Goal: Task Accomplishment & Management: Manage account settings

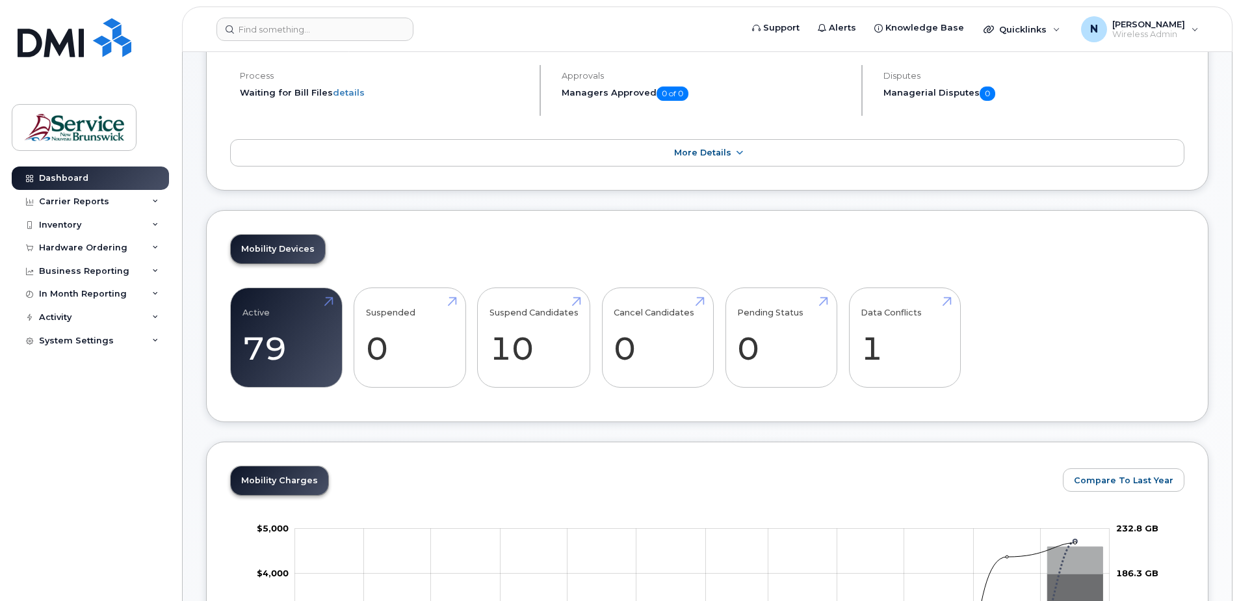
scroll to position [130, 0]
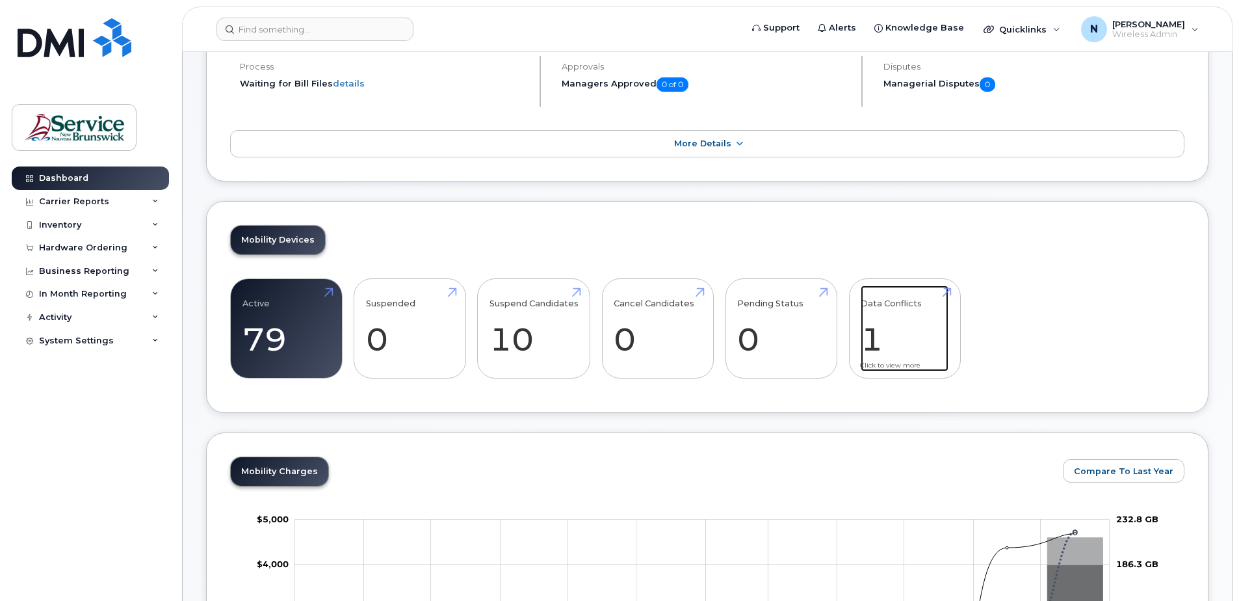
click at [894, 345] on link "Data Conflicts 1" at bounding box center [905, 328] width 88 height 86
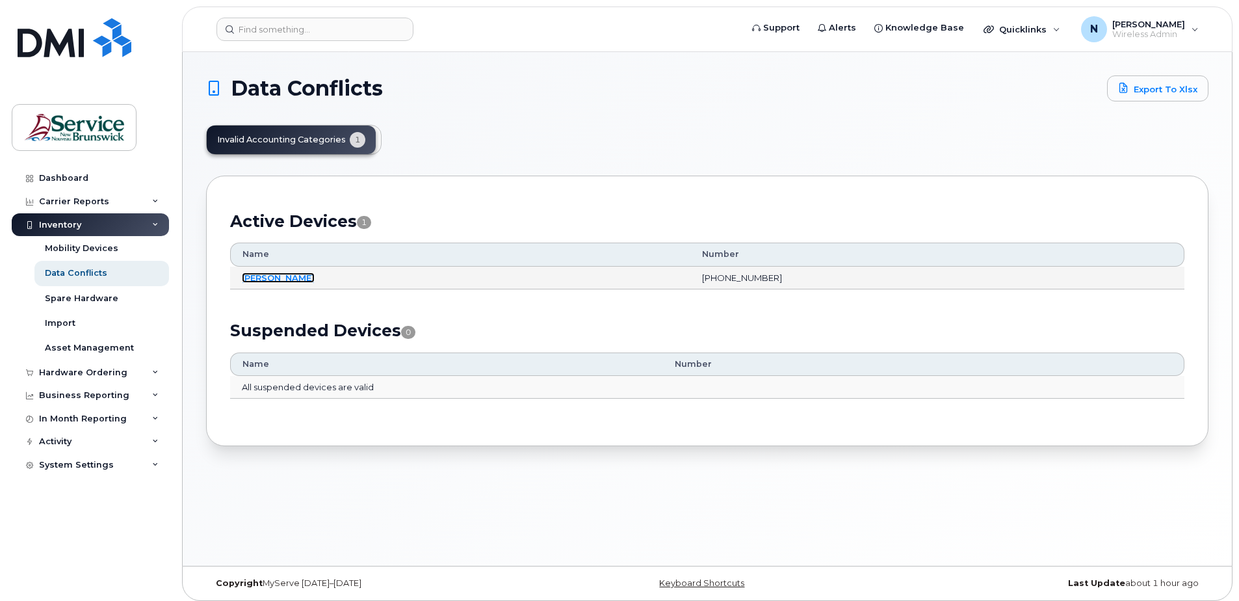
click at [287, 277] on link "[PERSON_NAME]" at bounding box center [278, 277] width 73 height 10
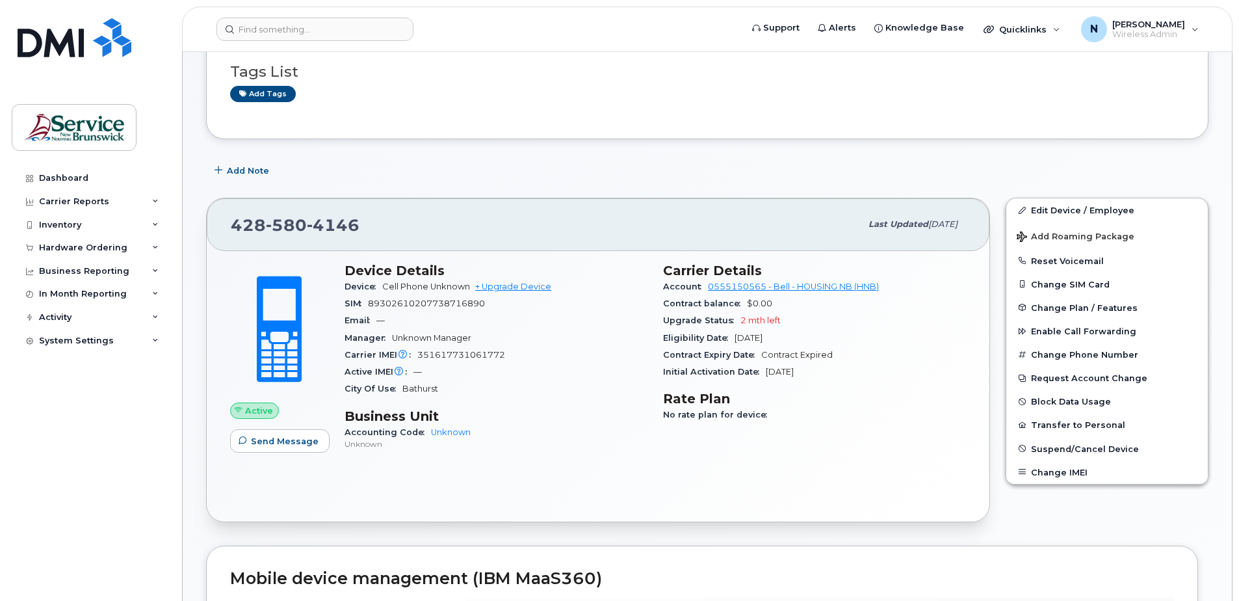
scroll to position [130, 0]
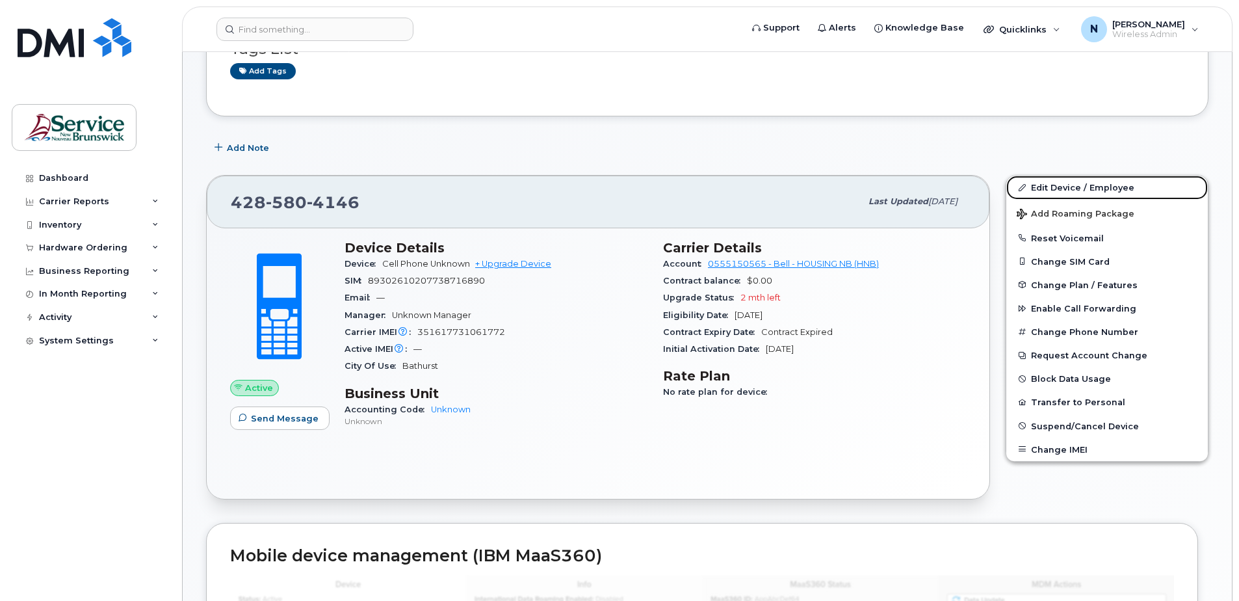
drag, startPoint x: 1081, startPoint y: 192, endPoint x: 980, endPoint y: 291, distance: 142.1
click at [1081, 192] on link "Edit Device / Employee" at bounding box center [1108, 187] width 202 height 23
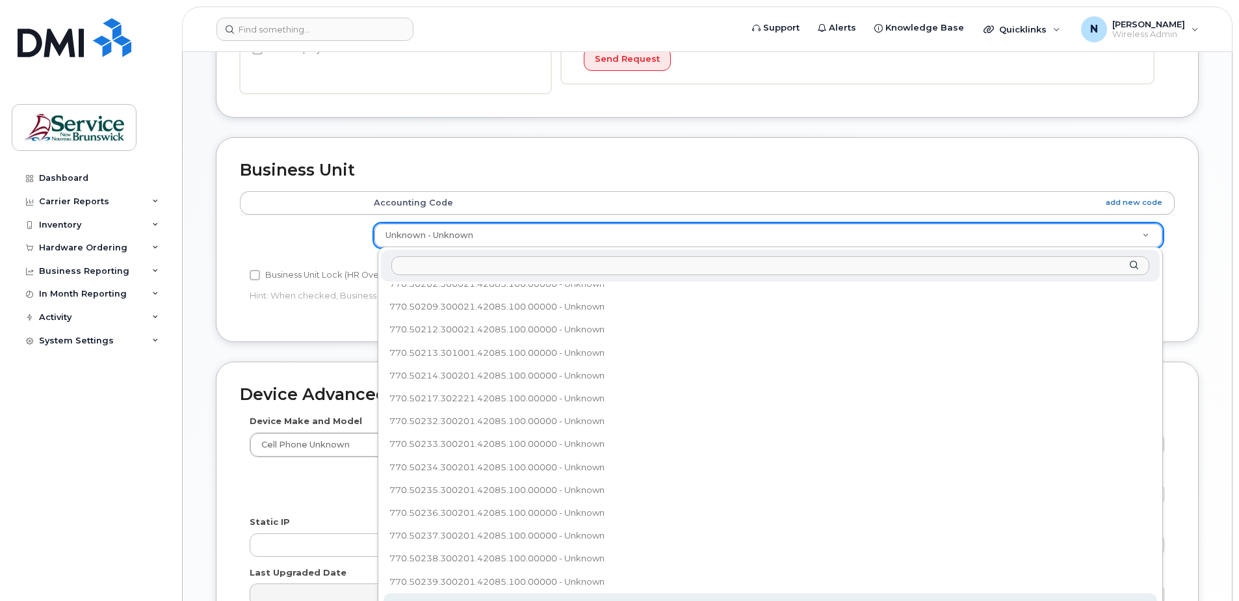
scroll to position [322, 0]
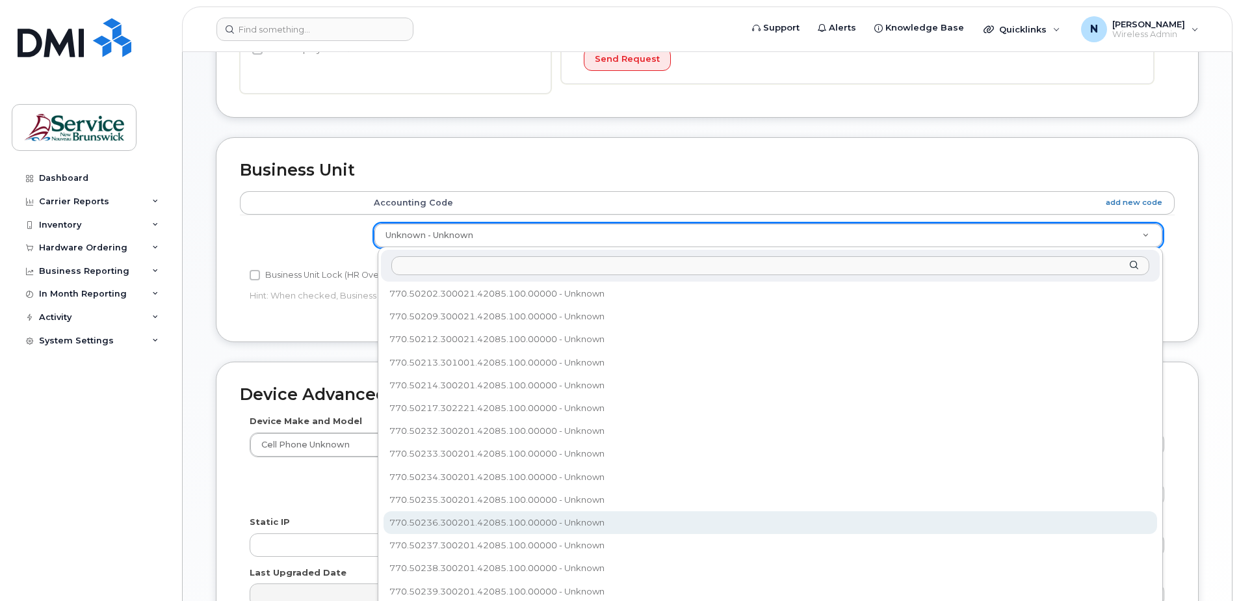
select select "35644330"
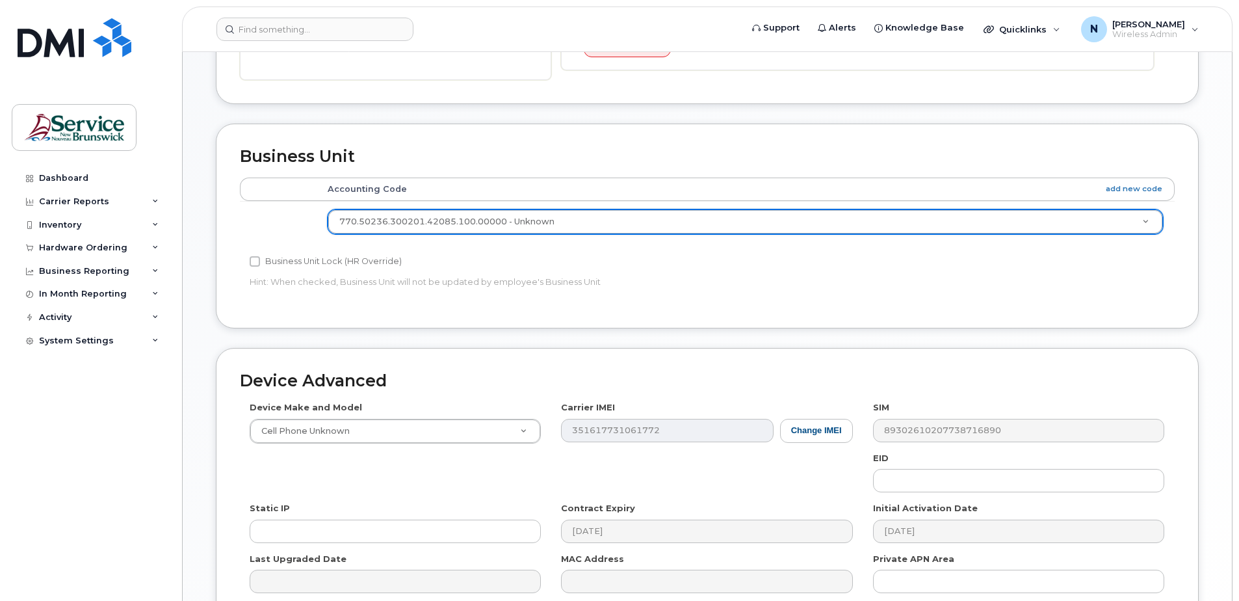
scroll to position [538, 0]
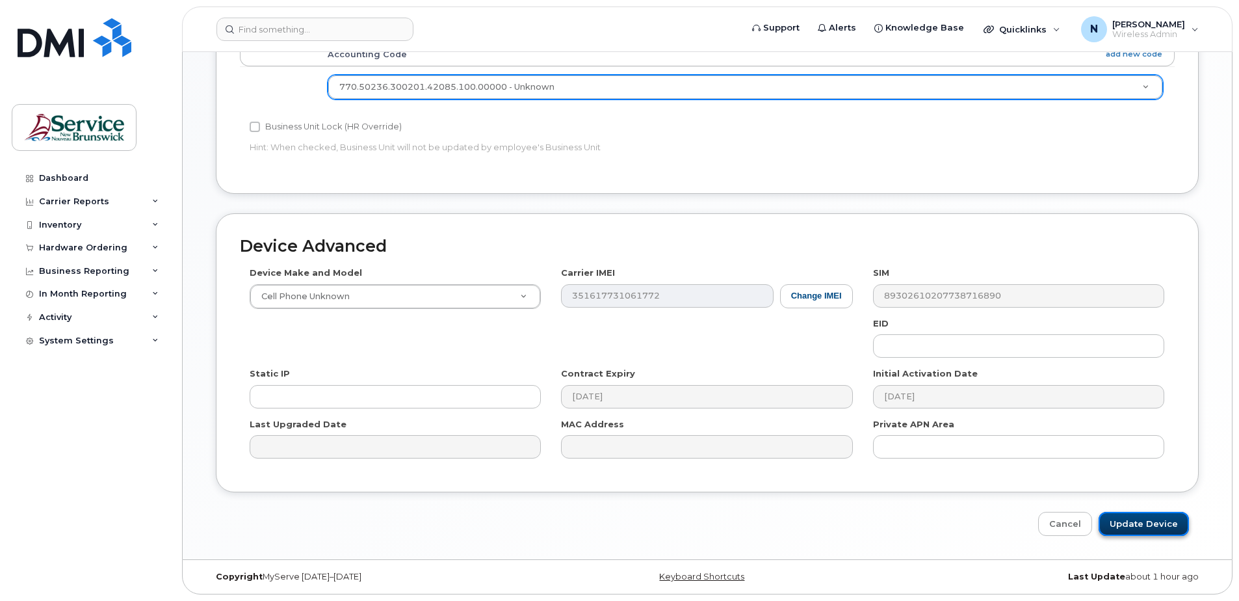
click at [1154, 525] on input "Update Device" at bounding box center [1144, 524] width 90 height 24
type input "Saving..."
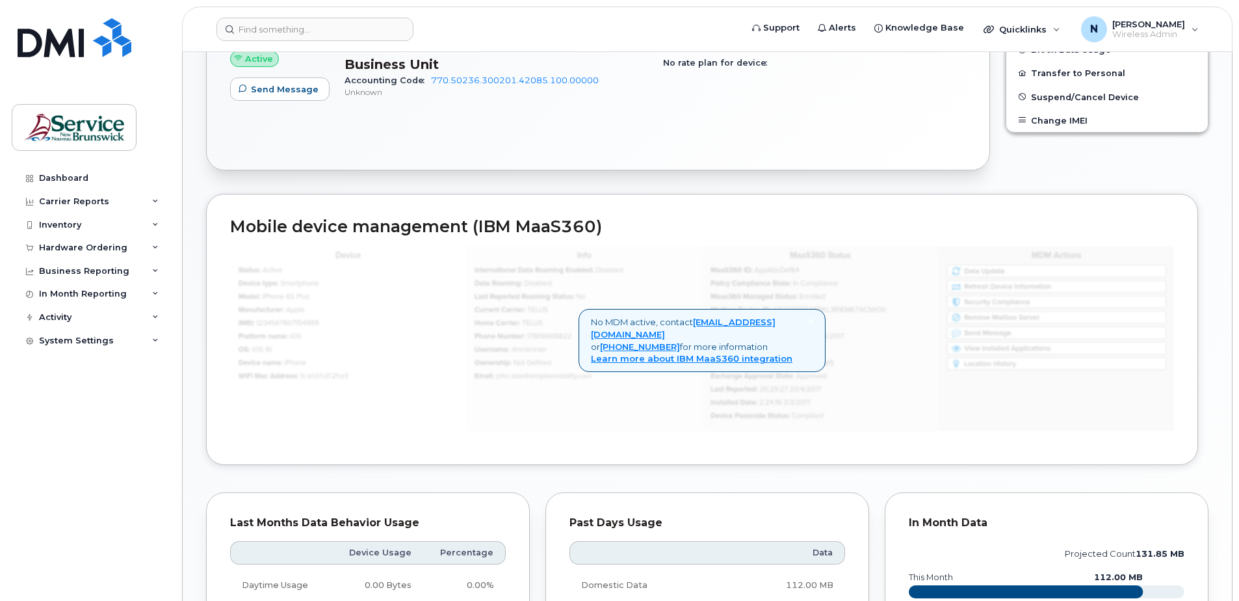
scroll to position [73, 0]
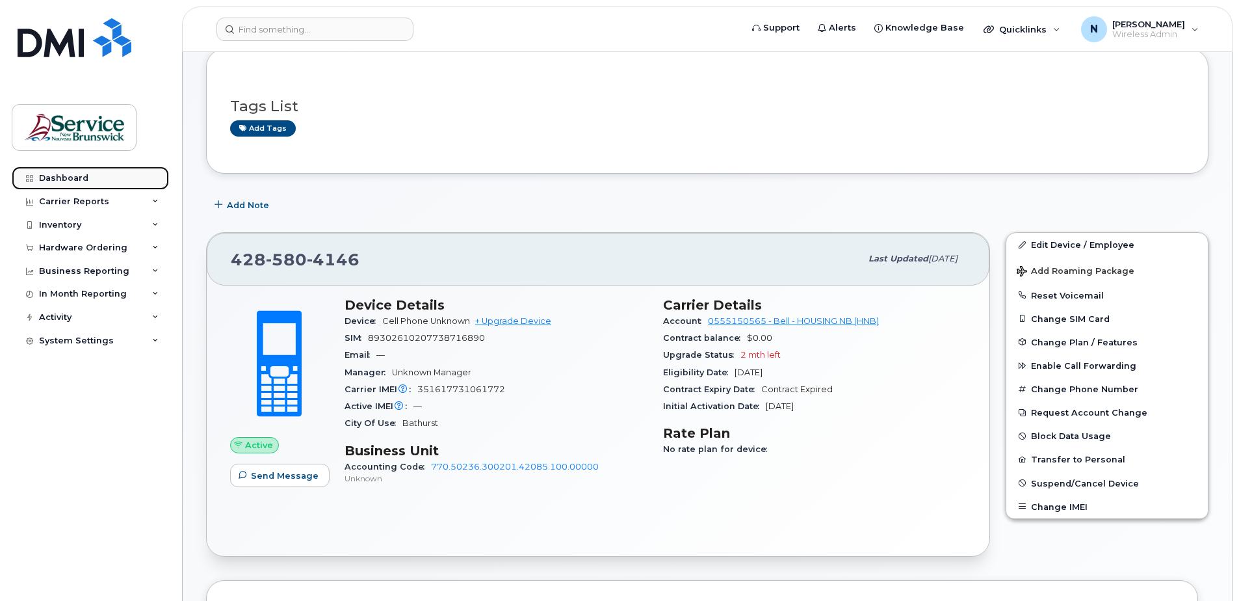
click at [73, 177] on div "Dashboard" at bounding box center [63, 178] width 49 height 10
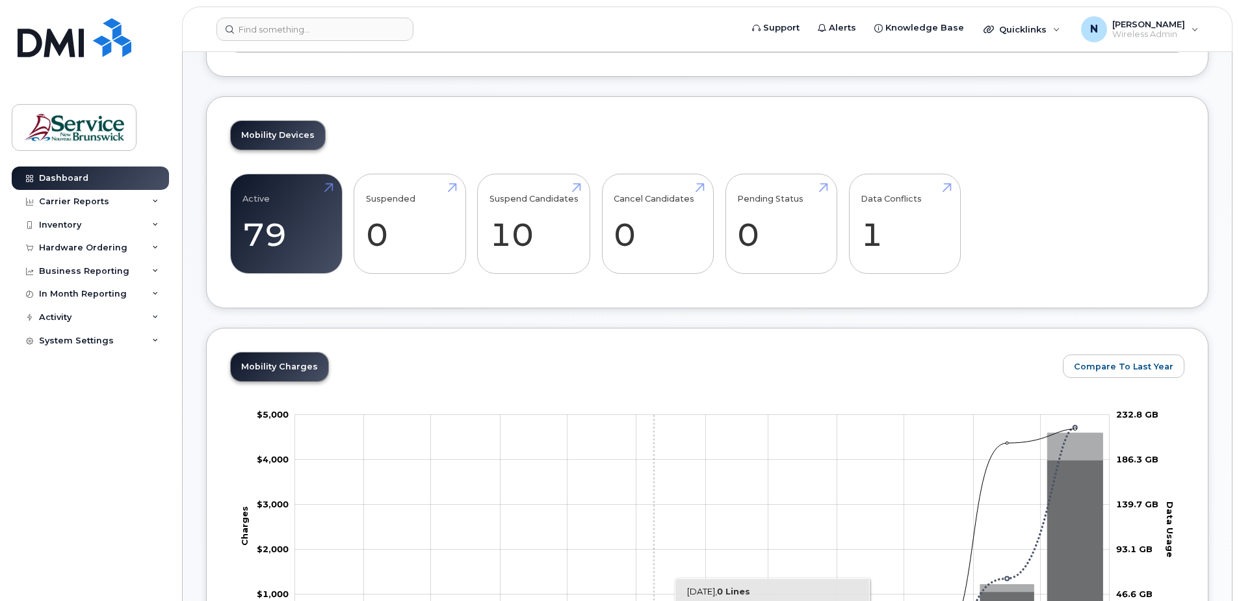
scroll to position [325, 0]
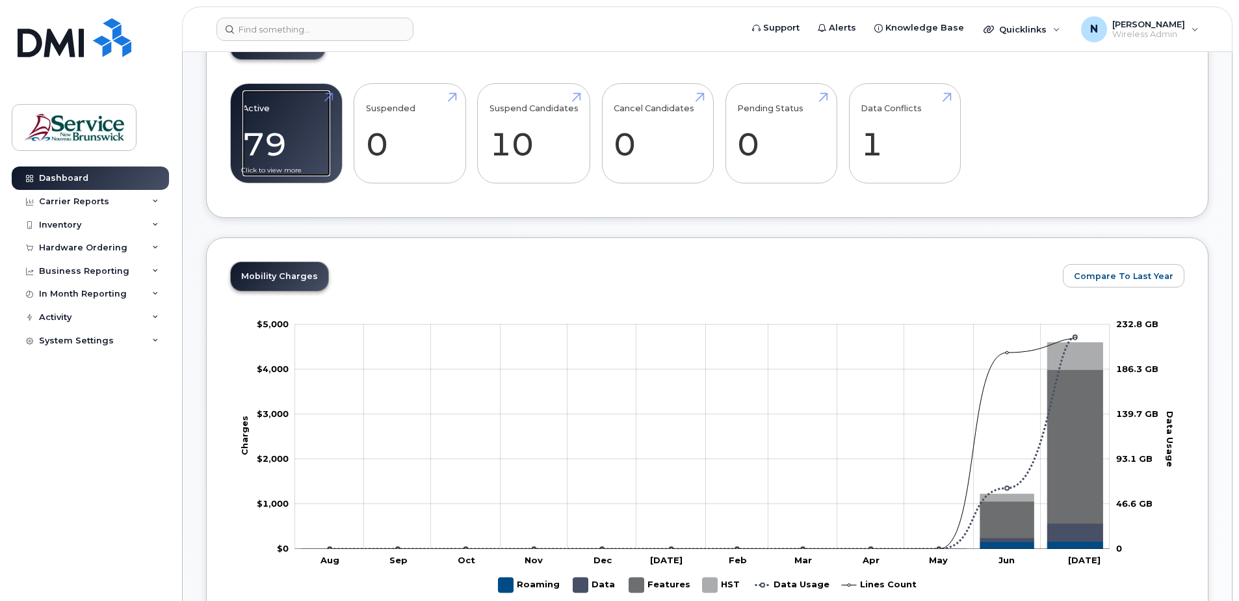
click at [290, 138] on link "Active 79" at bounding box center [287, 133] width 88 height 86
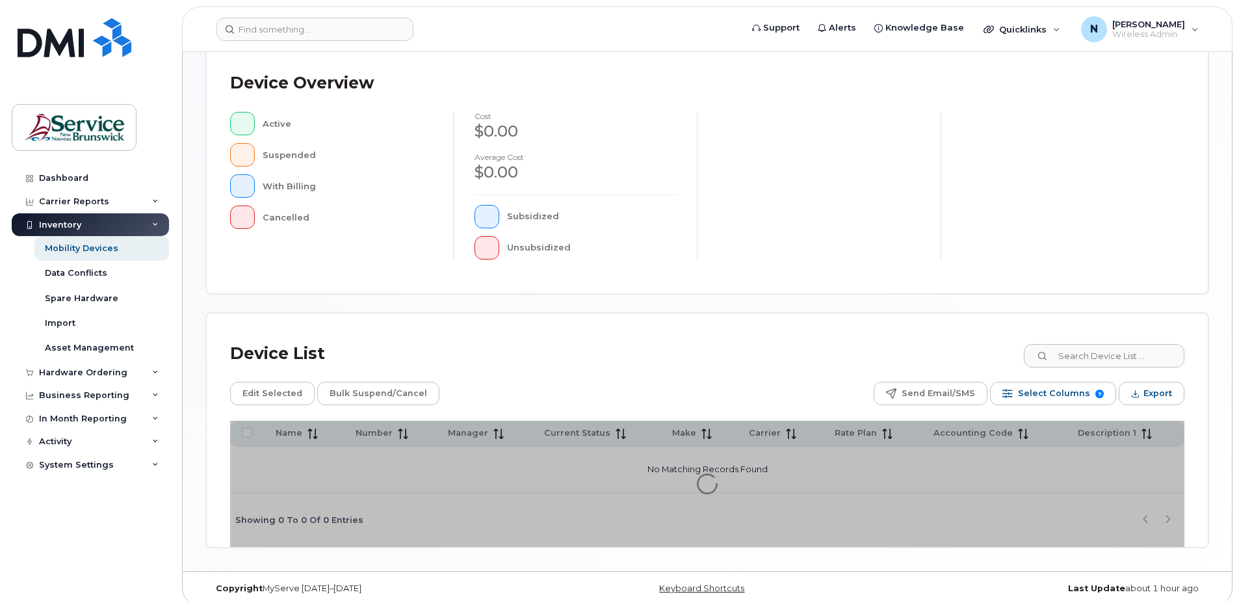
scroll to position [293, 0]
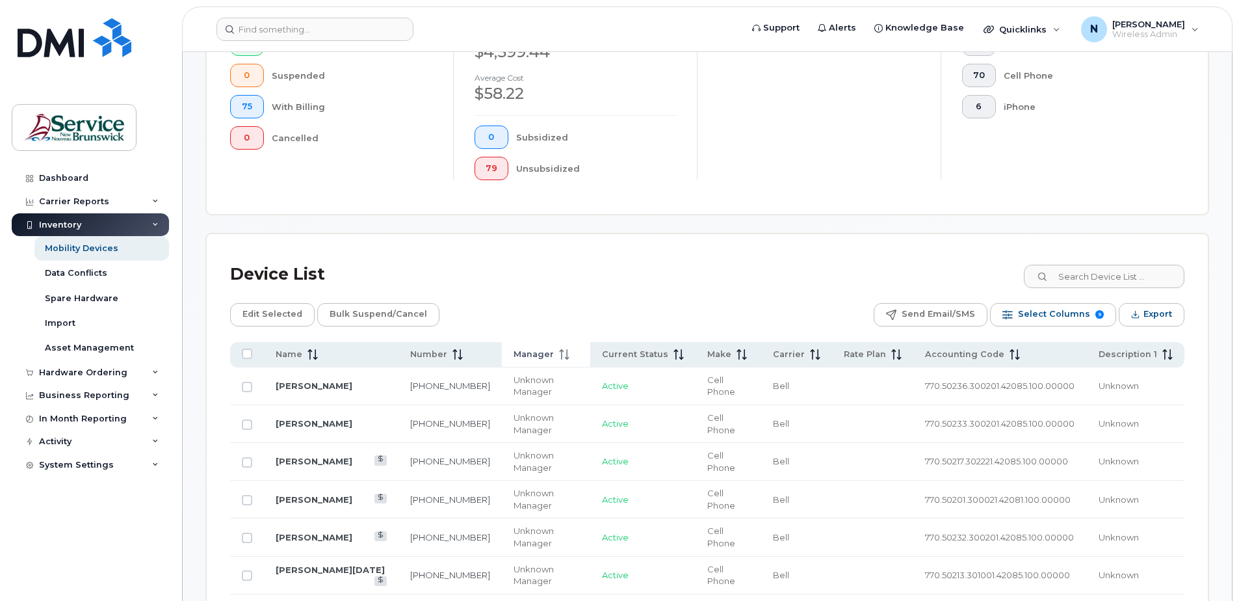
scroll to position [423, 0]
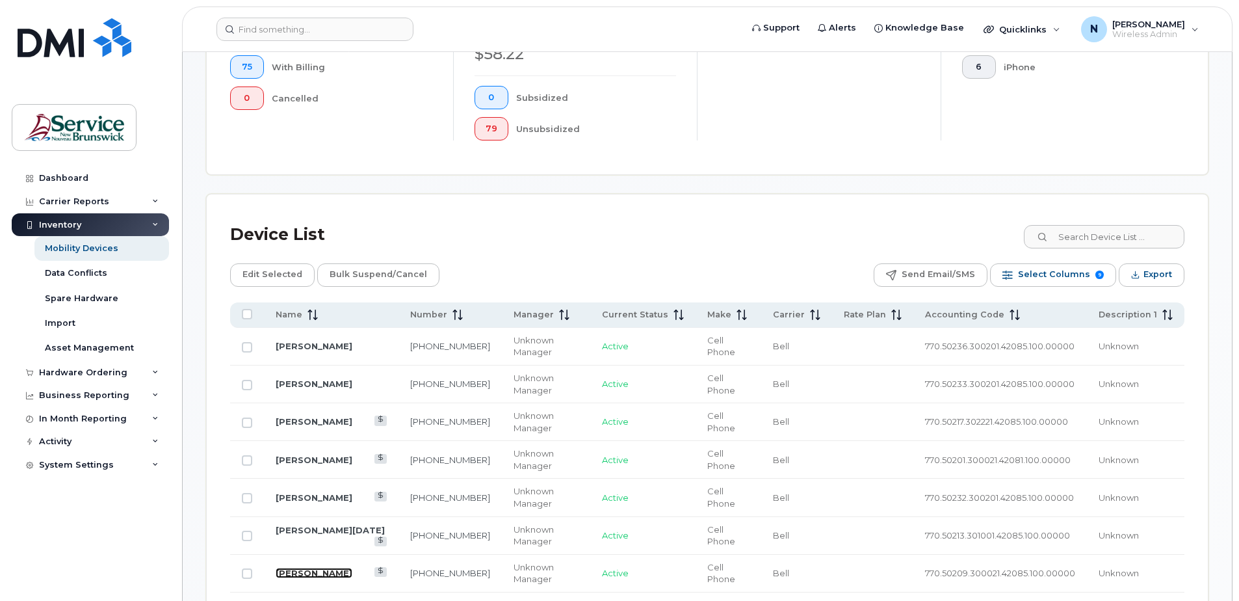
click at [287, 568] on link "[PERSON_NAME]" at bounding box center [314, 573] width 77 height 10
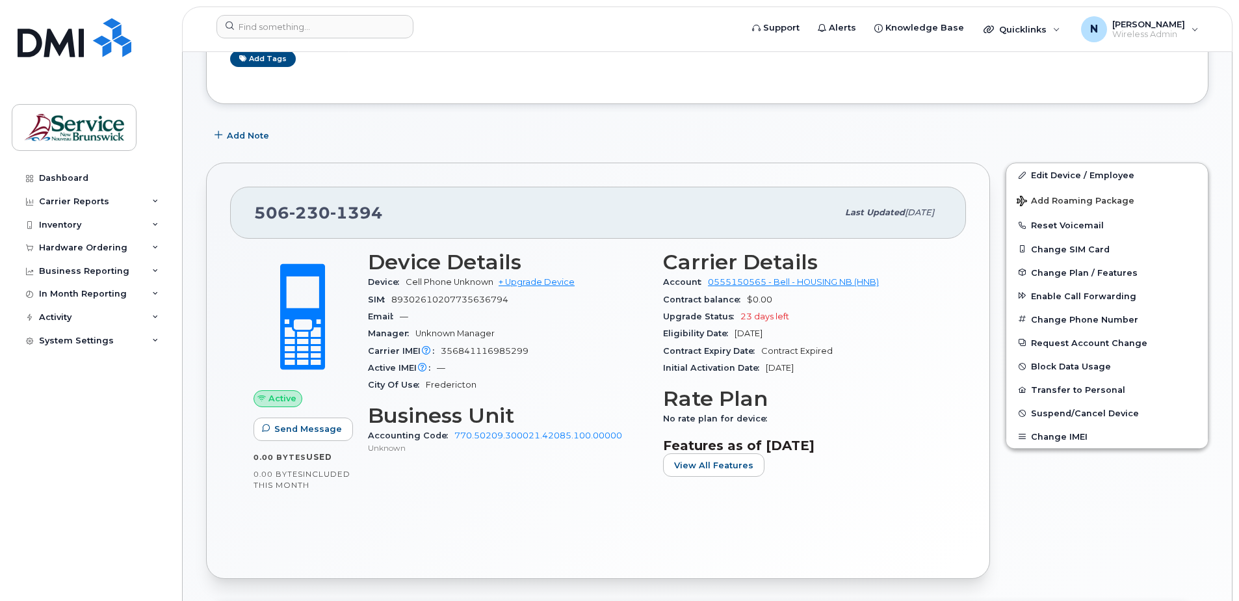
scroll to position [195, 0]
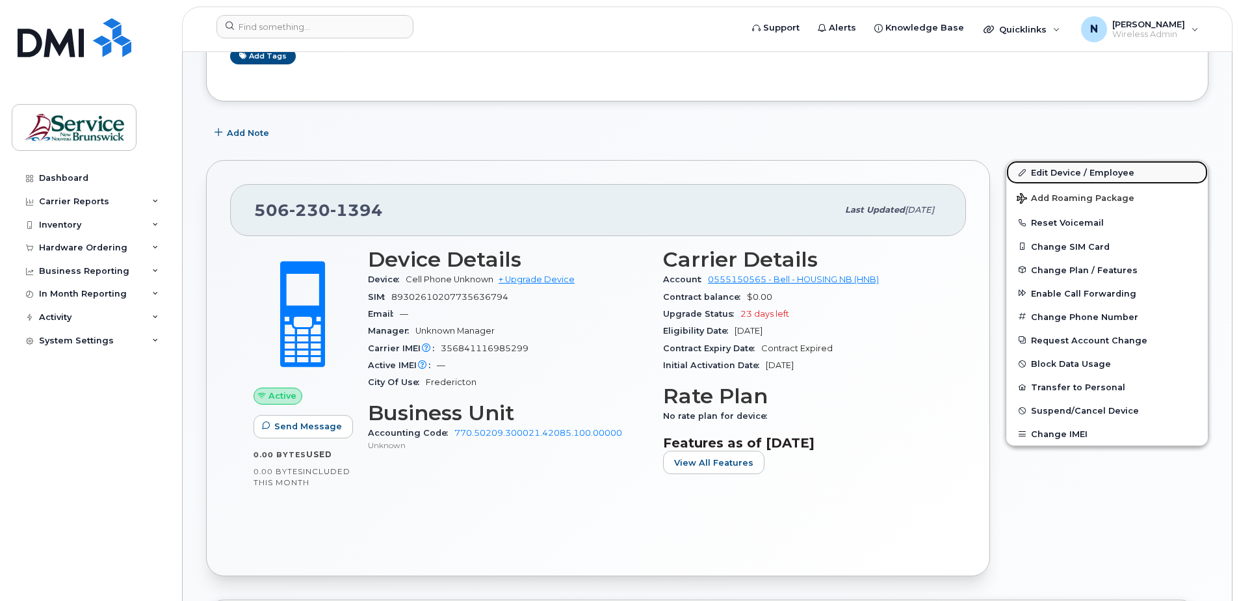
drag, startPoint x: 1046, startPoint y: 174, endPoint x: 1058, endPoint y: 171, distance: 12.6
click at [1046, 174] on link "Edit Device / Employee" at bounding box center [1108, 172] width 202 height 23
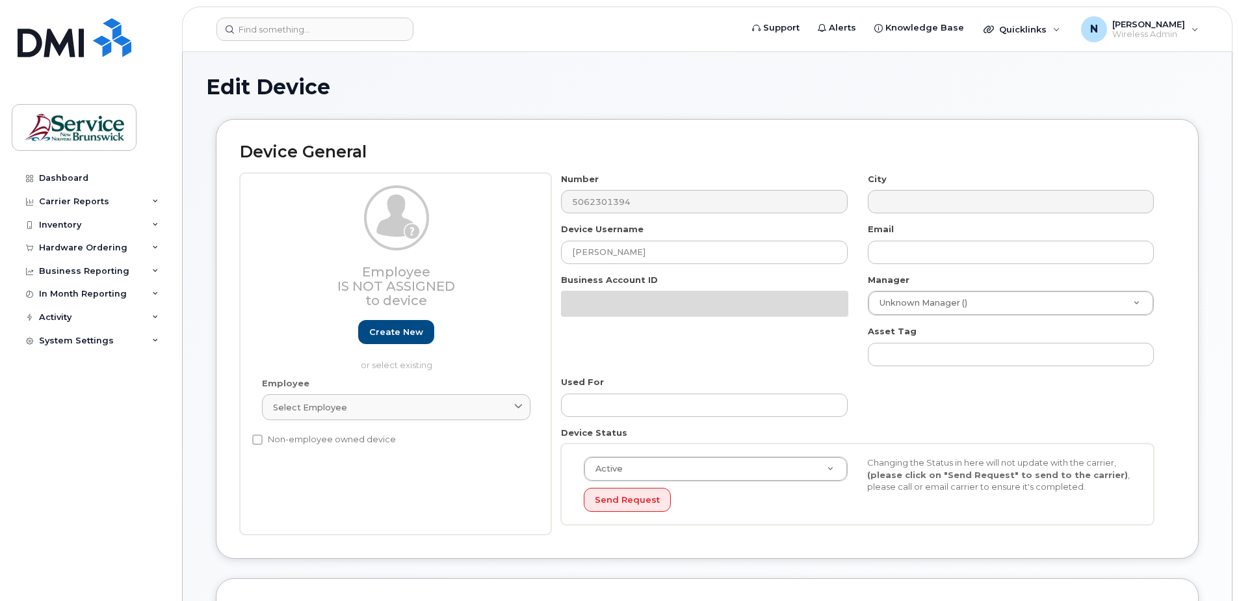
select select "35644320"
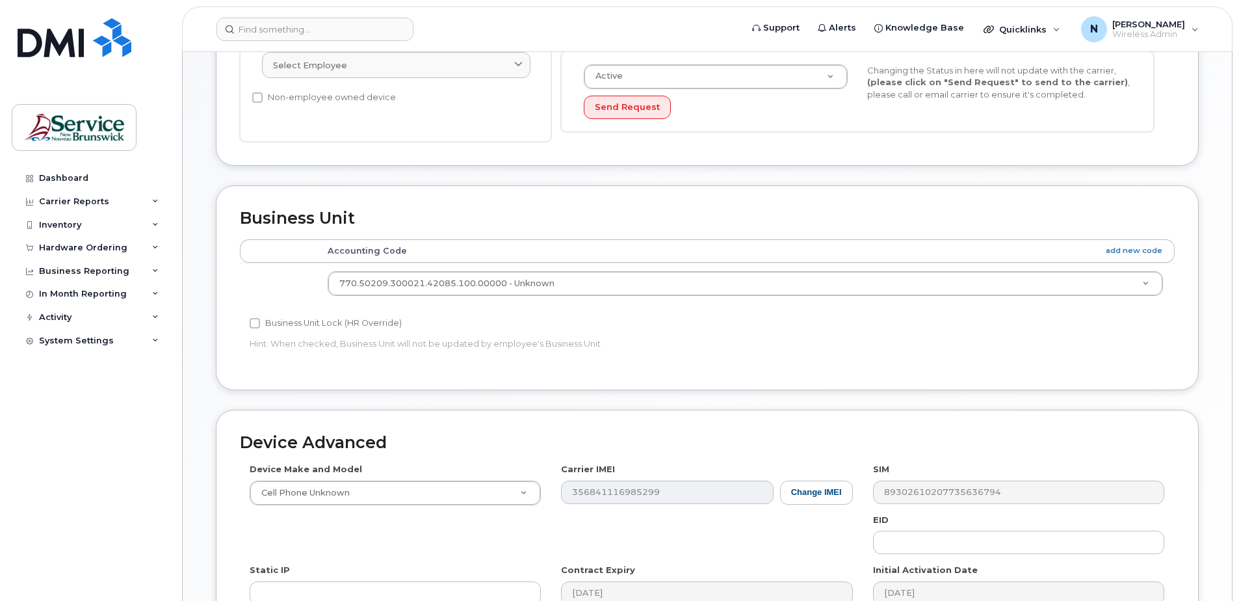
scroll to position [455, 0]
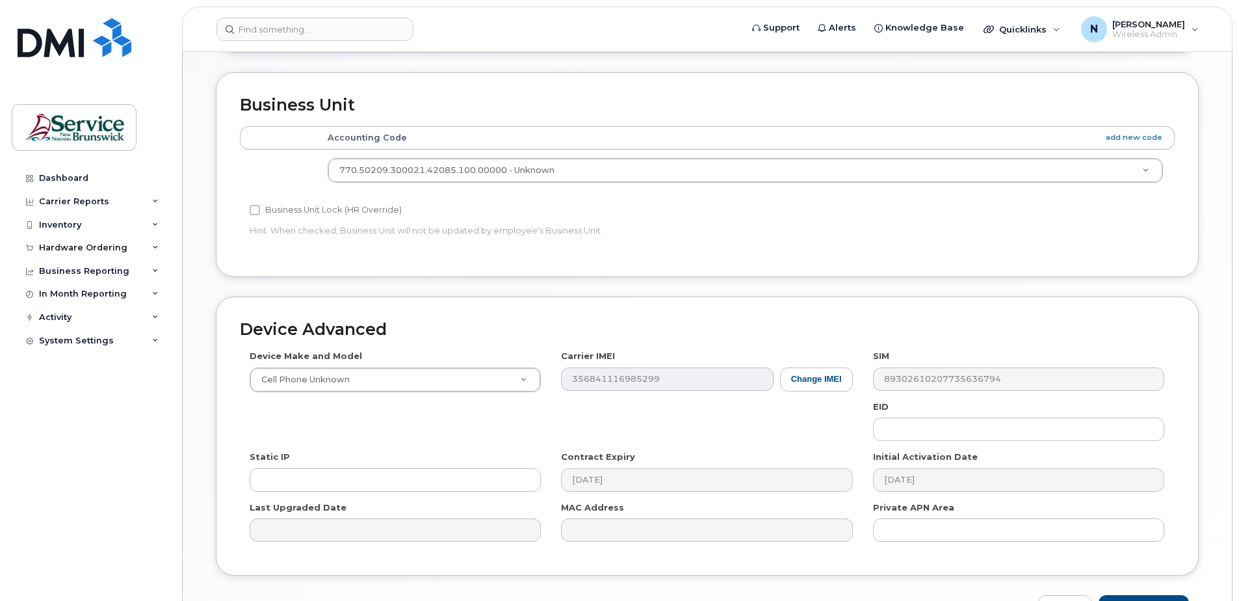
click at [774, 433] on div "Device Make and Model Cell Phone Unknown Android TCL 502 Watch Apple Watch S9 4…" at bounding box center [707, 451] width 935 height 202
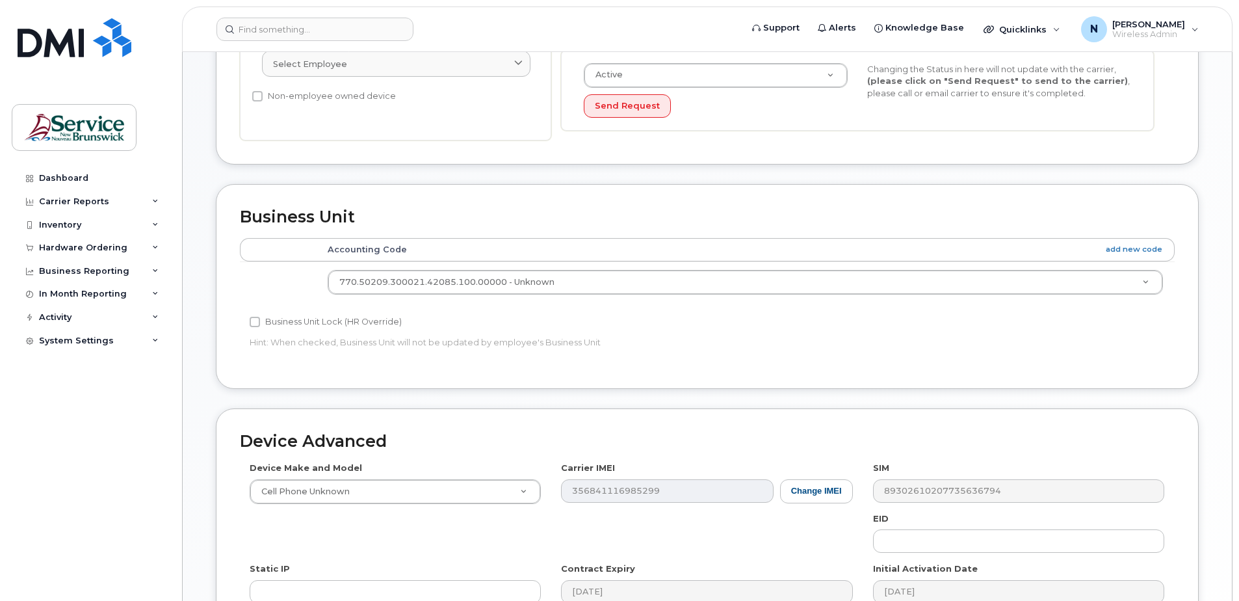
scroll to position [213, 0]
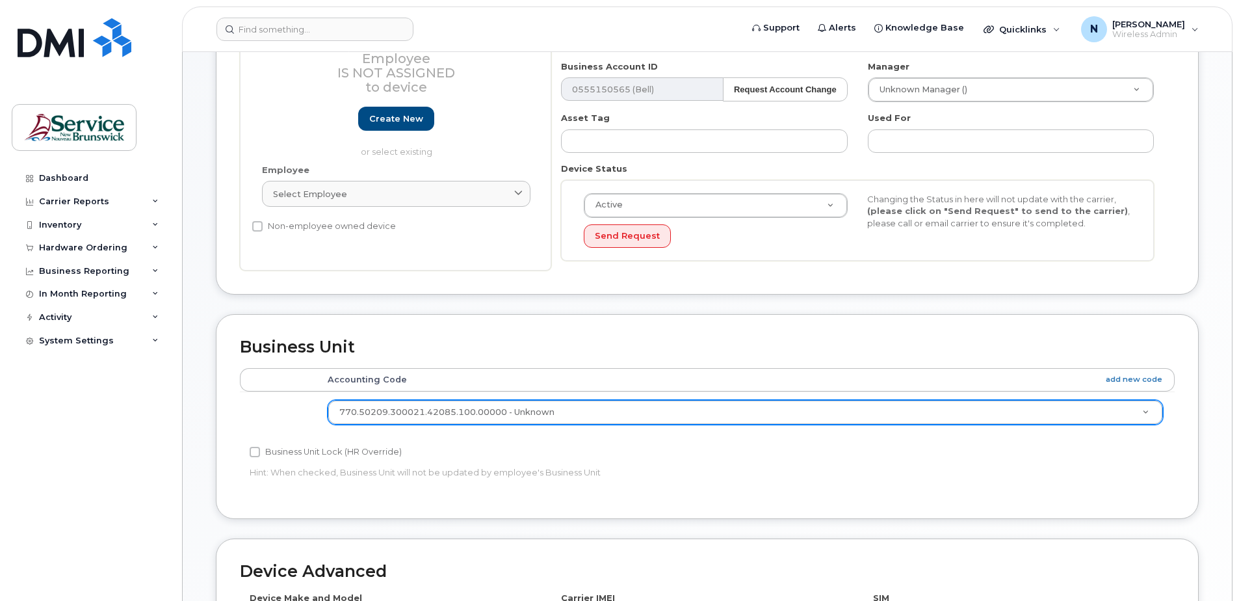
click at [1112, 401] on td "770.50209.300021.42085.100.00000 - Unknown 37.3705.3701.3431.3ADM.0000.301112 -…" at bounding box center [745, 411] width 859 height 41
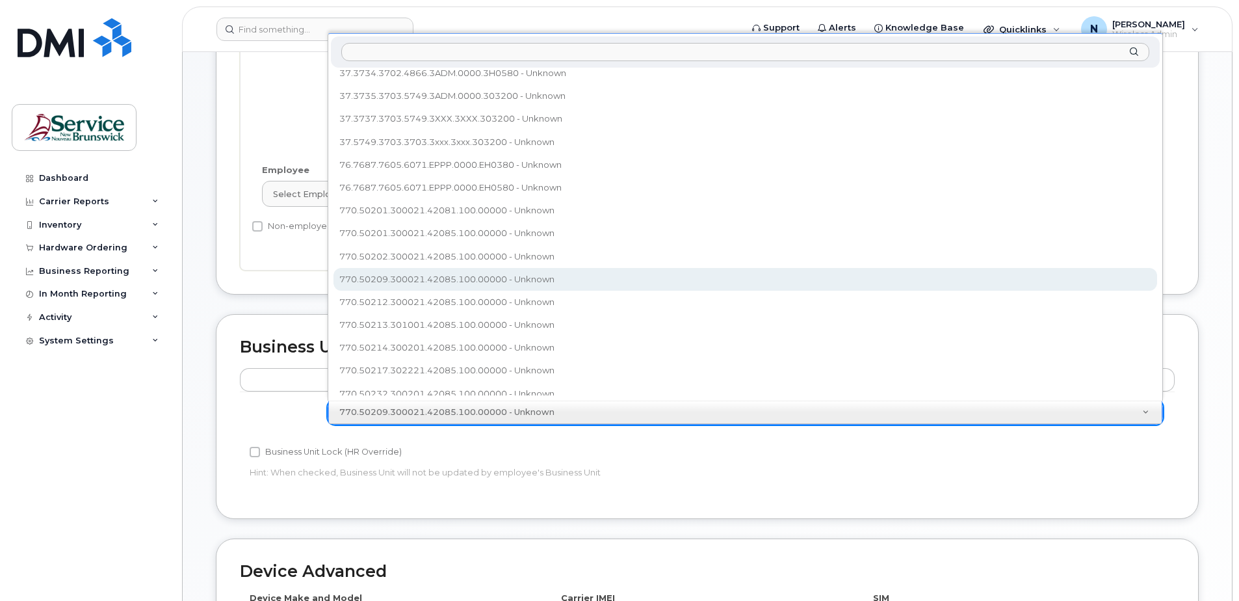
scroll to position [165, 0]
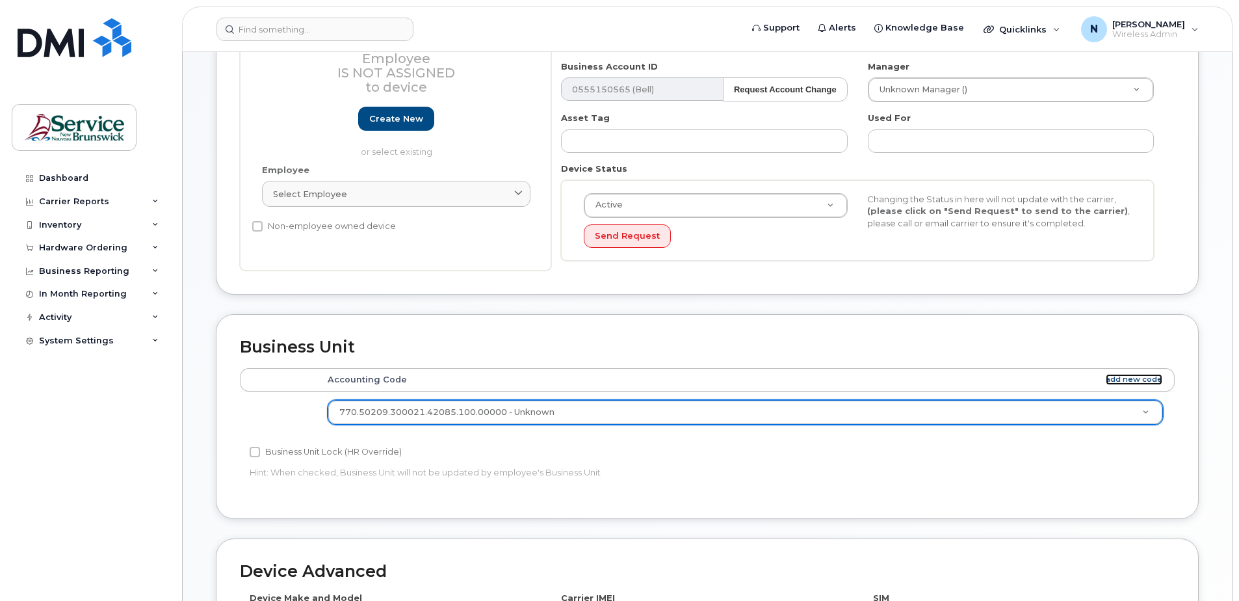
click at [1114, 376] on link "add new code" at bounding box center [1134, 379] width 57 height 11
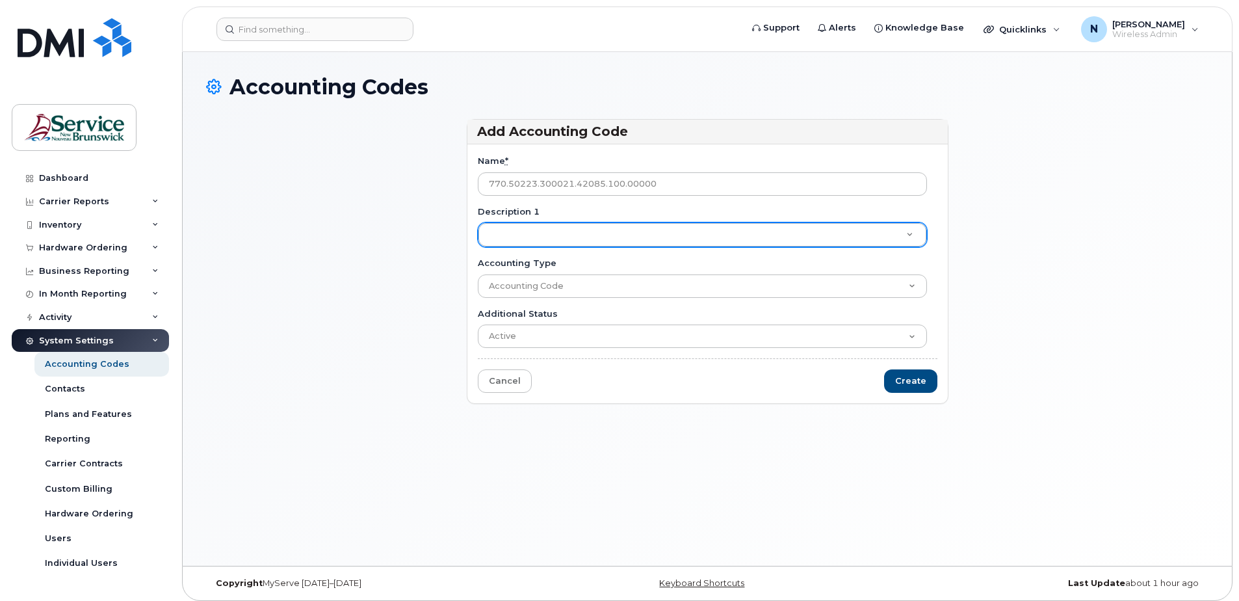
type input "770.50223.300021.42085.100.00000"
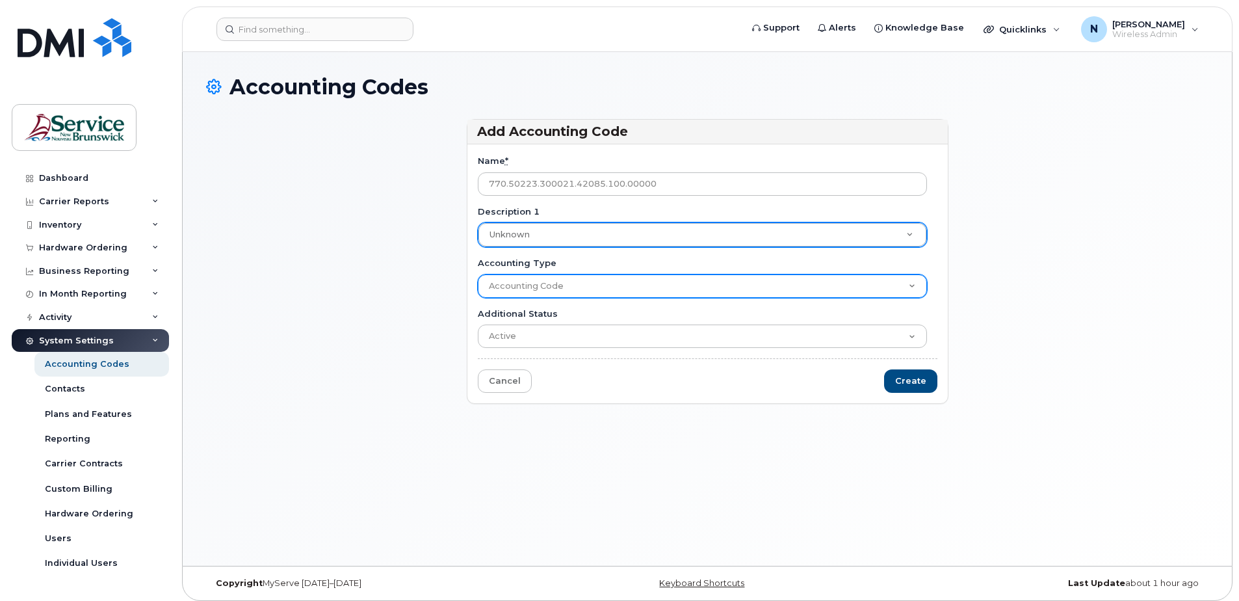
click at [539, 291] on select "Accounting Code" at bounding box center [702, 285] width 449 height 23
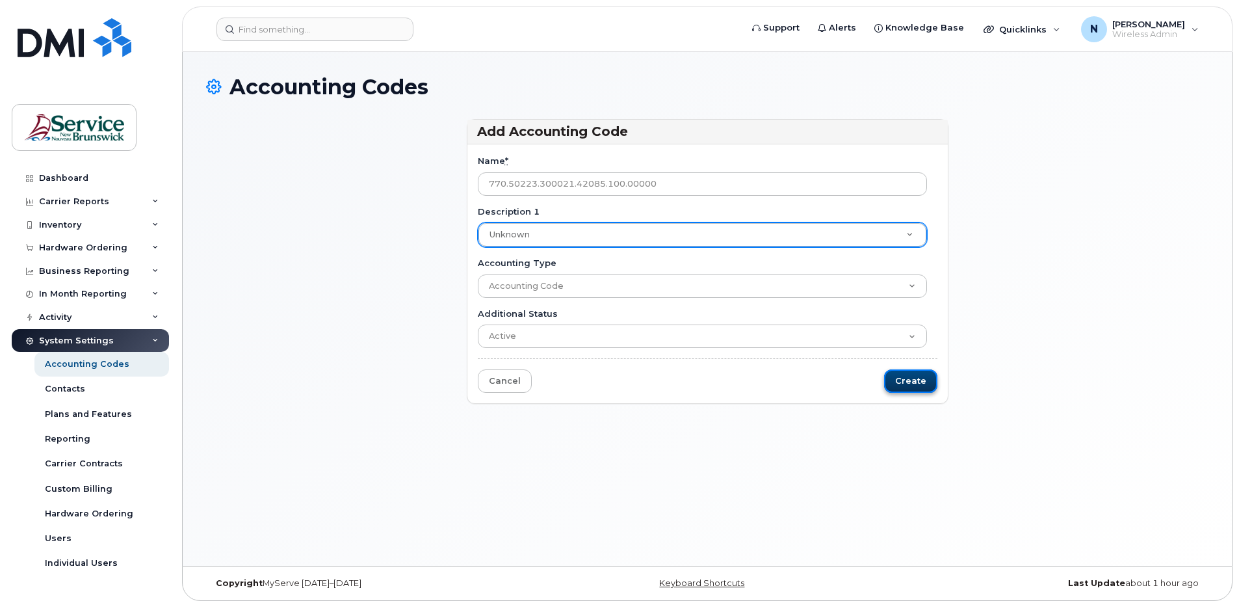
click at [912, 378] on input "Create" at bounding box center [910, 381] width 53 height 24
type input "Saving..."
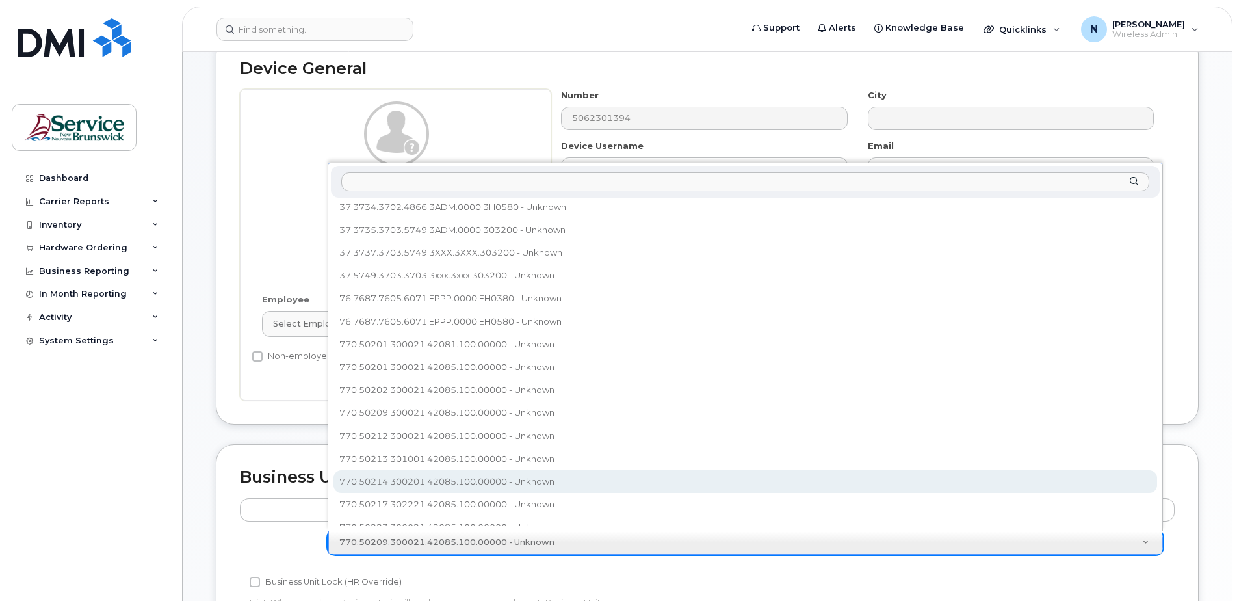
scroll to position [165, 0]
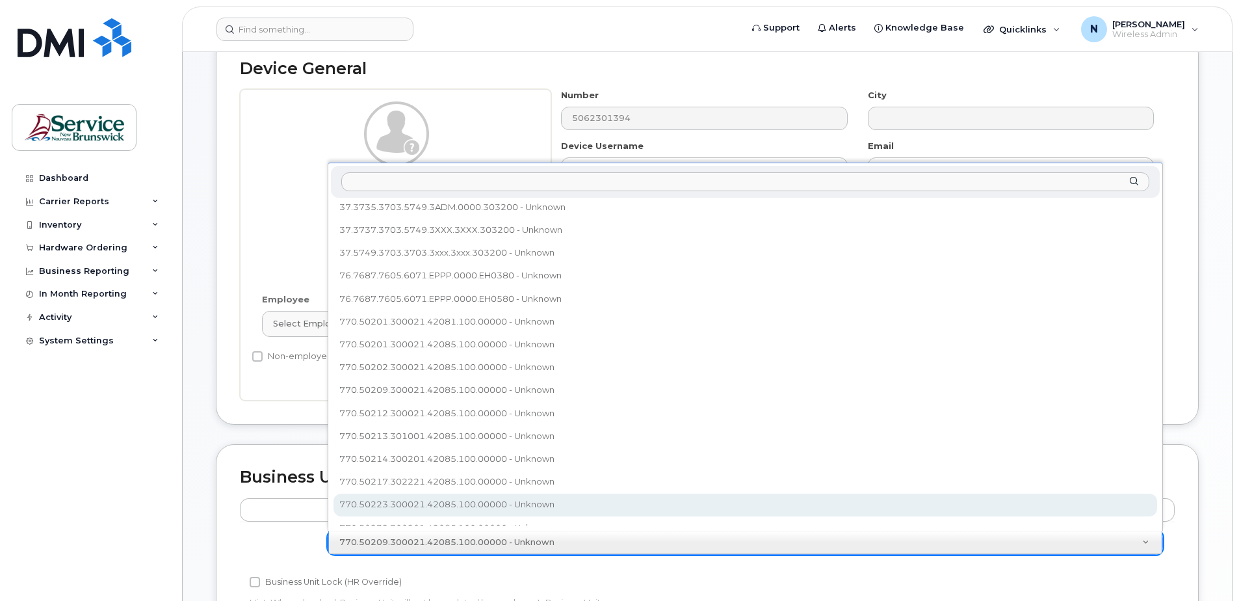
select select "35856846"
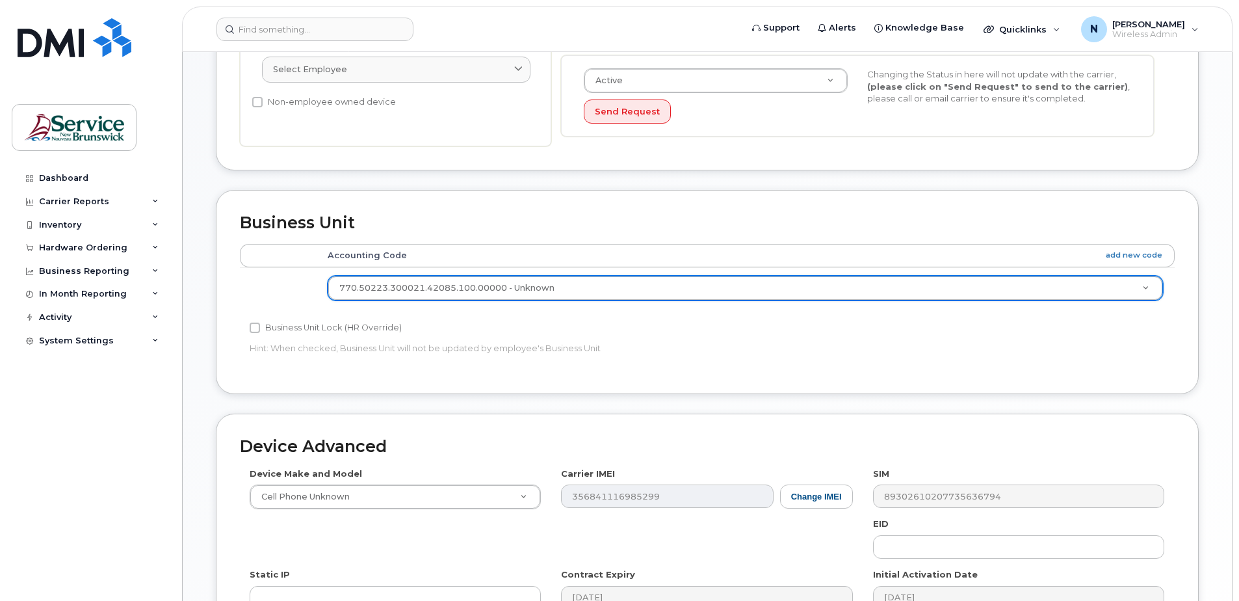
scroll to position [594, 0]
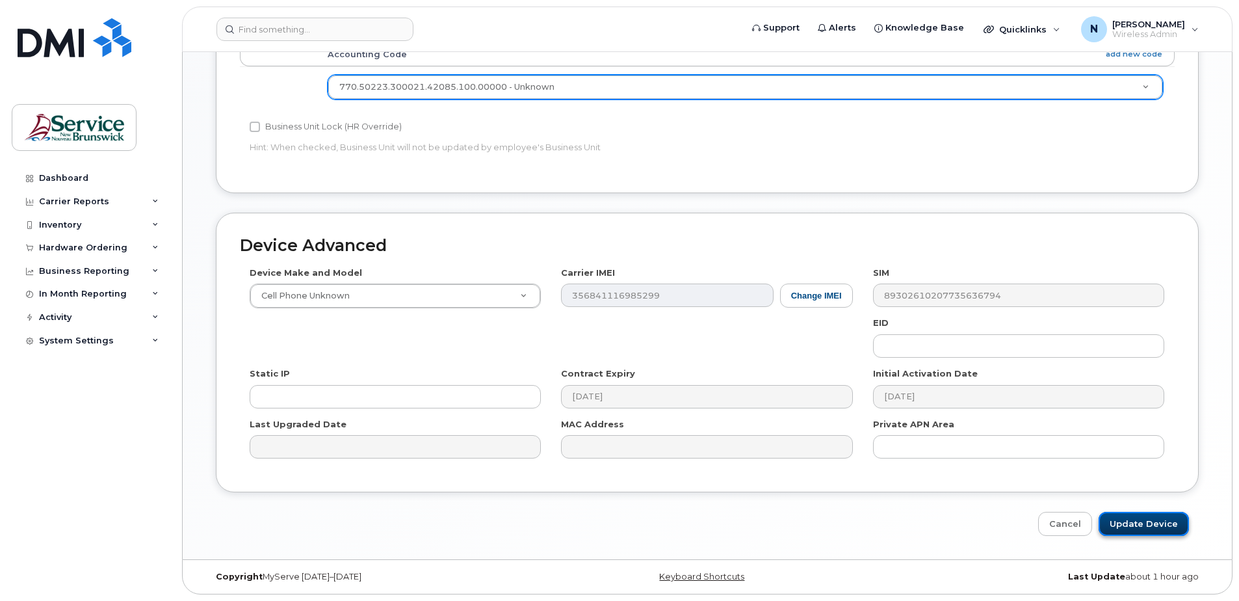
click at [1163, 513] on input "Update Device" at bounding box center [1144, 524] width 90 height 24
type input "Update Device"
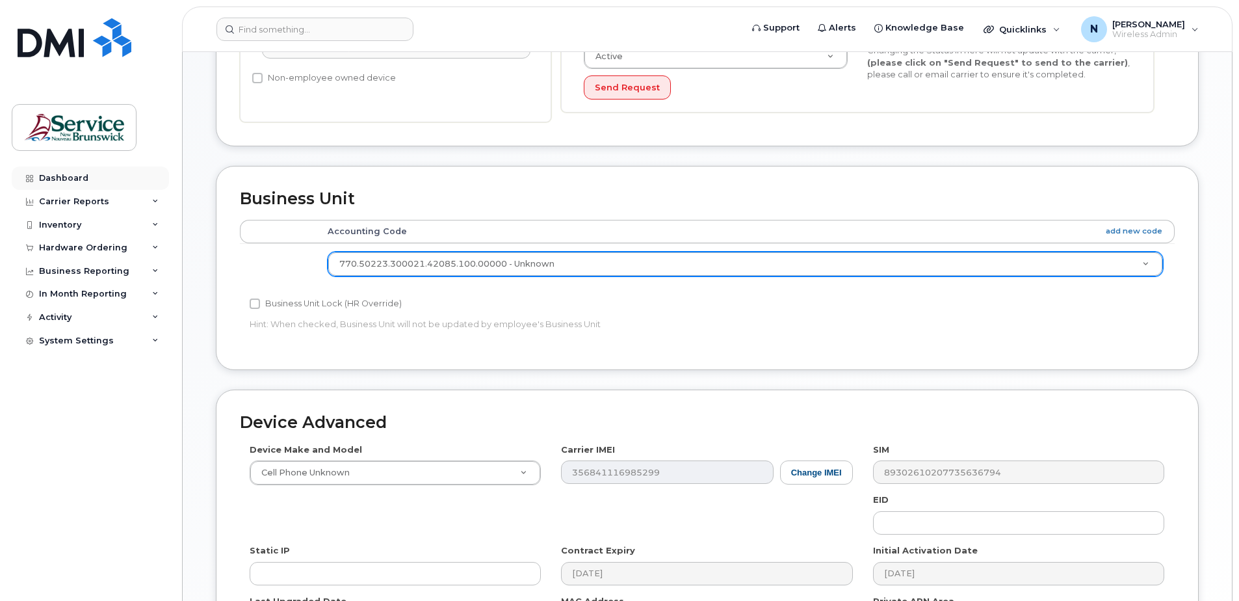
scroll to position [399, 0]
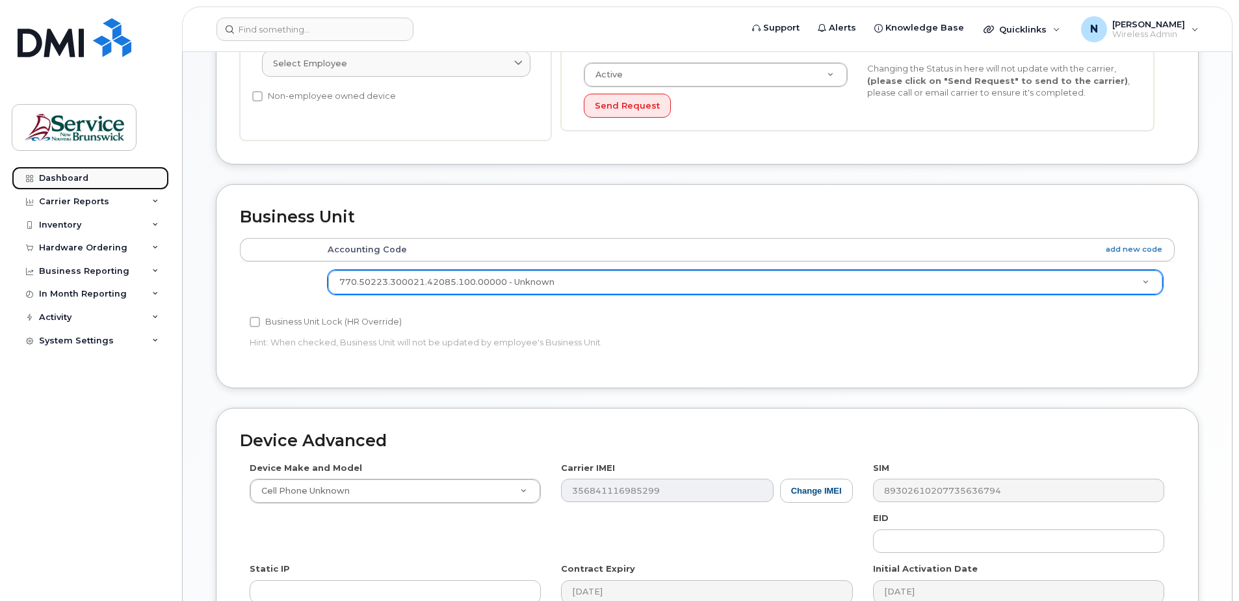
click at [96, 183] on link "Dashboard" at bounding box center [90, 177] width 157 height 23
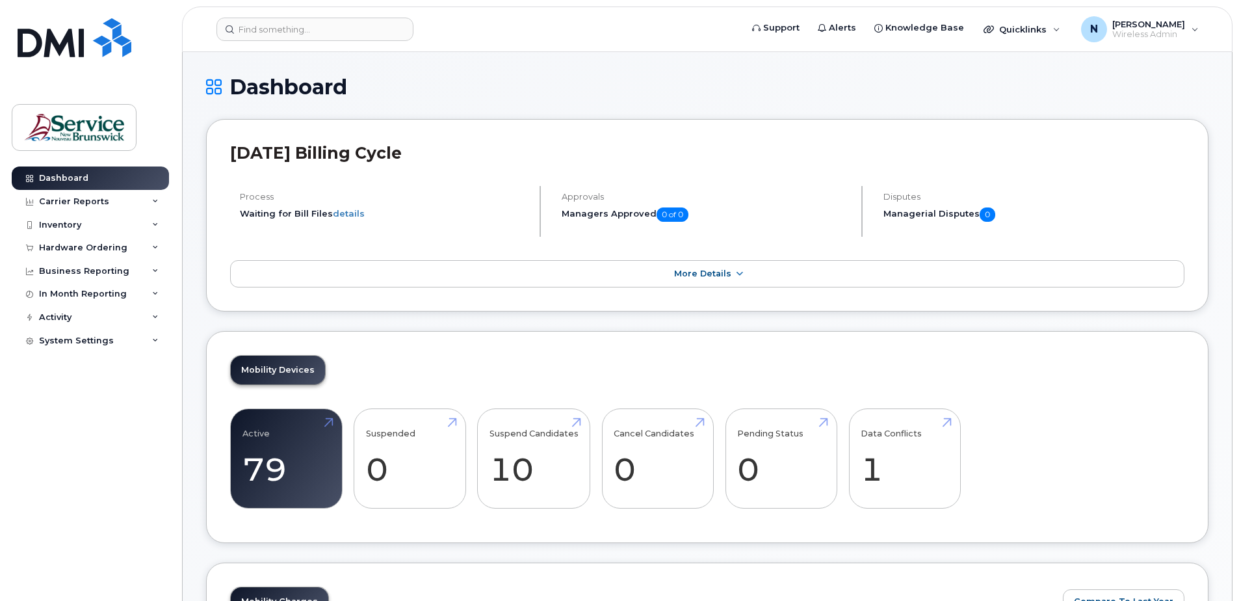
click at [289, 391] on div "Mobility Devices Active 79 Suspended 0 Suspend Candidates 10 Cancel Candidates …" at bounding box center [707, 437] width 1003 height 213
click at [302, 446] on link "Active 79" at bounding box center [287, 458] width 88 height 86
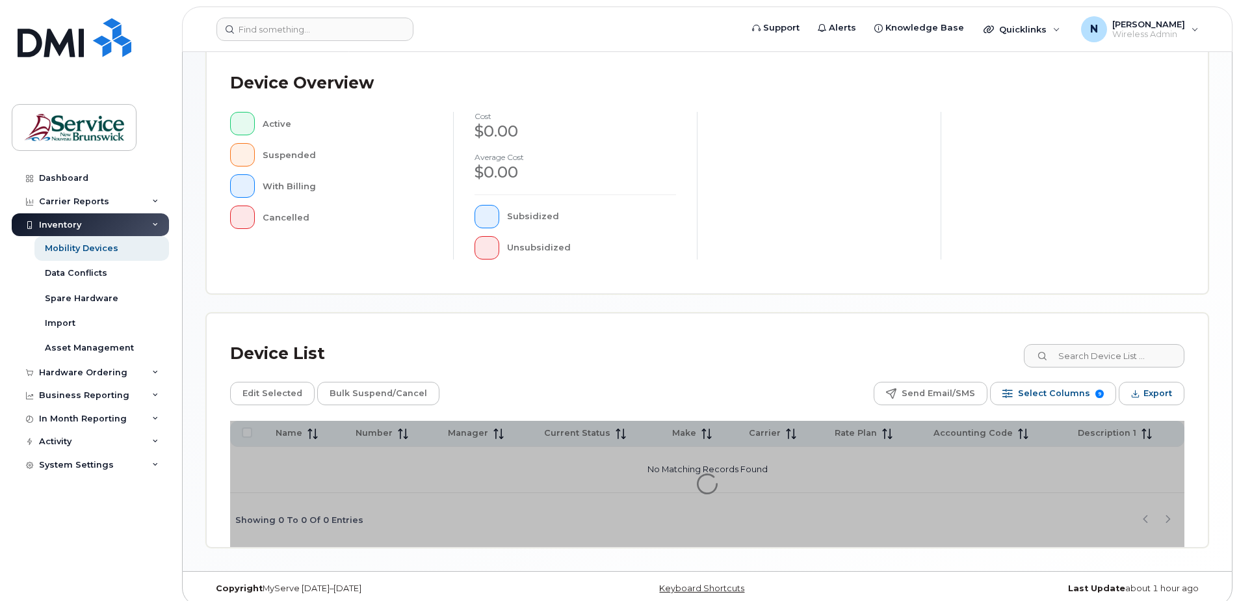
scroll to position [293, 0]
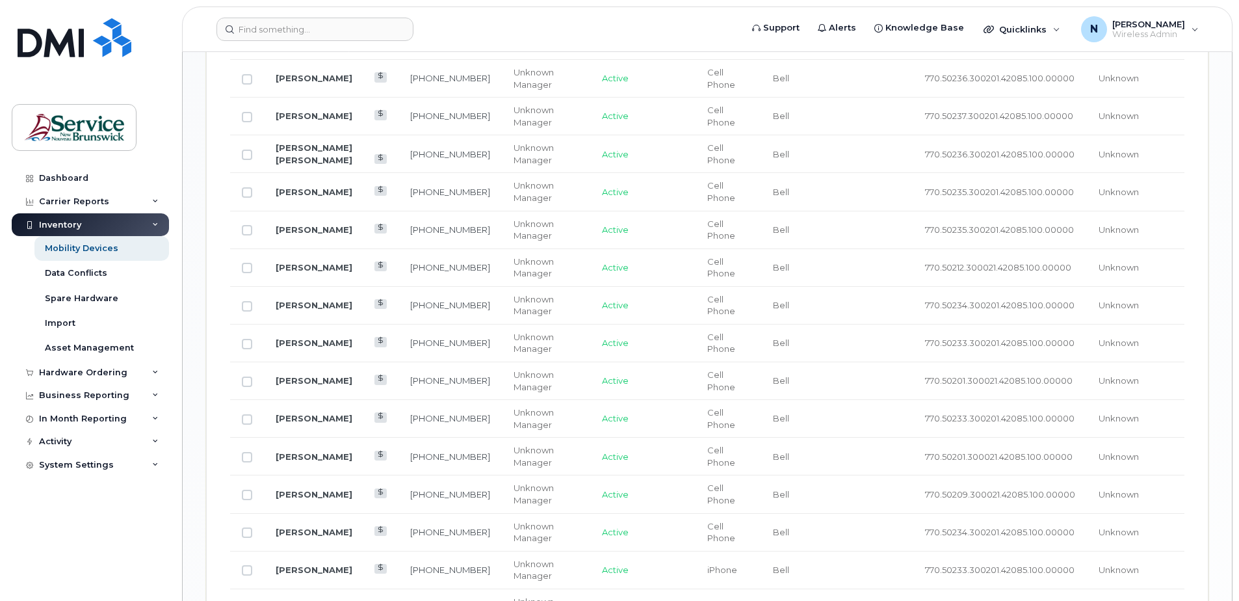
scroll to position [1556, 0]
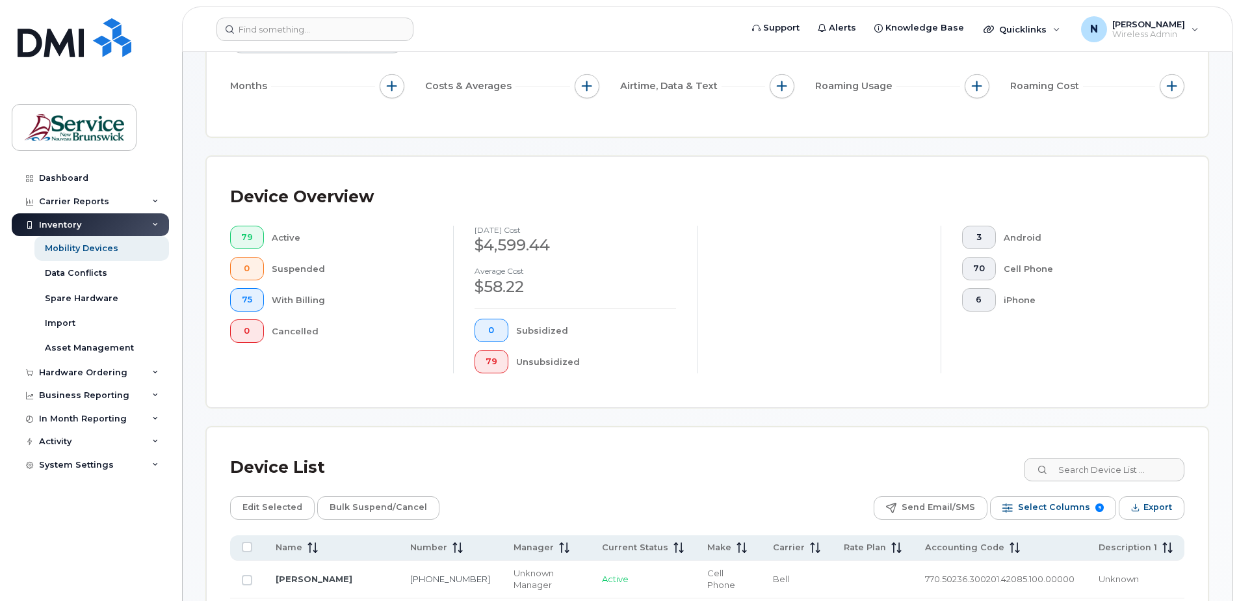
scroll to position [321, 0]
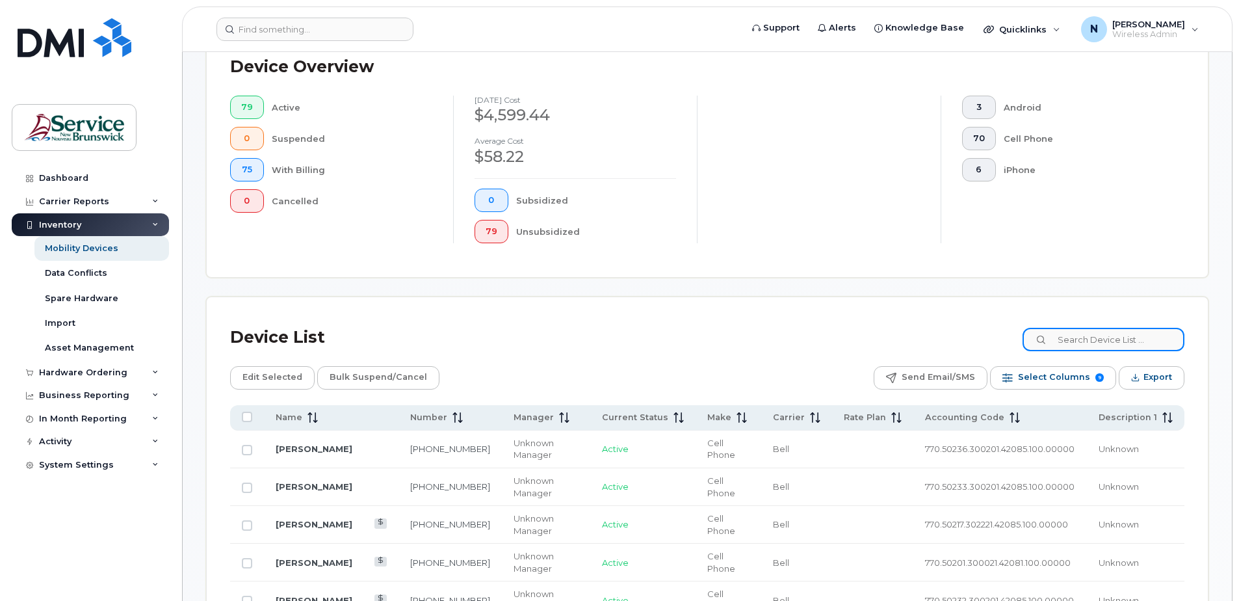
click at [1087, 341] on input at bounding box center [1104, 339] width 162 height 23
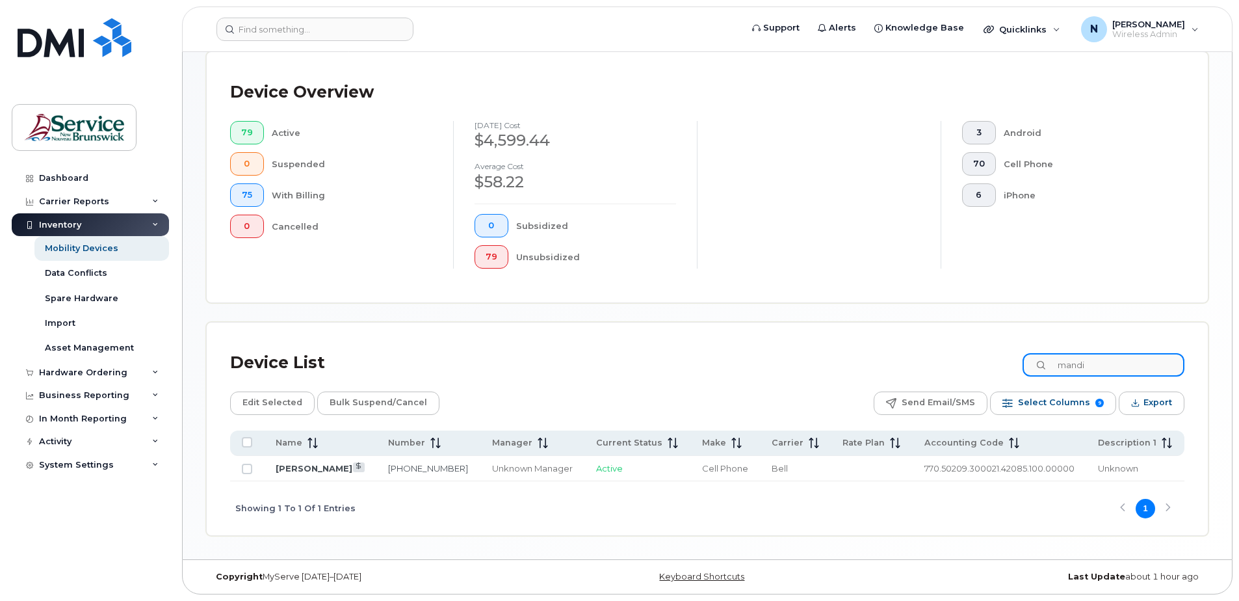
scroll to position [295, 0]
type input "mandi"
click at [831, 470] on td at bounding box center [871, 469] width 81 height 26
click at [293, 473] on link "[PERSON_NAME]" at bounding box center [314, 468] width 77 height 10
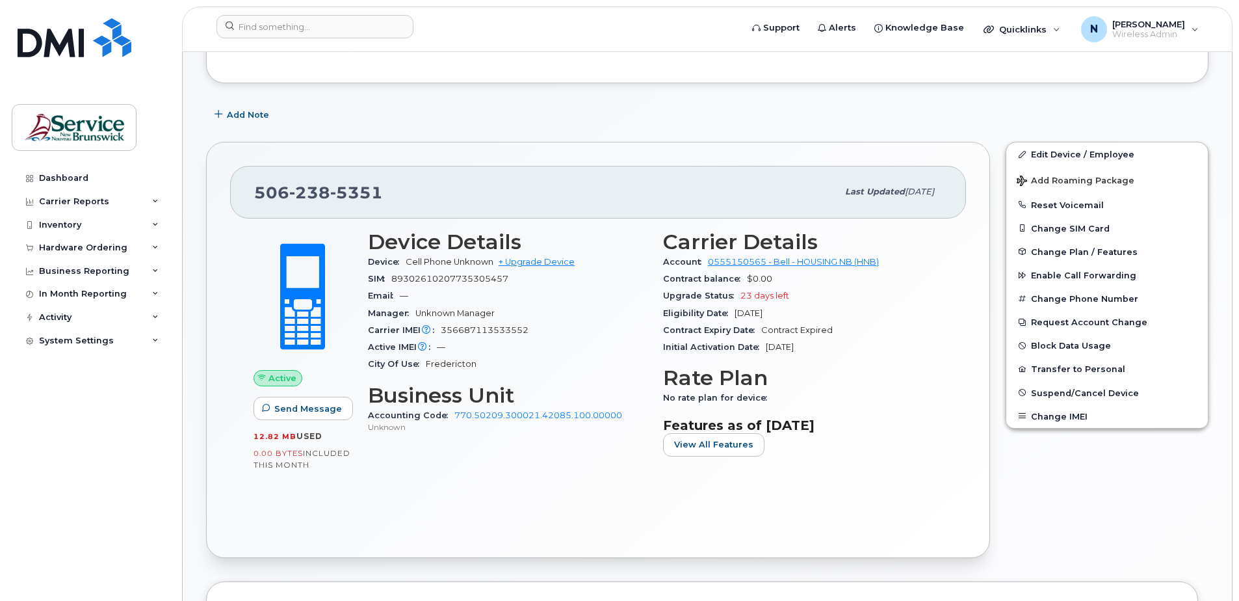
scroll to position [195, 0]
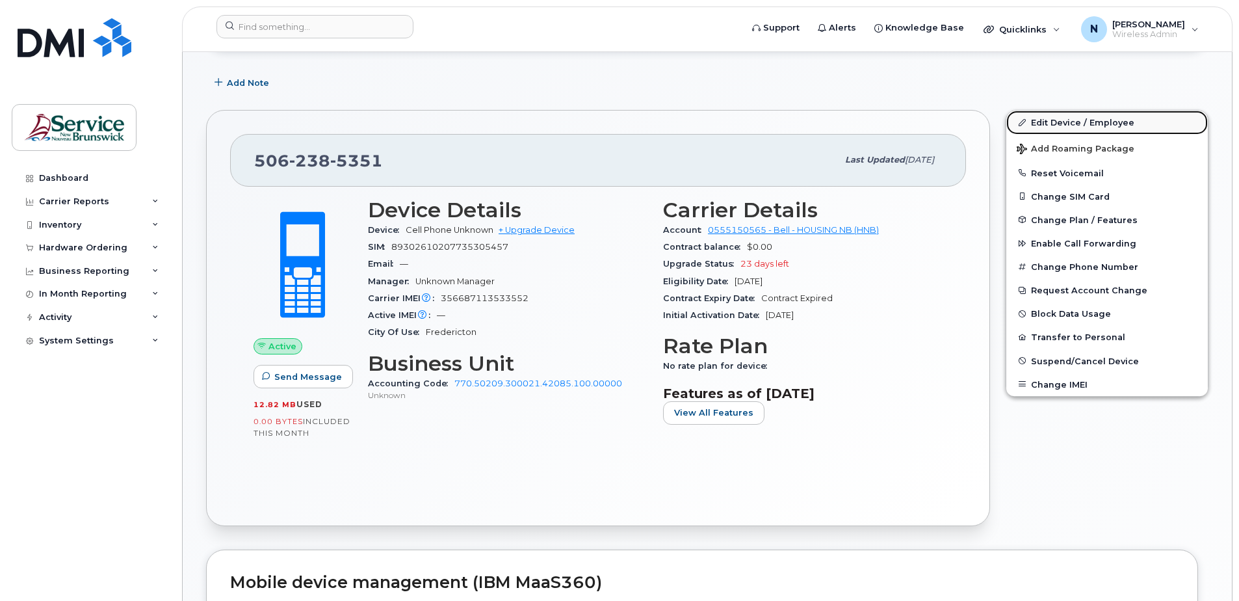
click at [1092, 120] on link "Edit Device / Employee" at bounding box center [1108, 122] width 202 height 23
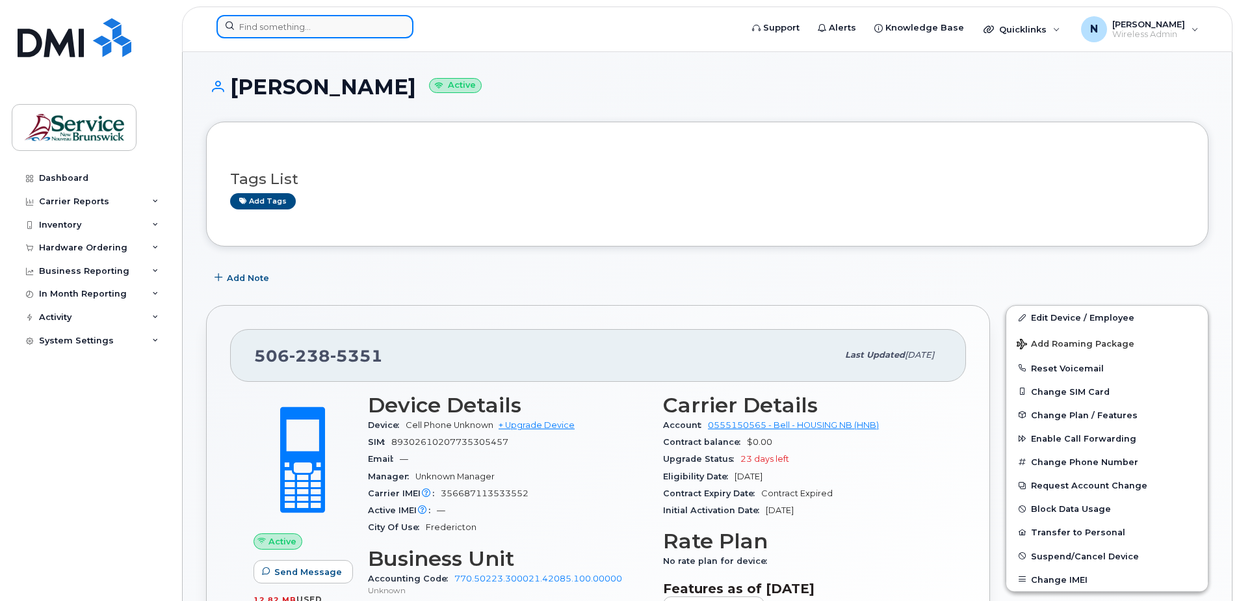
click at [267, 31] on input at bounding box center [315, 26] width 197 height 23
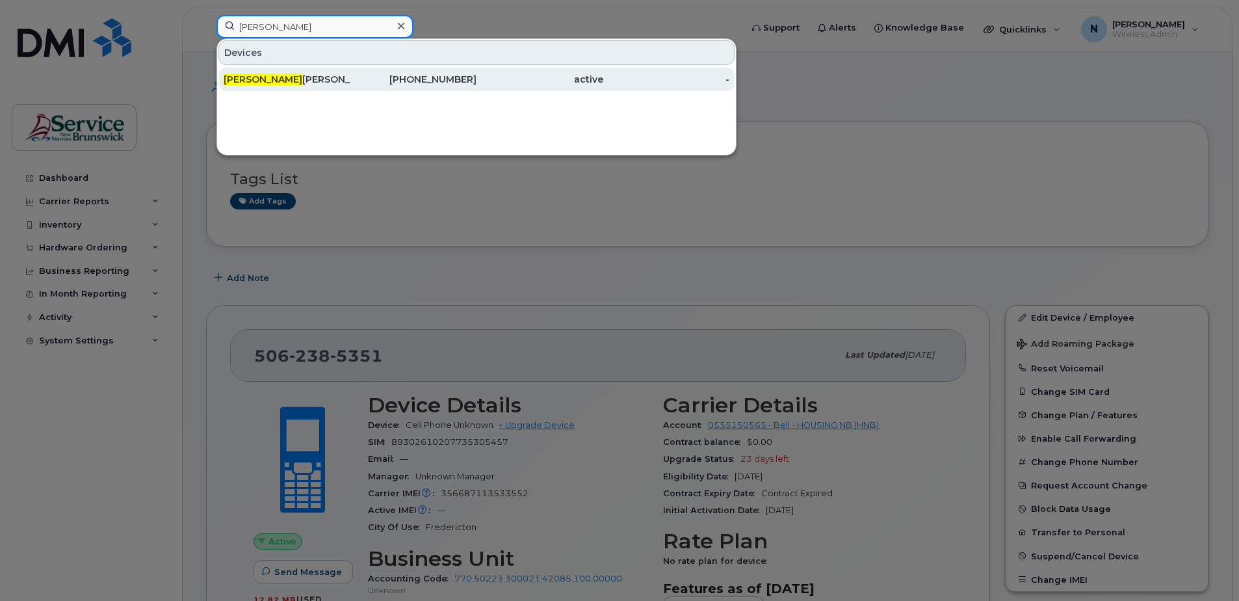
type input "[PERSON_NAME]"
click at [350, 72] on div "[PERSON_NAME]" at bounding box center [413, 79] width 127 height 23
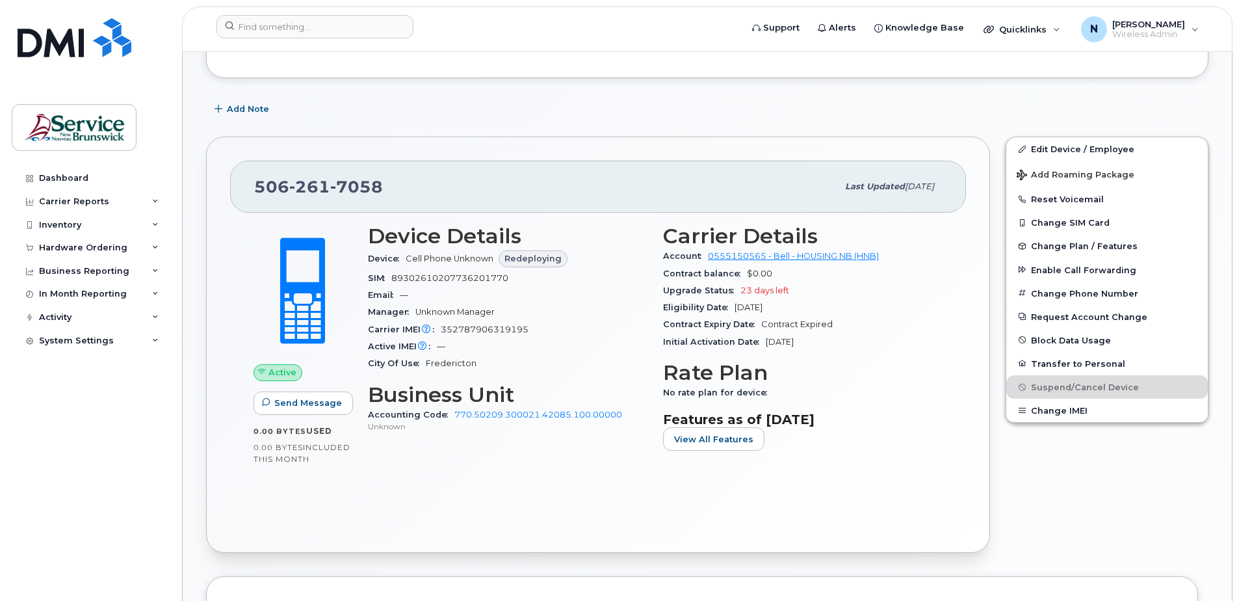
scroll to position [260, 0]
click at [1064, 152] on link "Edit Device / Employee" at bounding box center [1108, 148] width 202 height 23
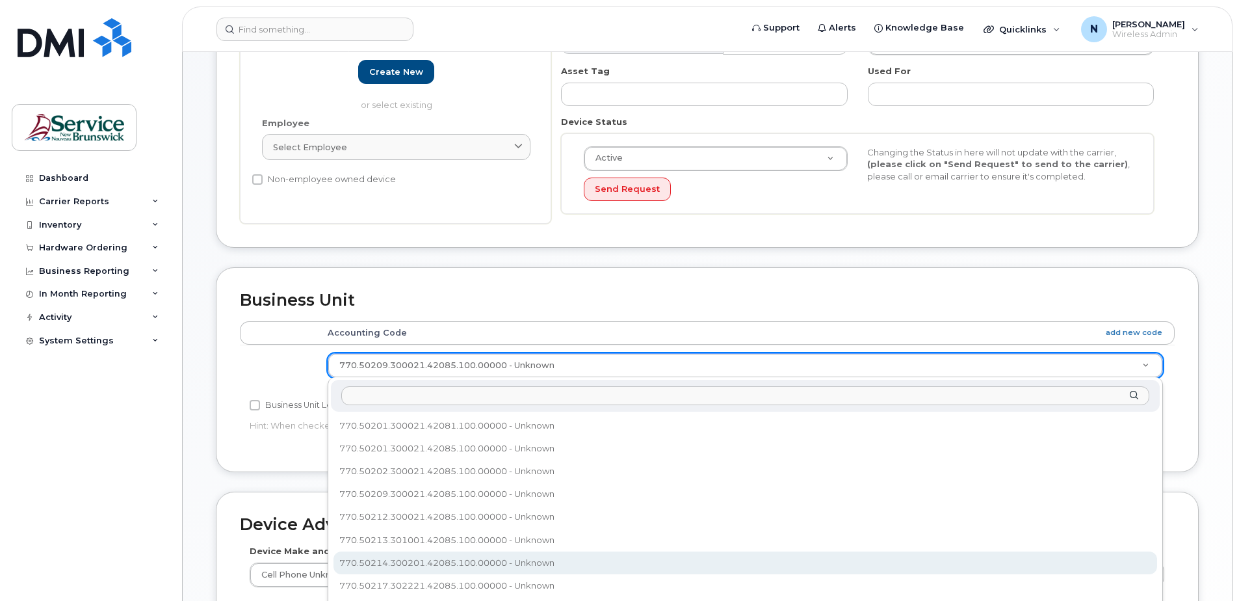
scroll to position [295, 0]
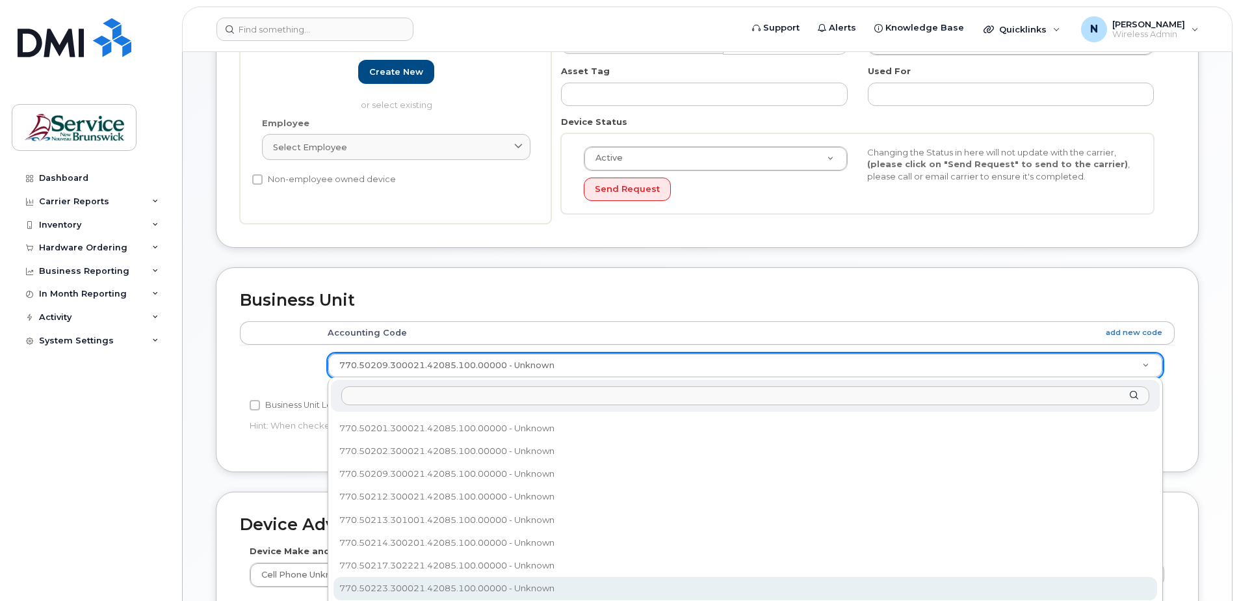
select select "35856846"
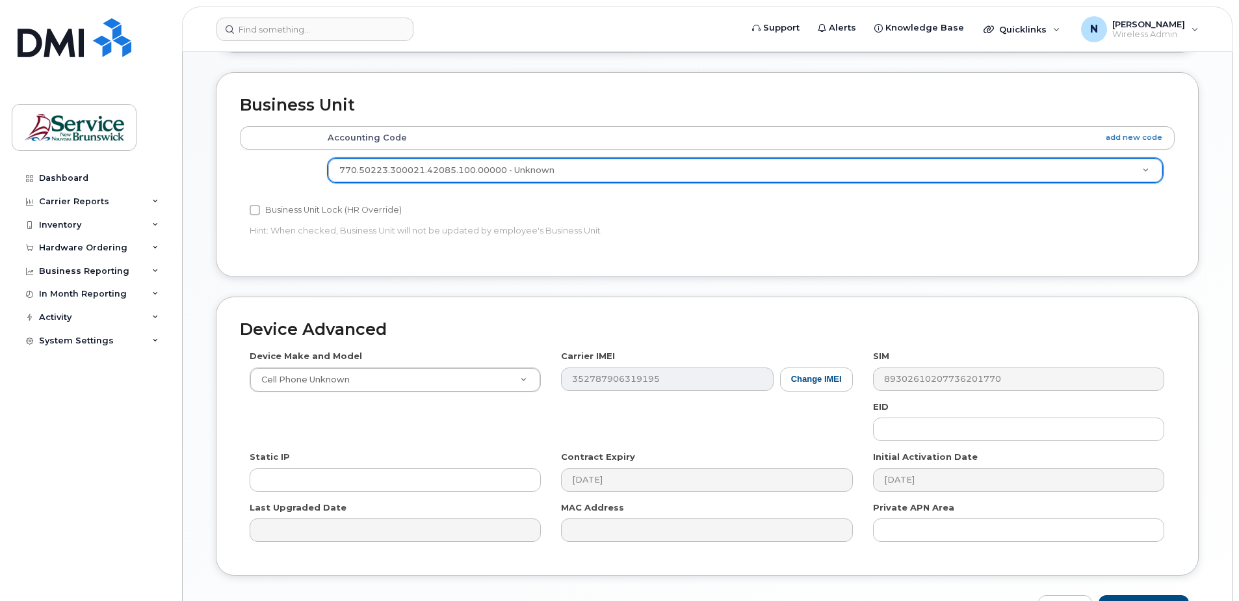
scroll to position [538, 0]
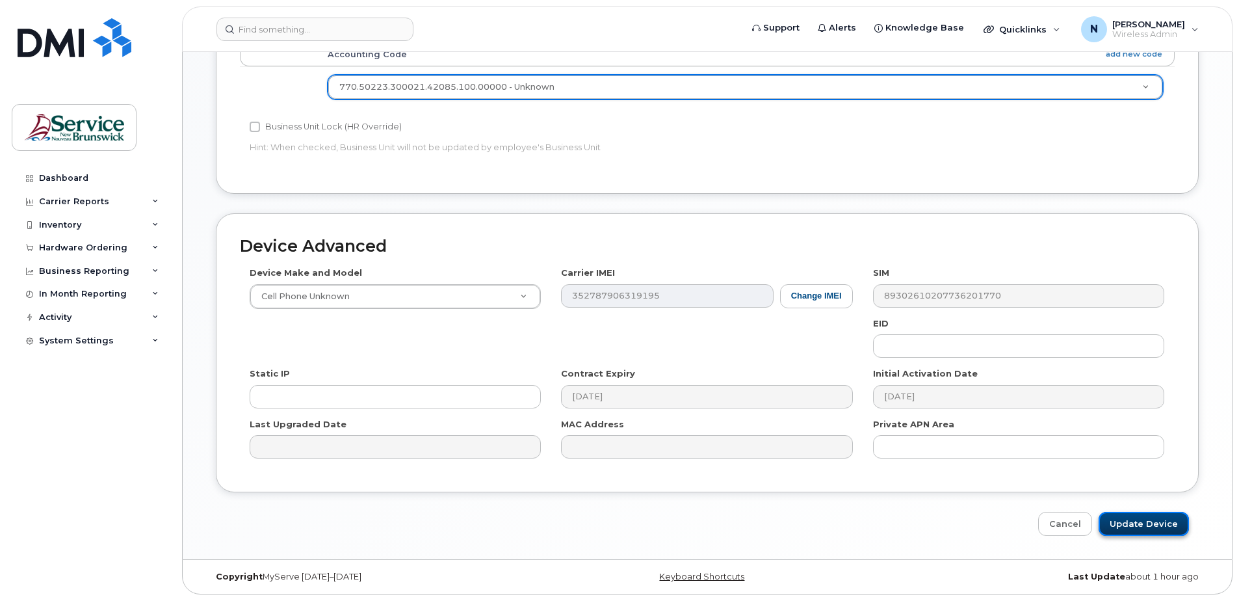
click at [1150, 516] on input "Update Device" at bounding box center [1144, 524] width 90 height 24
type input "Saving..."
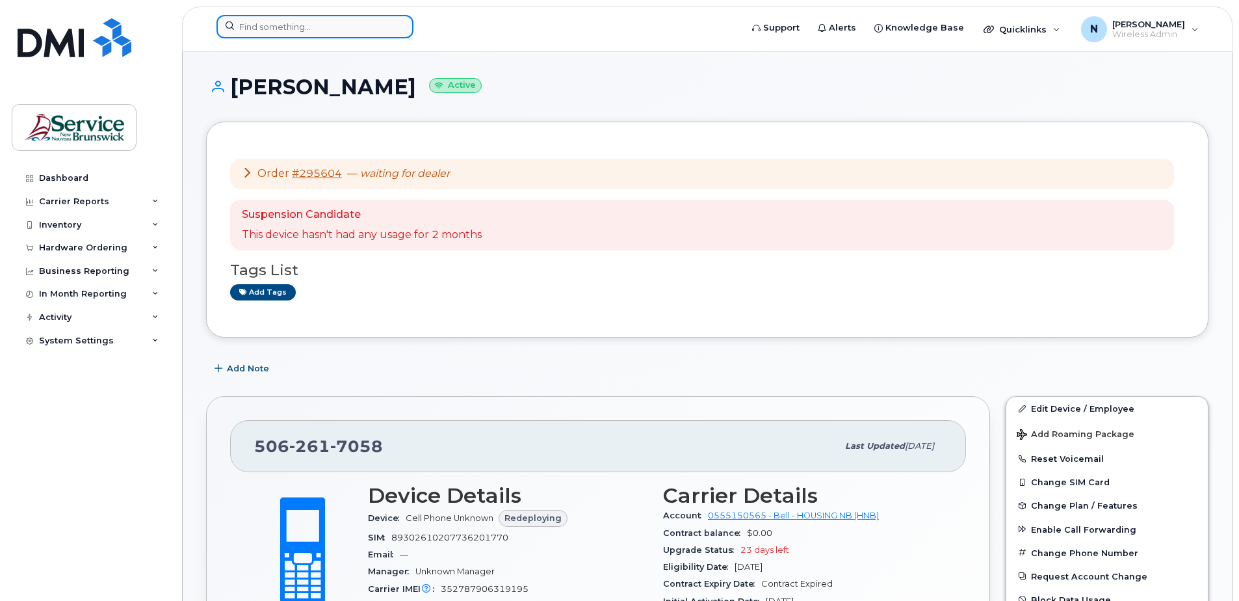
click at [358, 36] on input at bounding box center [315, 26] width 197 height 23
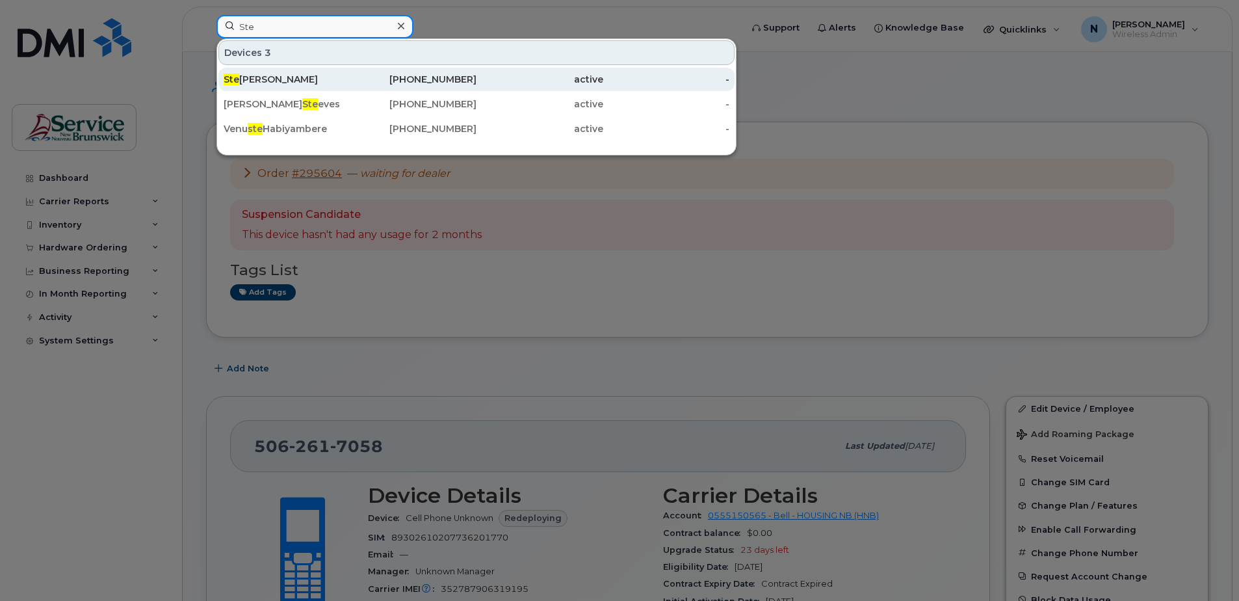
type input "Ste"
click at [299, 75] on div "Ste phanie Slaney" at bounding box center [287, 79] width 127 height 13
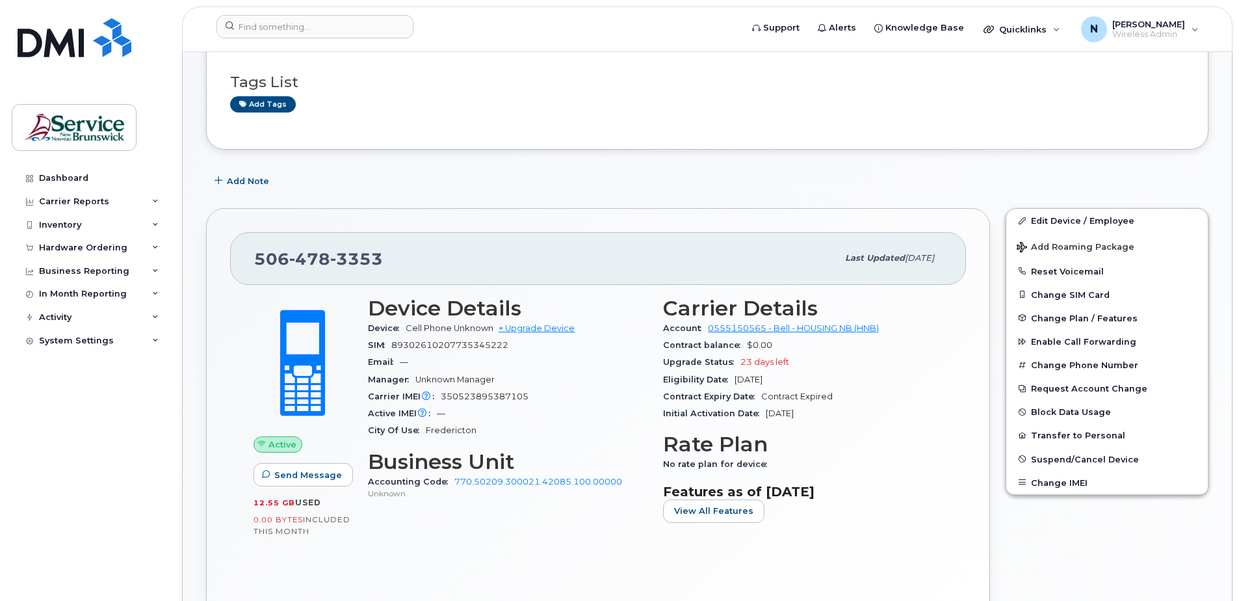
scroll to position [130, 0]
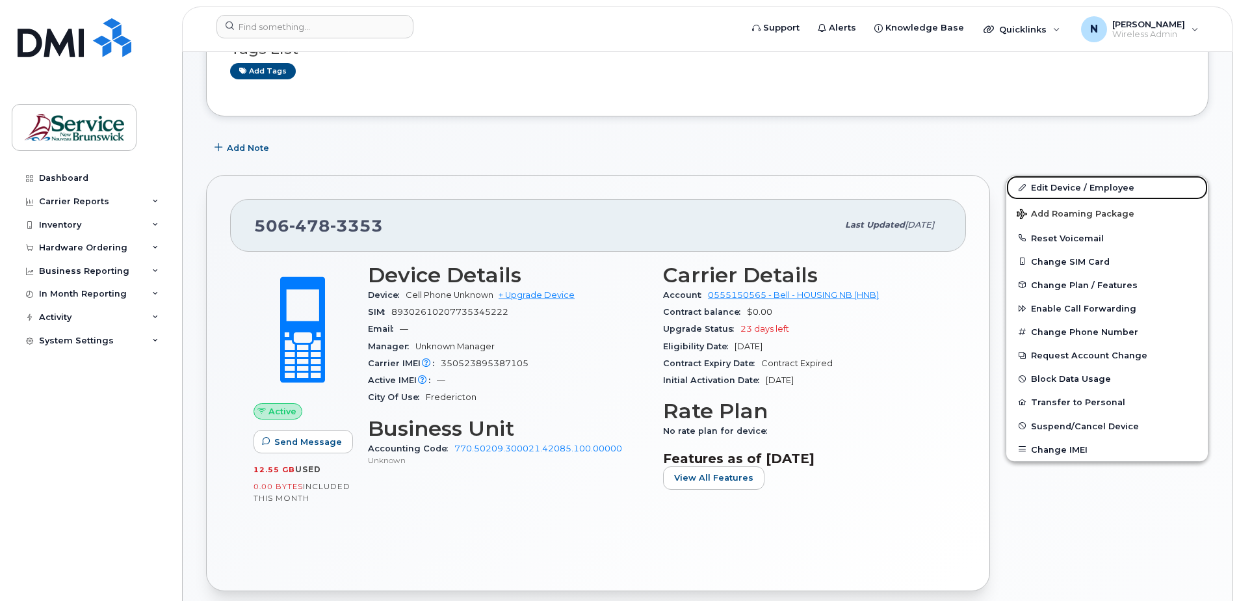
click at [1057, 183] on link "Edit Device / Employee" at bounding box center [1108, 187] width 202 height 23
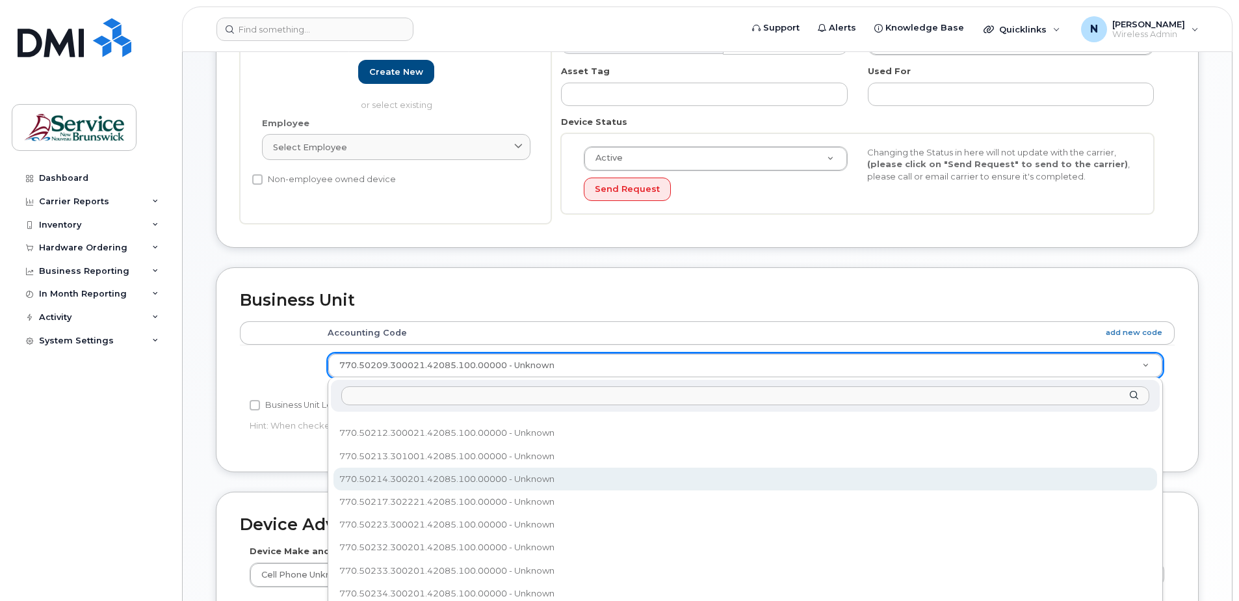
scroll to position [361, 0]
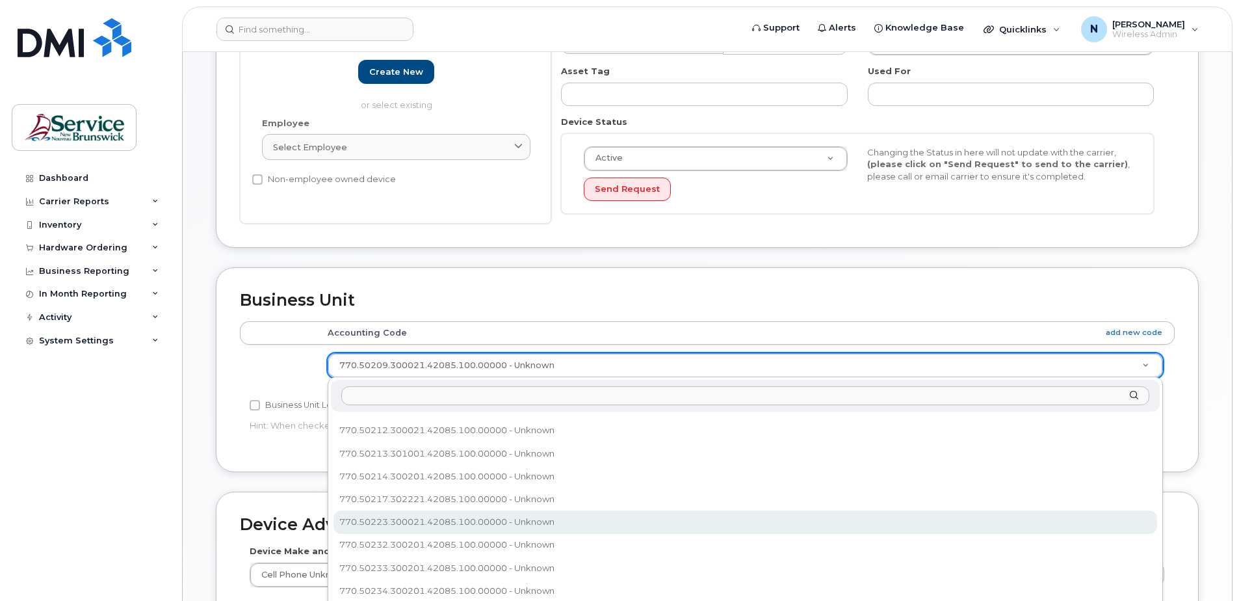
select select "35856846"
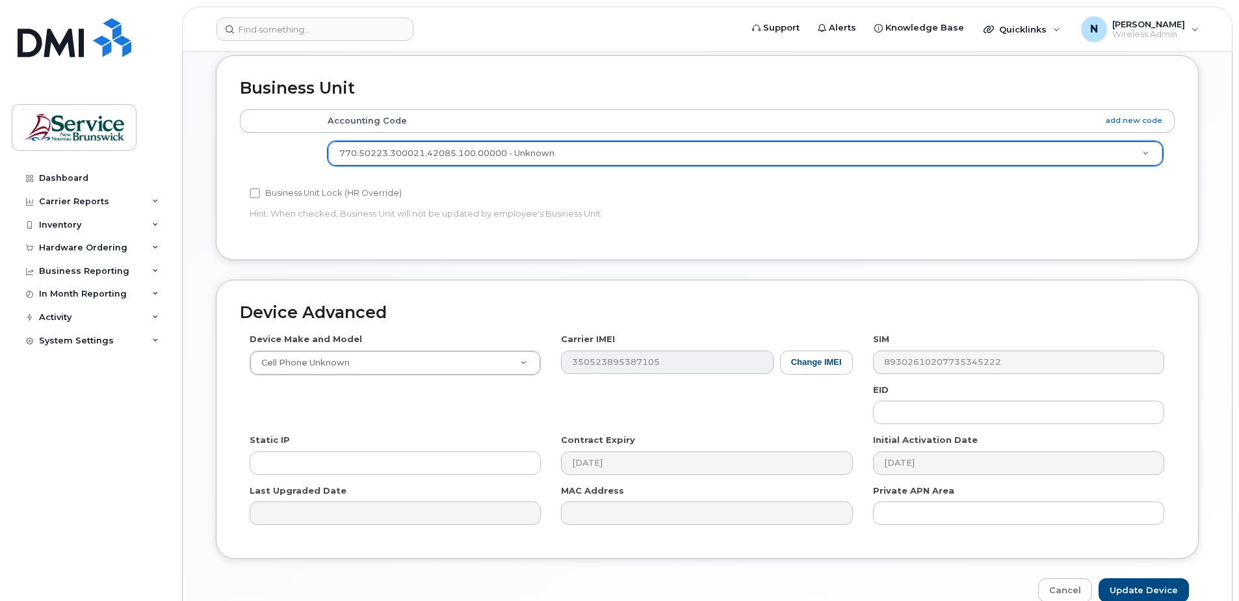
scroll to position [538, 0]
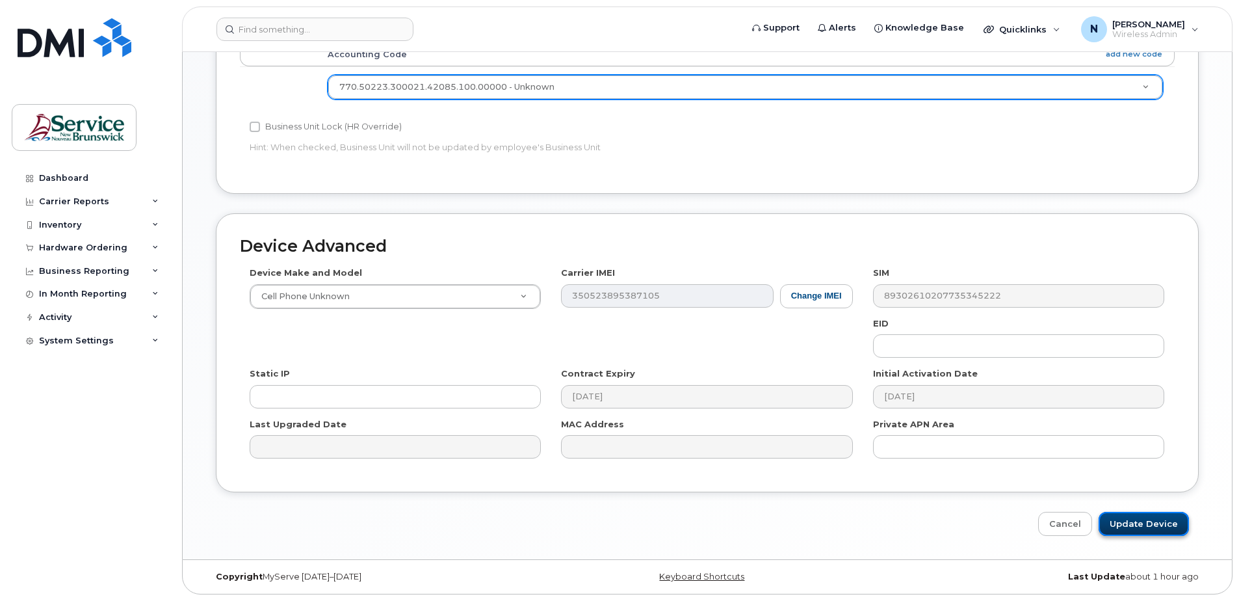
click at [1149, 527] on input "Update Device" at bounding box center [1144, 524] width 90 height 24
type input "Saving..."
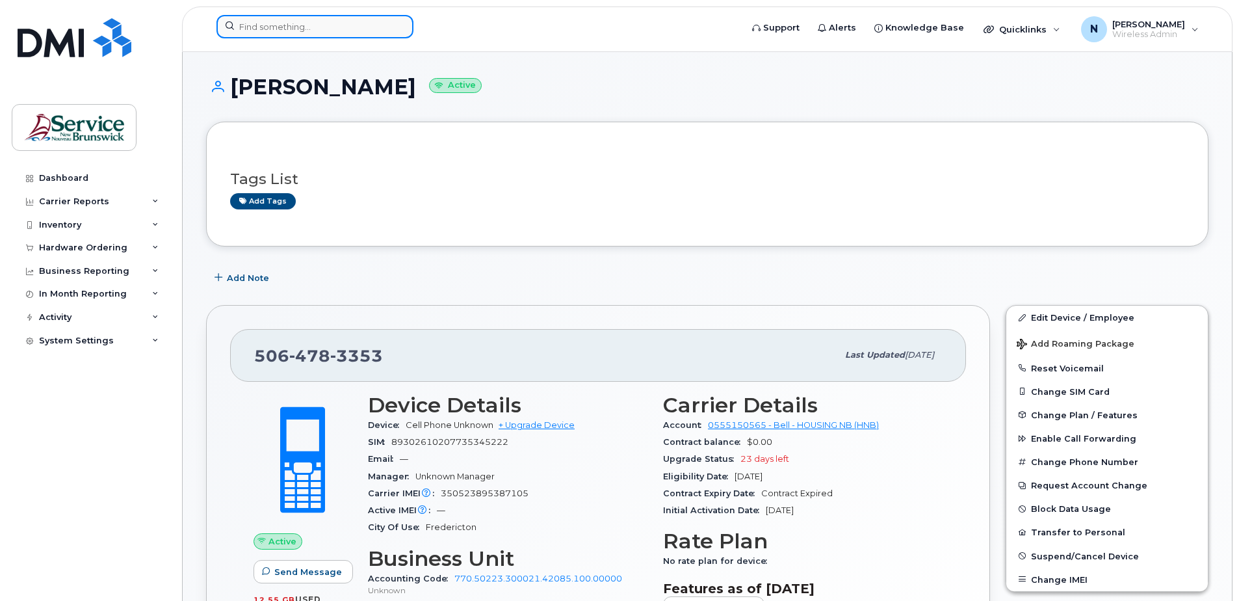
click at [395, 34] on div at bounding box center [315, 26] width 197 height 23
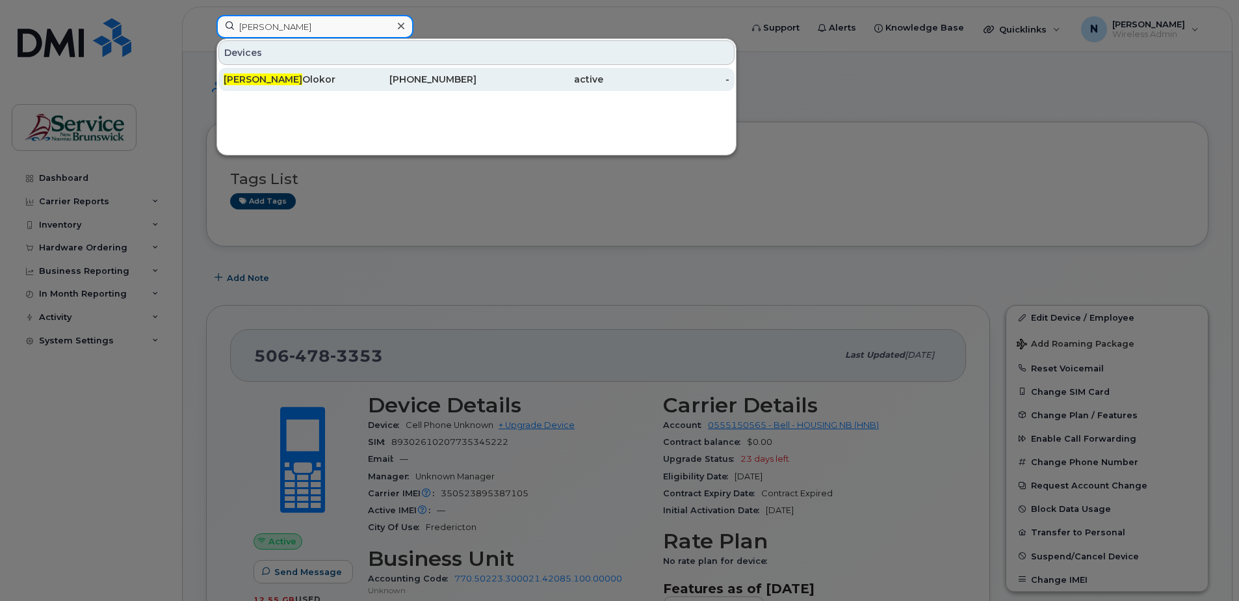
type input "[PERSON_NAME]"
click at [300, 68] on link "[PERSON_NAME] [PHONE_NUMBER] active -" at bounding box center [476, 79] width 516 height 23
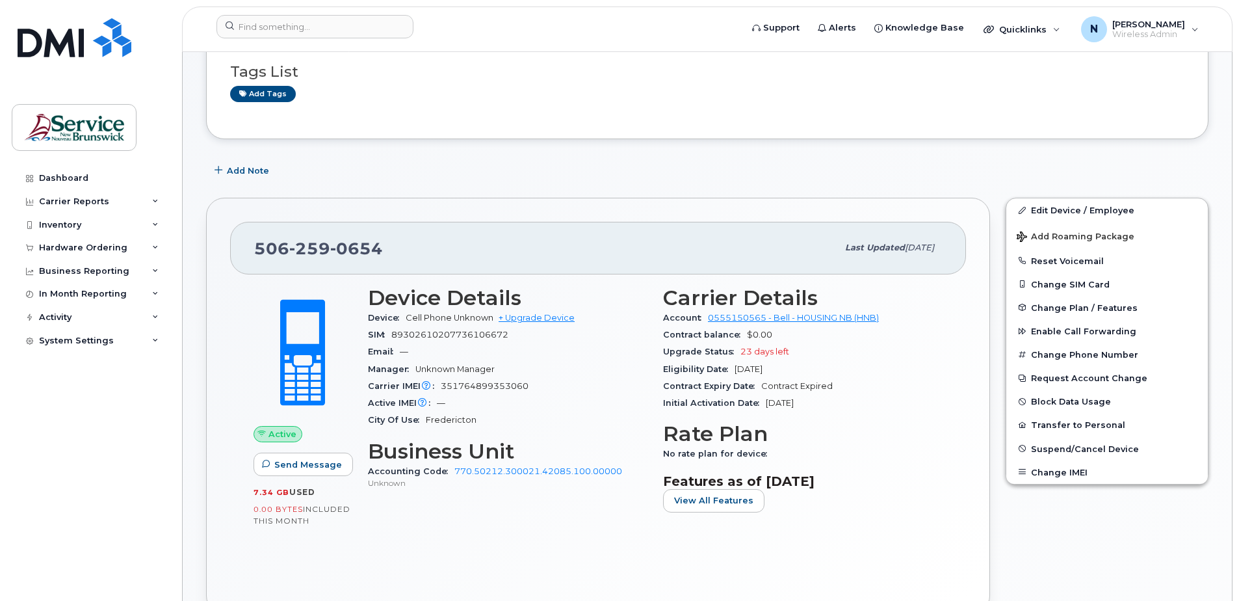
scroll to position [130, 0]
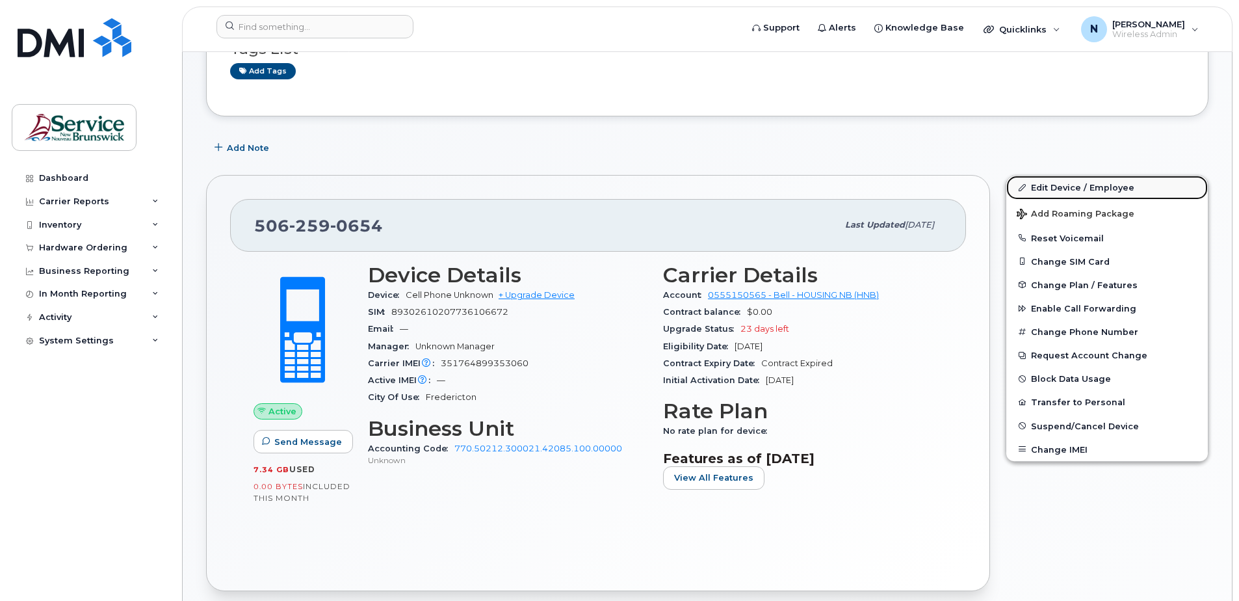
click at [1049, 178] on link "Edit Device / Employee" at bounding box center [1108, 187] width 202 height 23
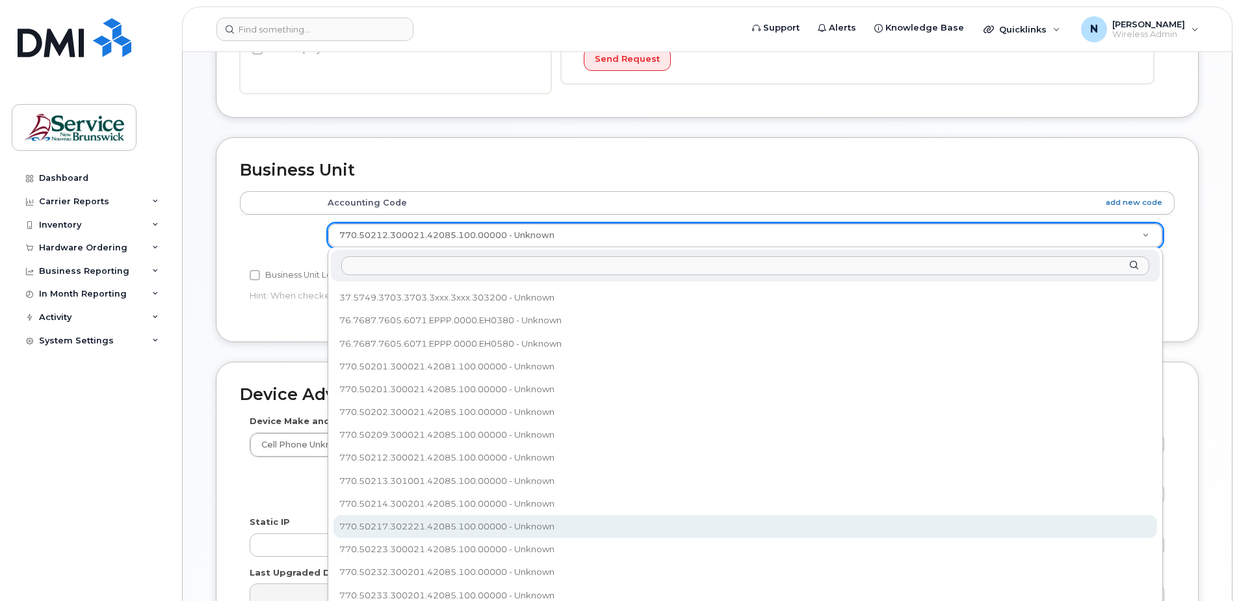
scroll to position [226, 0]
select select "35856846"
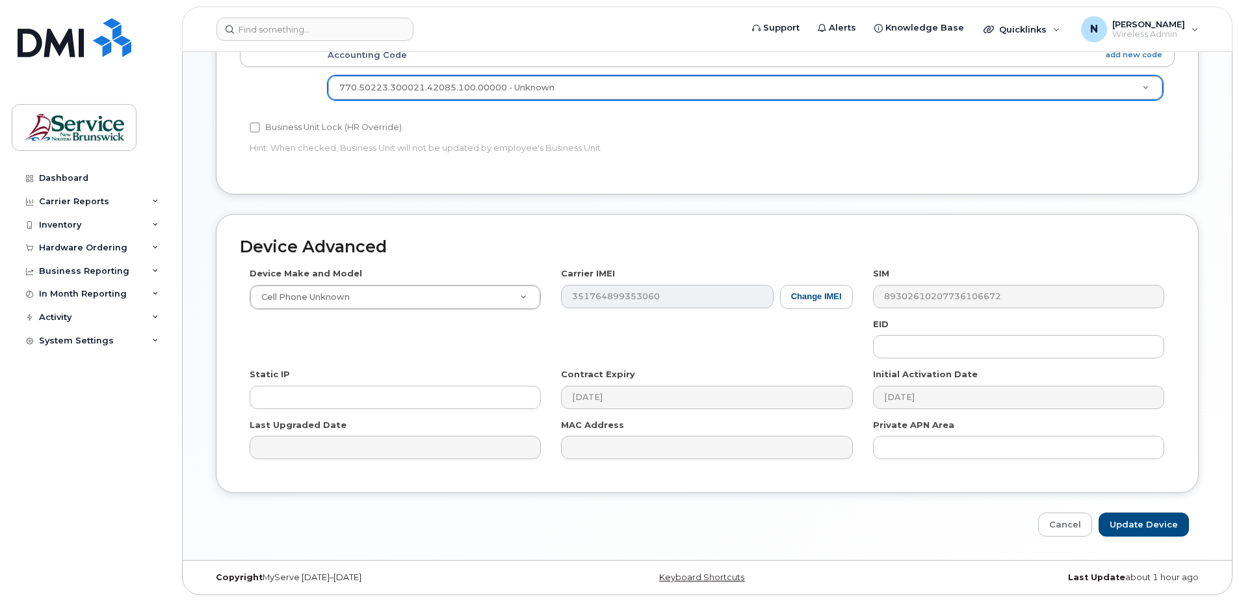
scroll to position [538, 0]
click at [1123, 527] on input "Update Device" at bounding box center [1144, 524] width 90 height 24
type input "Saving..."
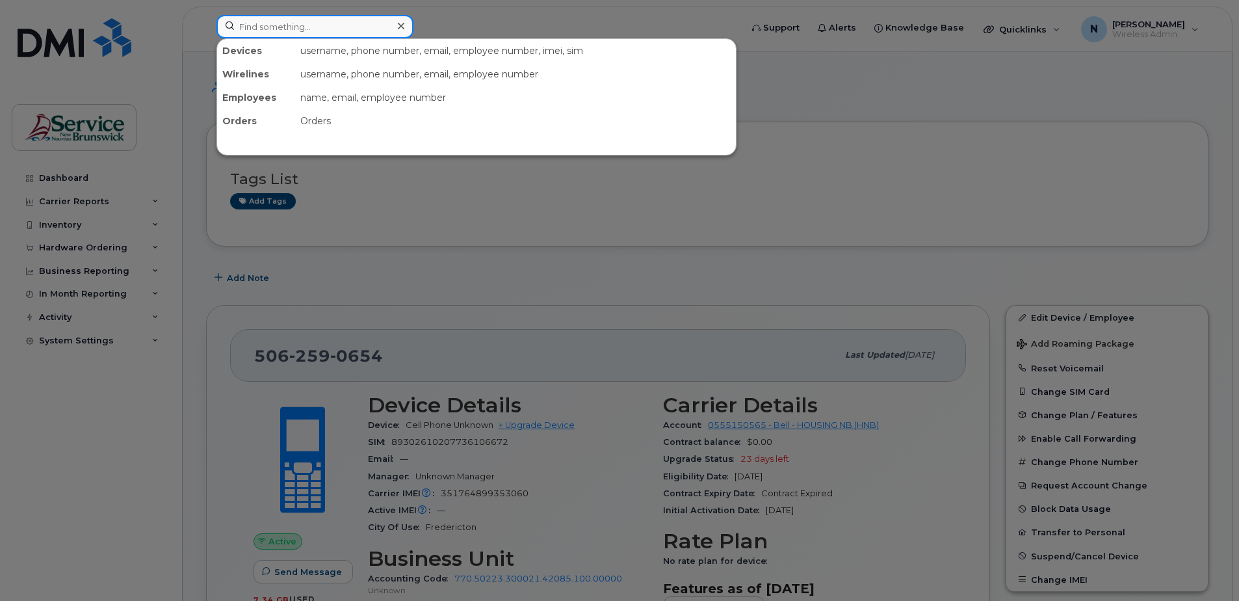
click at [326, 28] on input at bounding box center [315, 26] width 197 height 23
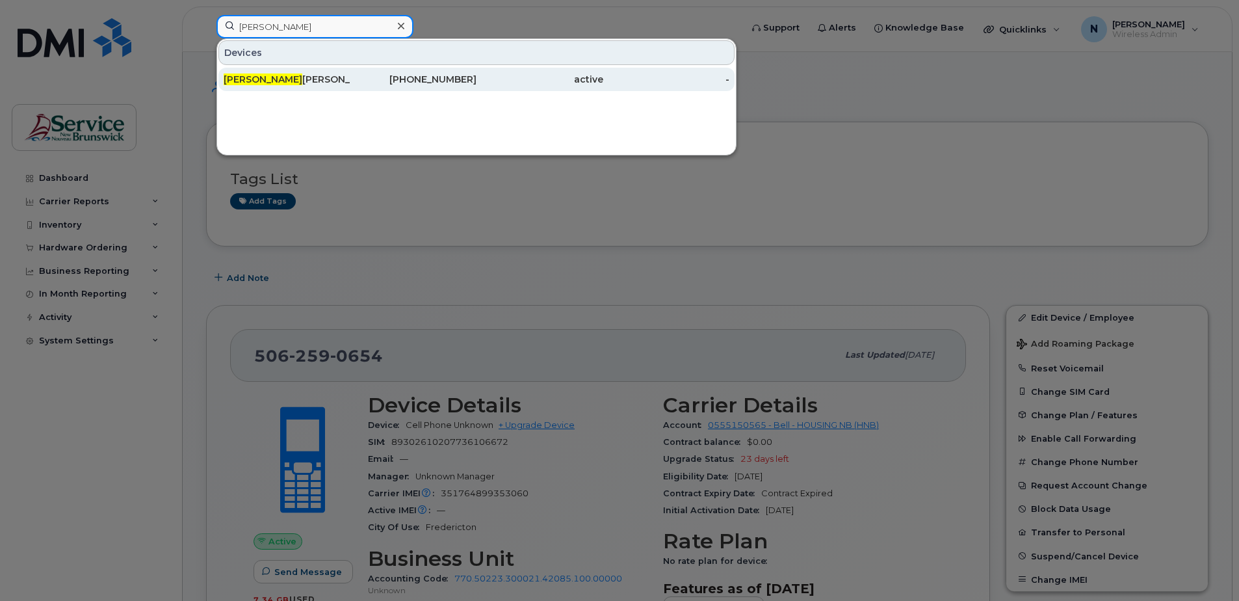
type input "[PERSON_NAME]"
click at [350, 72] on div "Bruce Matson" at bounding box center [413, 79] width 127 height 23
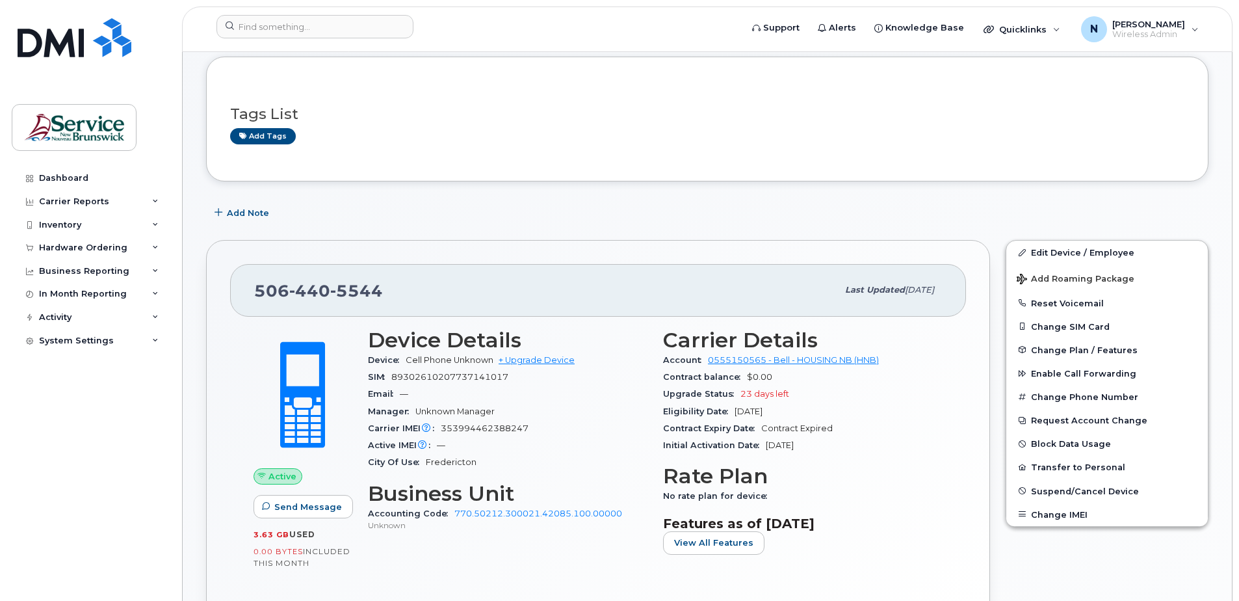
scroll to position [130, 0]
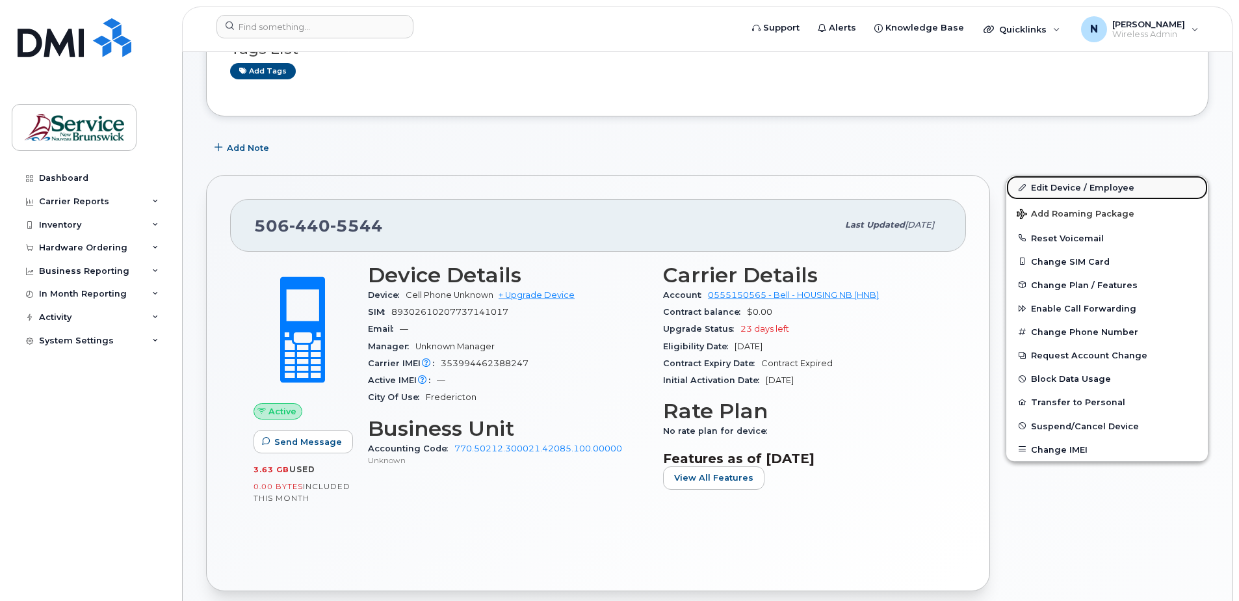
click at [1086, 185] on link "Edit Device / Employee" at bounding box center [1108, 187] width 202 height 23
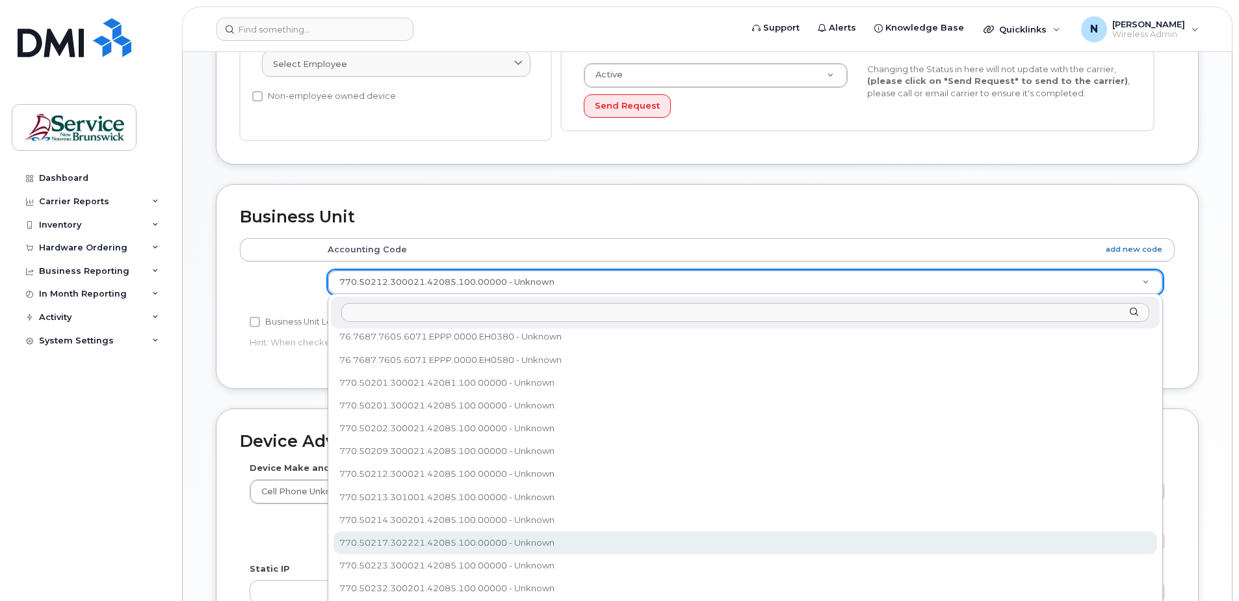
scroll to position [252, 0]
select select "35856846"
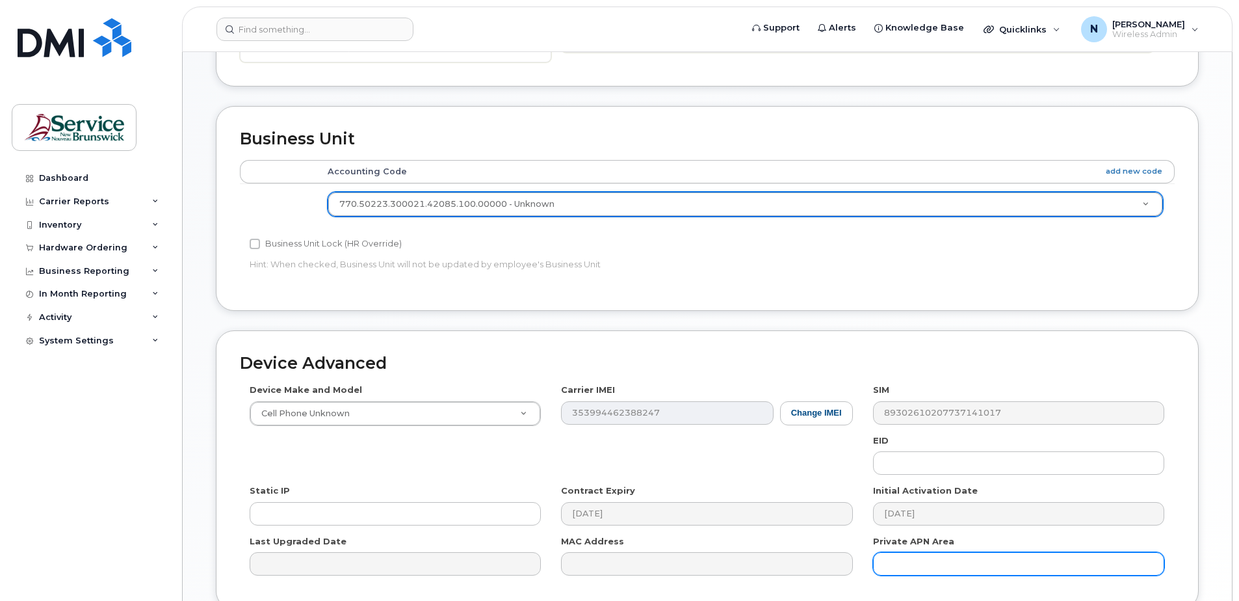
scroll to position [538, 0]
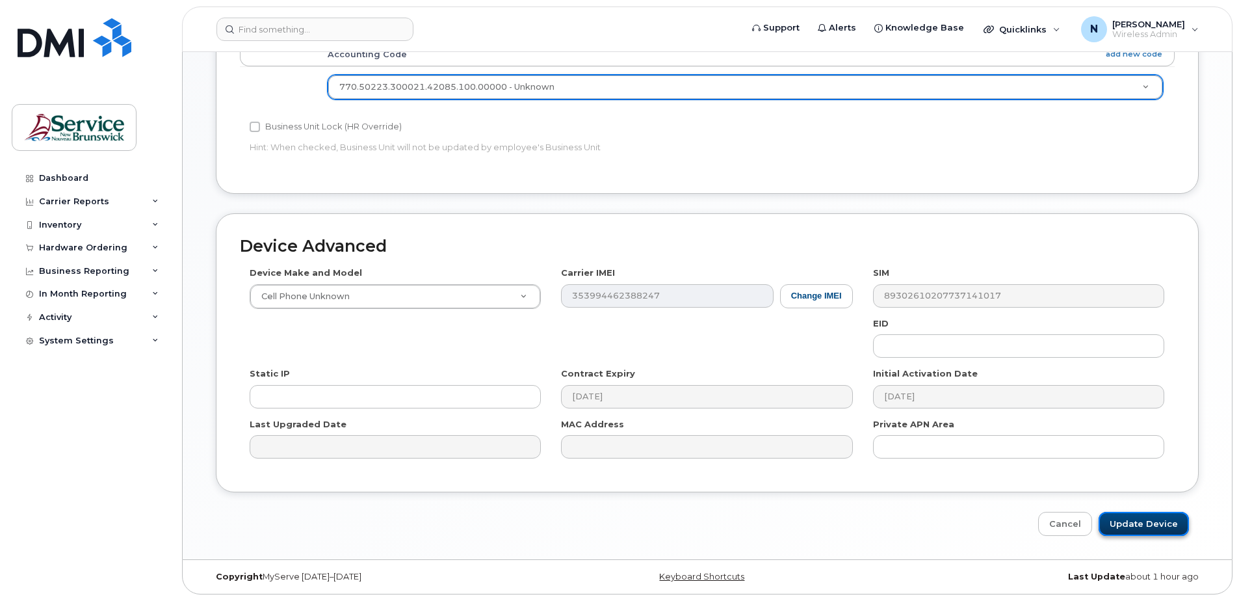
click at [1146, 520] on input "Update Device" at bounding box center [1144, 524] width 90 height 24
type input "Saving..."
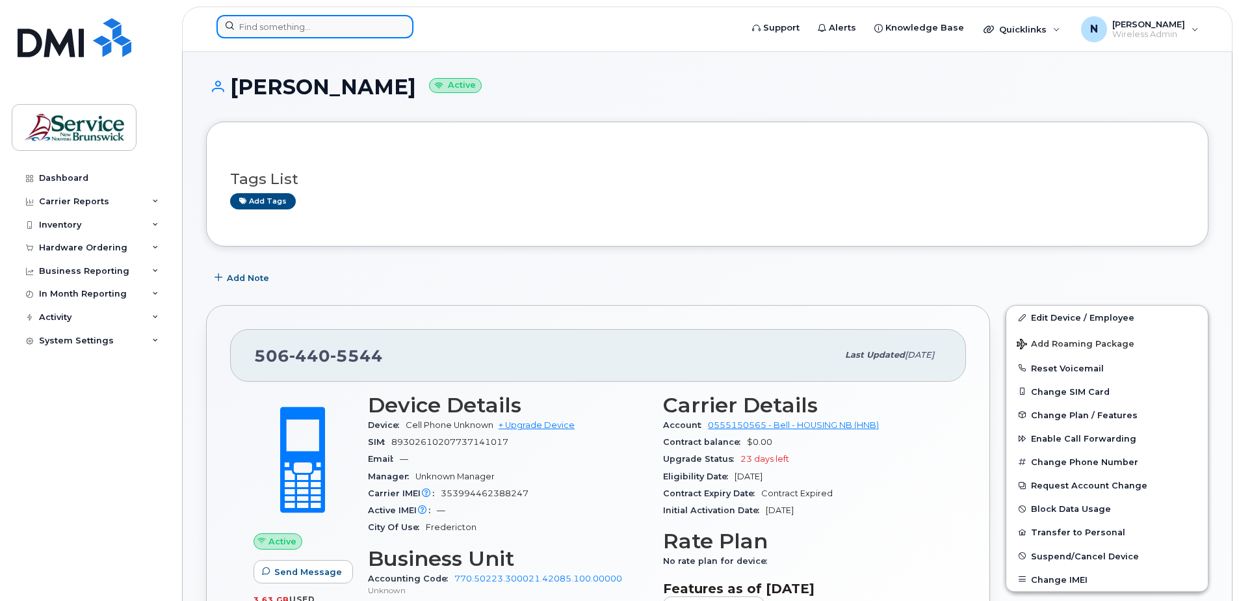
click at [370, 28] on input at bounding box center [315, 26] width 197 height 23
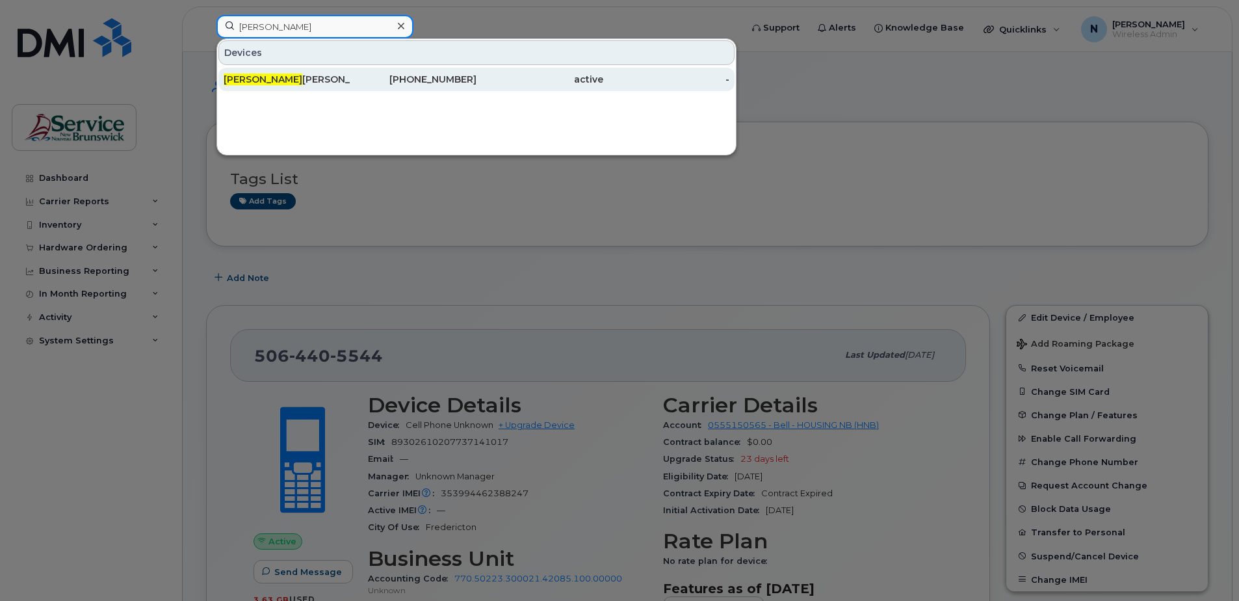
type input "davis"
click at [323, 75] on div "Davis O'brien" at bounding box center [287, 79] width 127 height 13
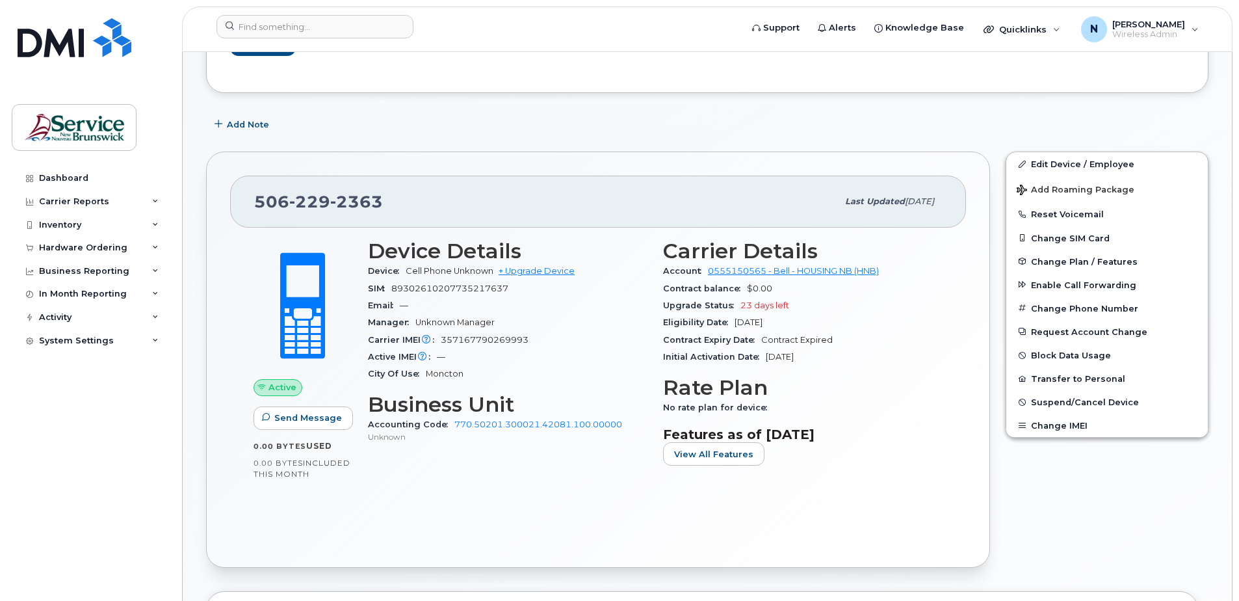
scroll to position [195, 0]
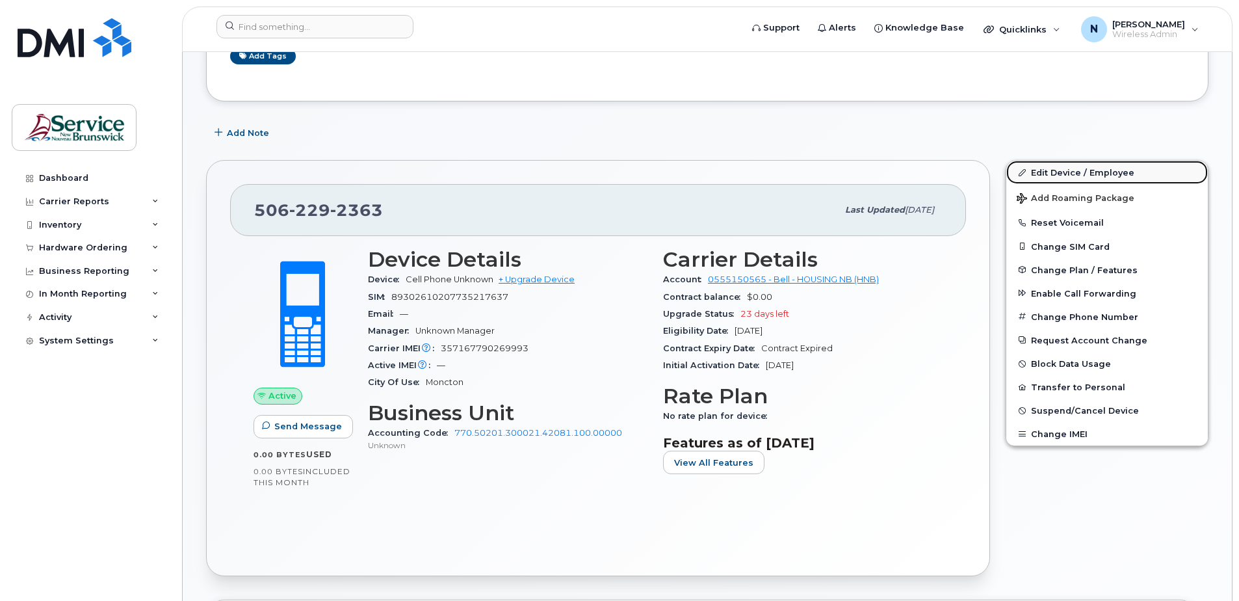
click at [1088, 177] on link "Edit Device / Employee" at bounding box center [1108, 172] width 202 height 23
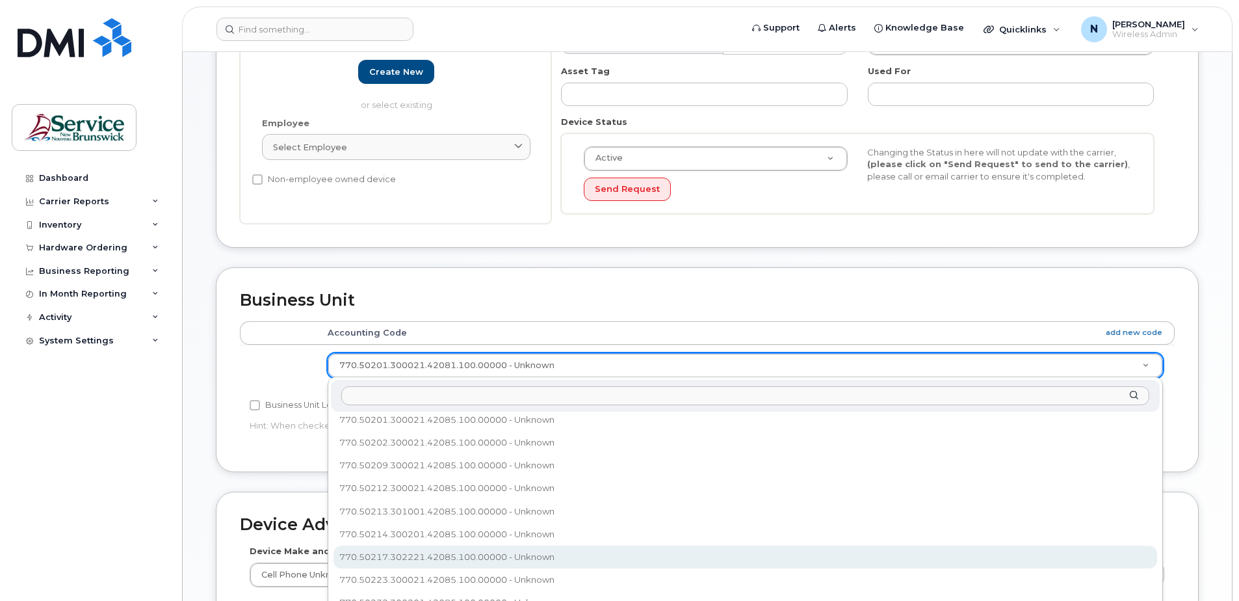
scroll to position [361, 0]
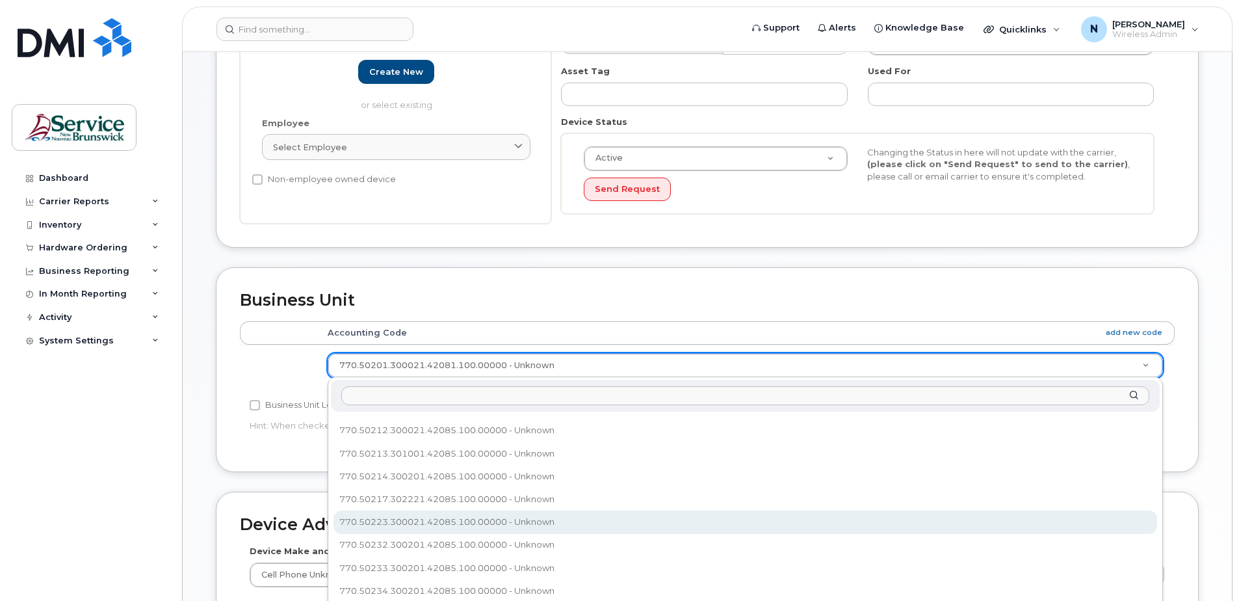
select select "35856846"
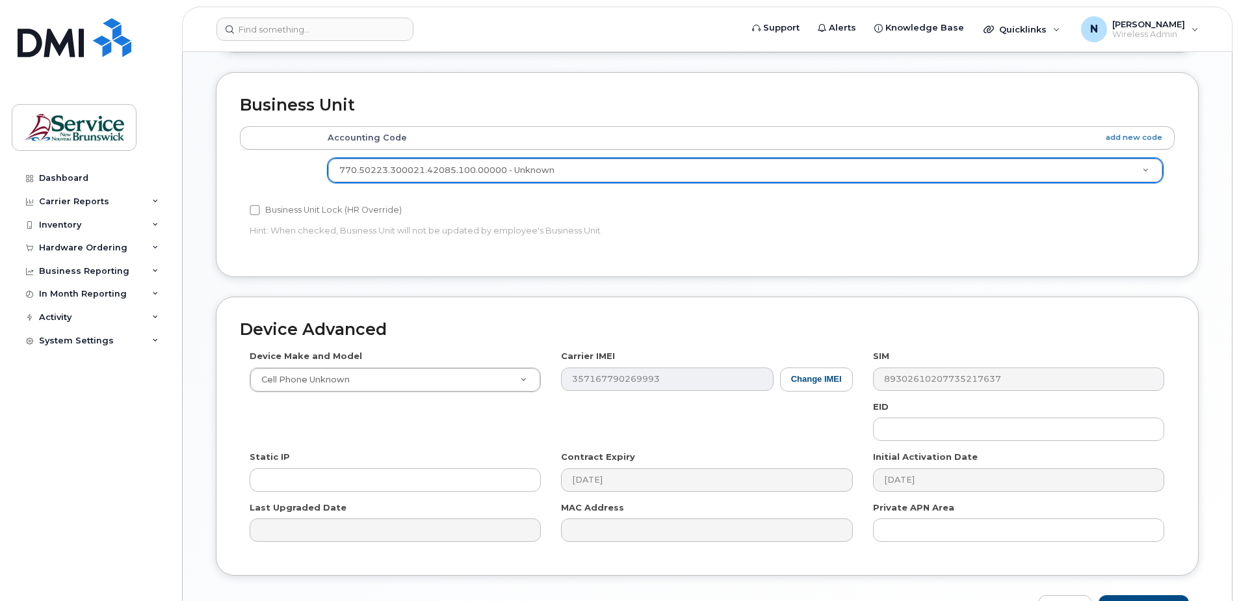
scroll to position [538, 0]
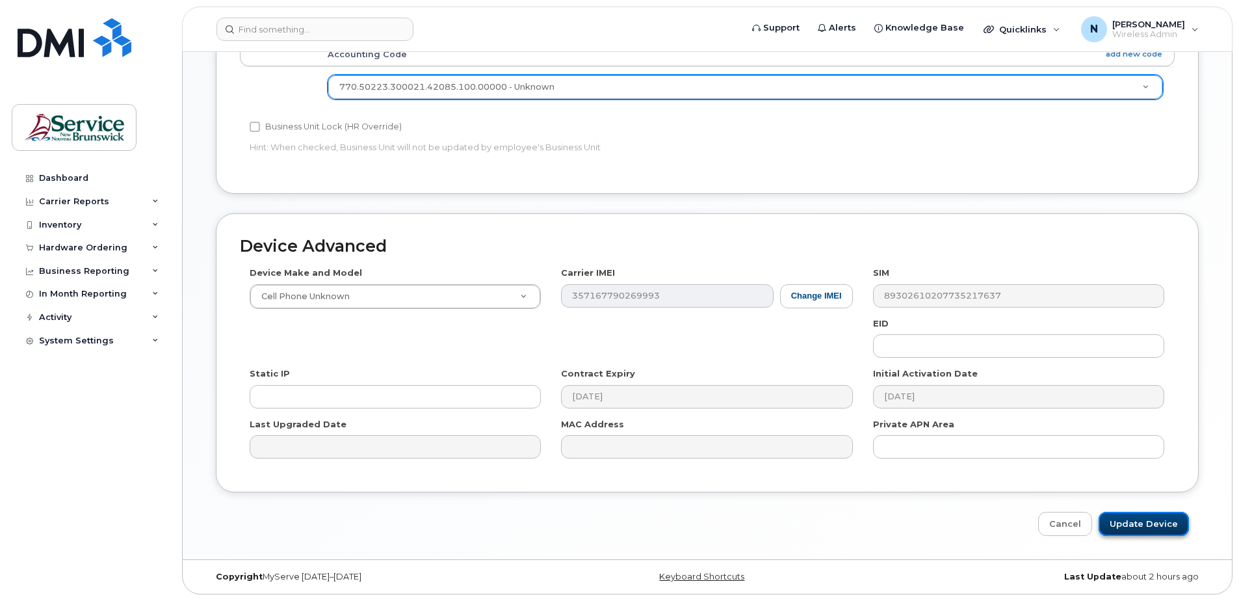
click at [1120, 518] on input "Update Device" at bounding box center [1144, 524] width 90 height 24
type input "Saving..."
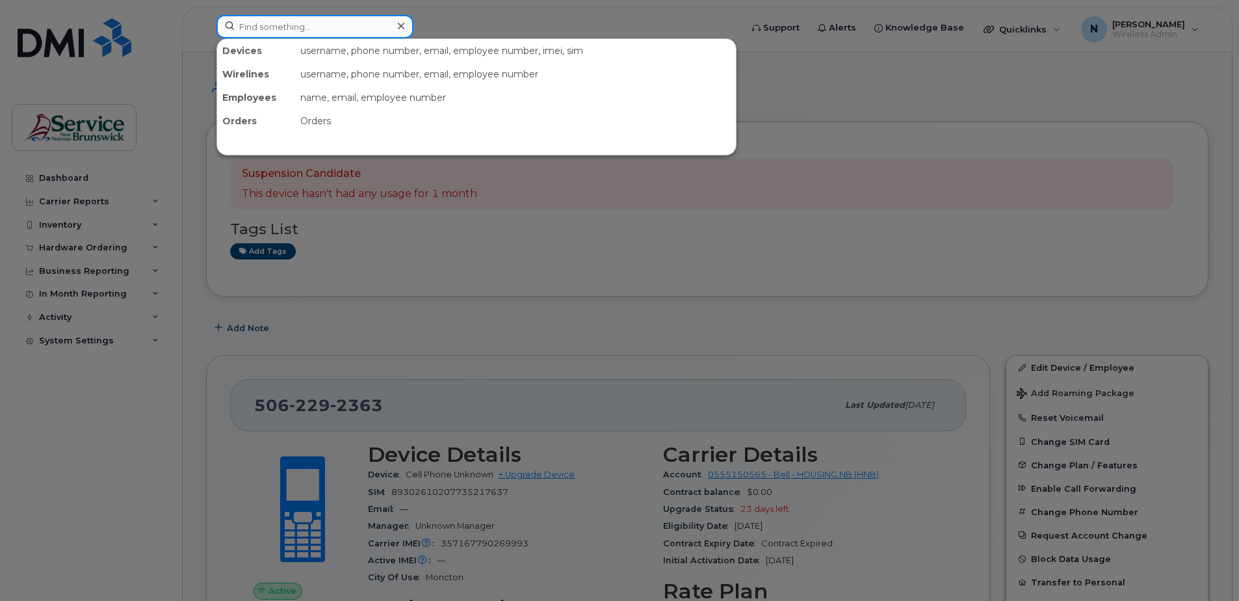
click at [380, 34] on input at bounding box center [315, 26] width 197 height 23
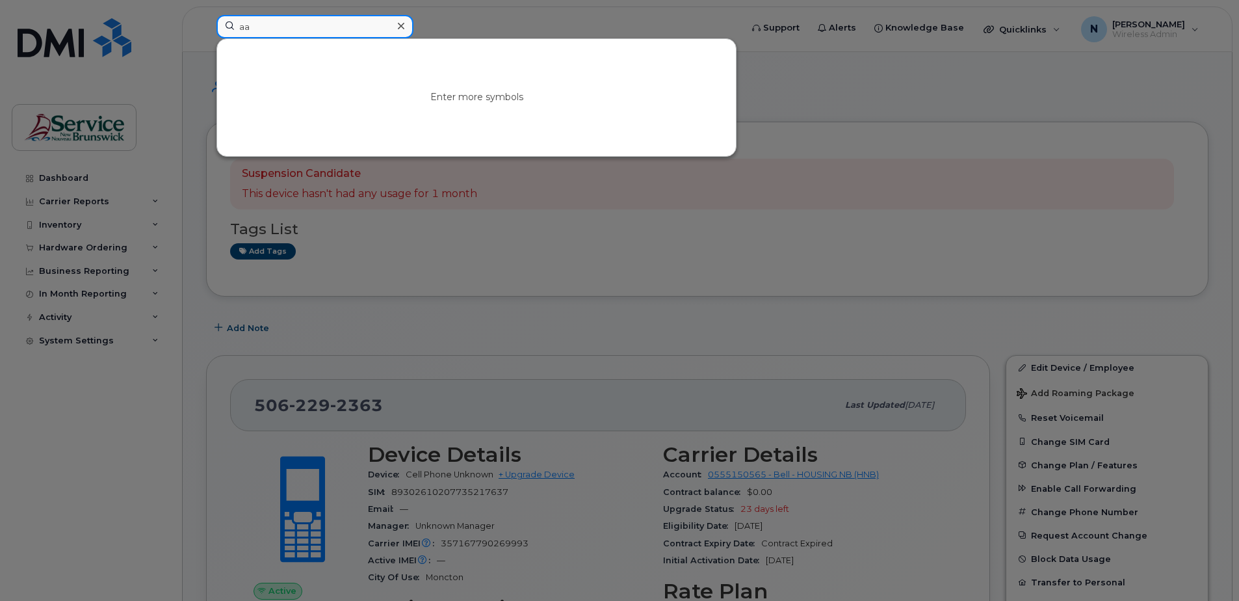
type input "a"
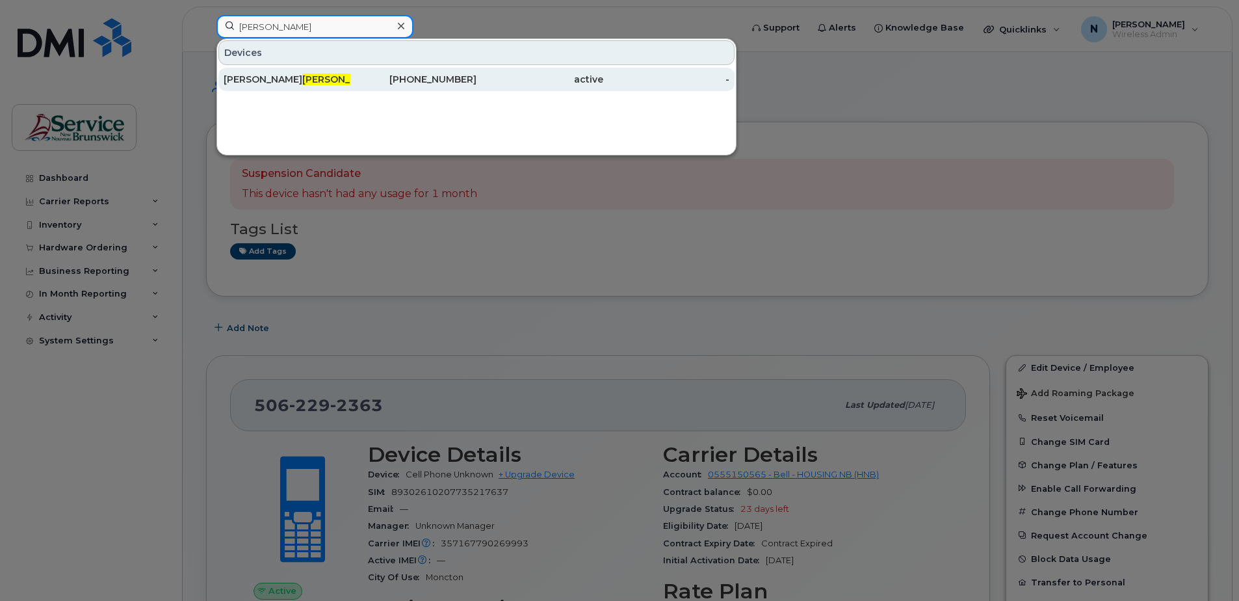
type input "[PERSON_NAME]"
click at [274, 73] on div "[PERSON_NAME]" at bounding box center [287, 79] width 127 height 13
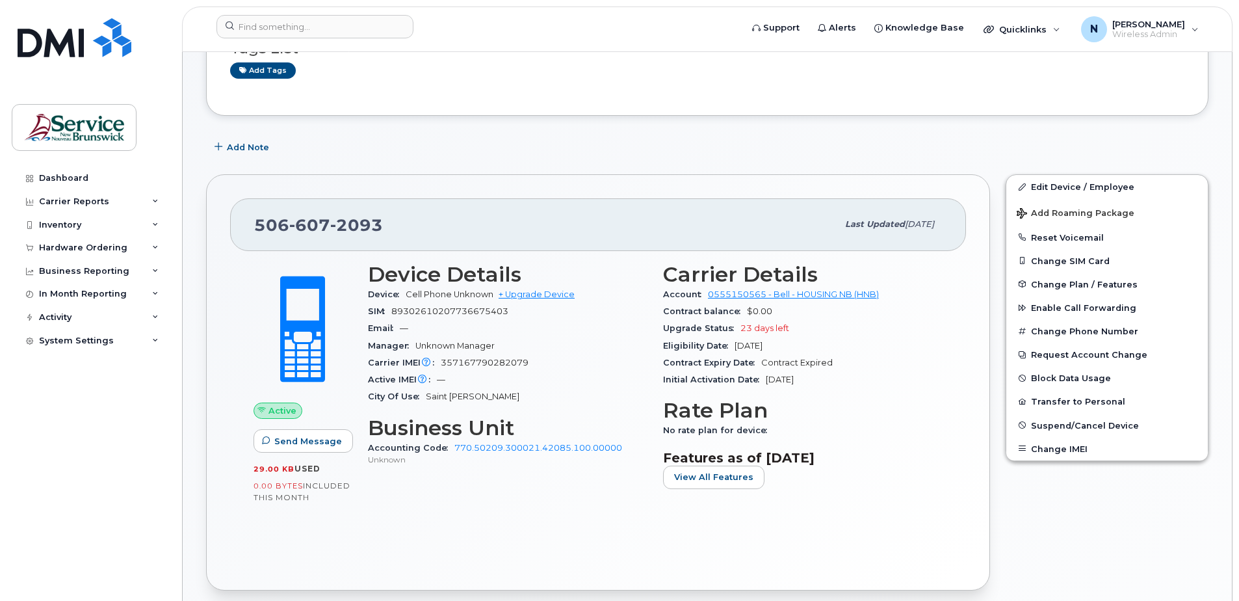
scroll to position [130, 0]
click at [1064, 183] on link "Edit Device / Employee" at bounding box center [1108, 187] width 202 height 23
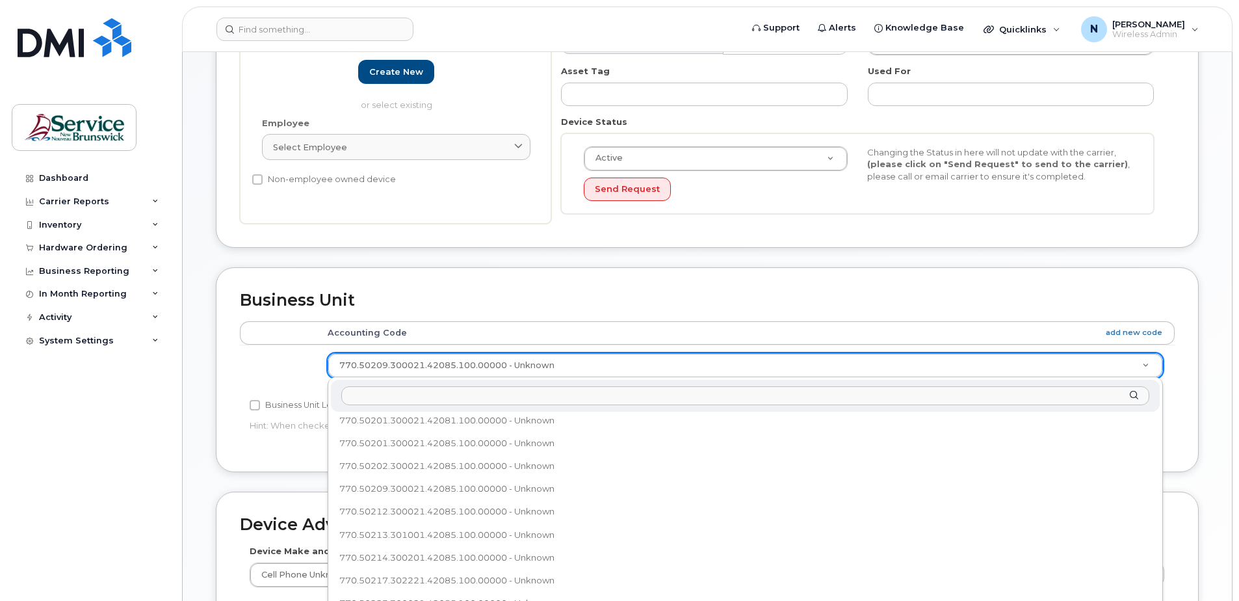
scroll to position [349, 0]
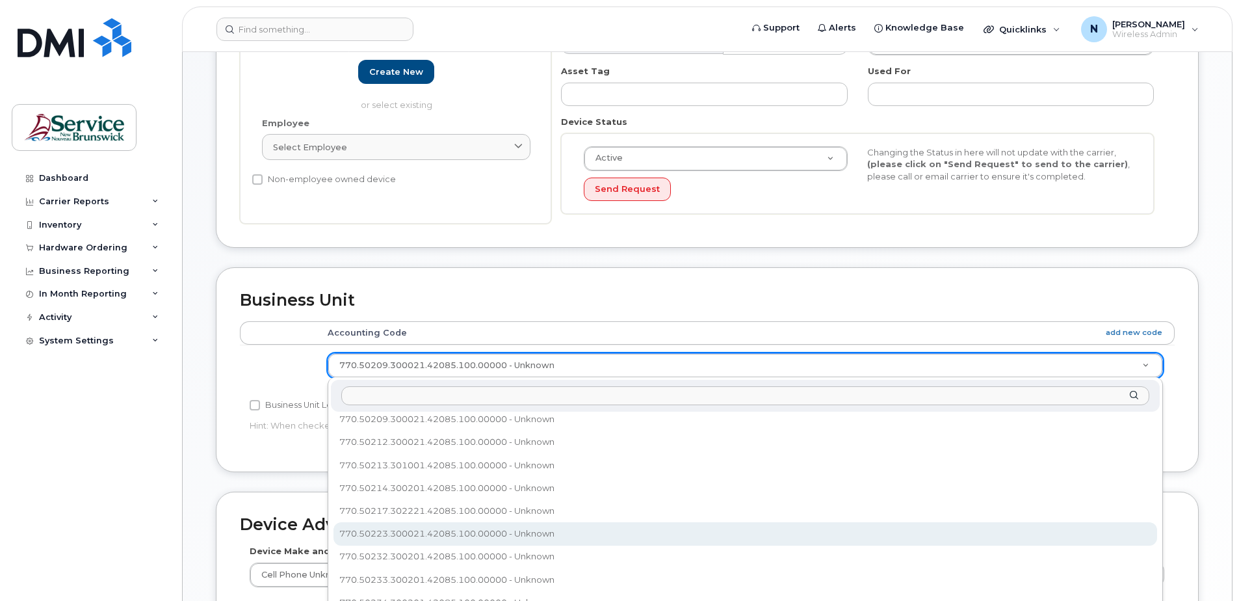
select select "35856846"
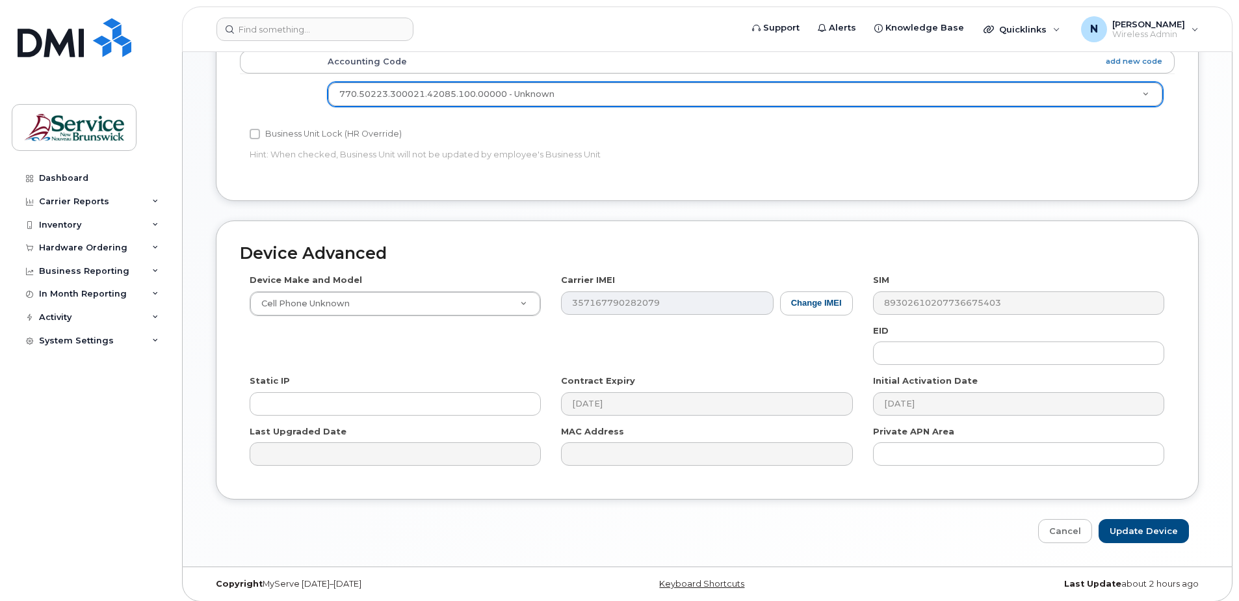
scroll to position [538, 0]
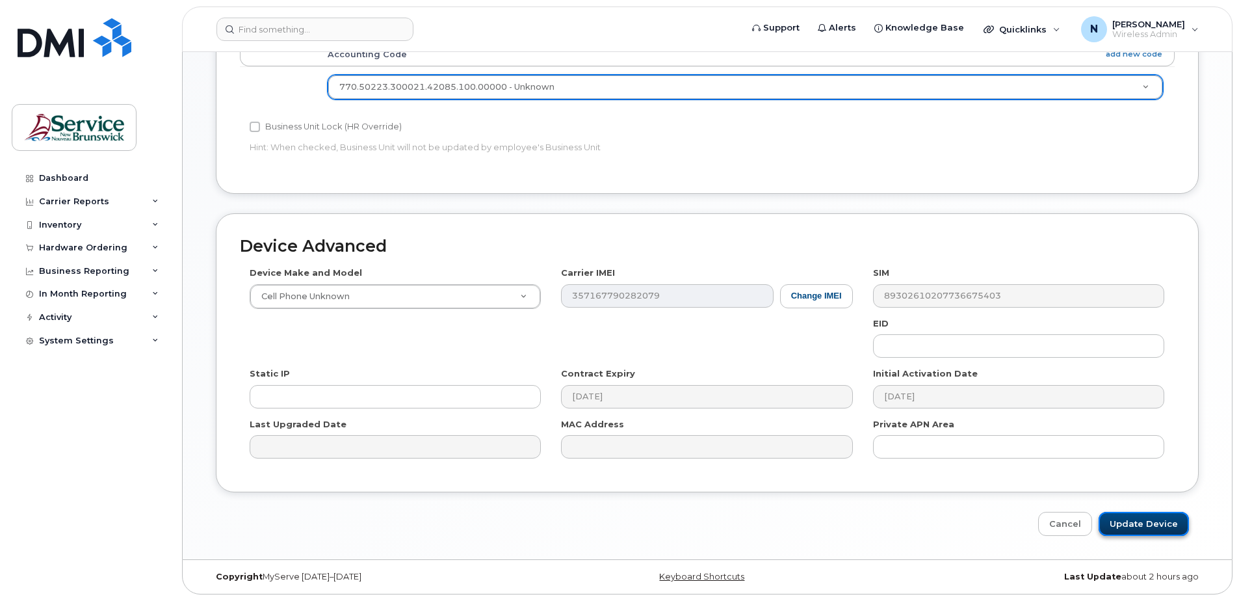
click at [1138, 517] on input "Update Device" at bounding box center [1144, 524] width 90 height 24
type input "Saving..."
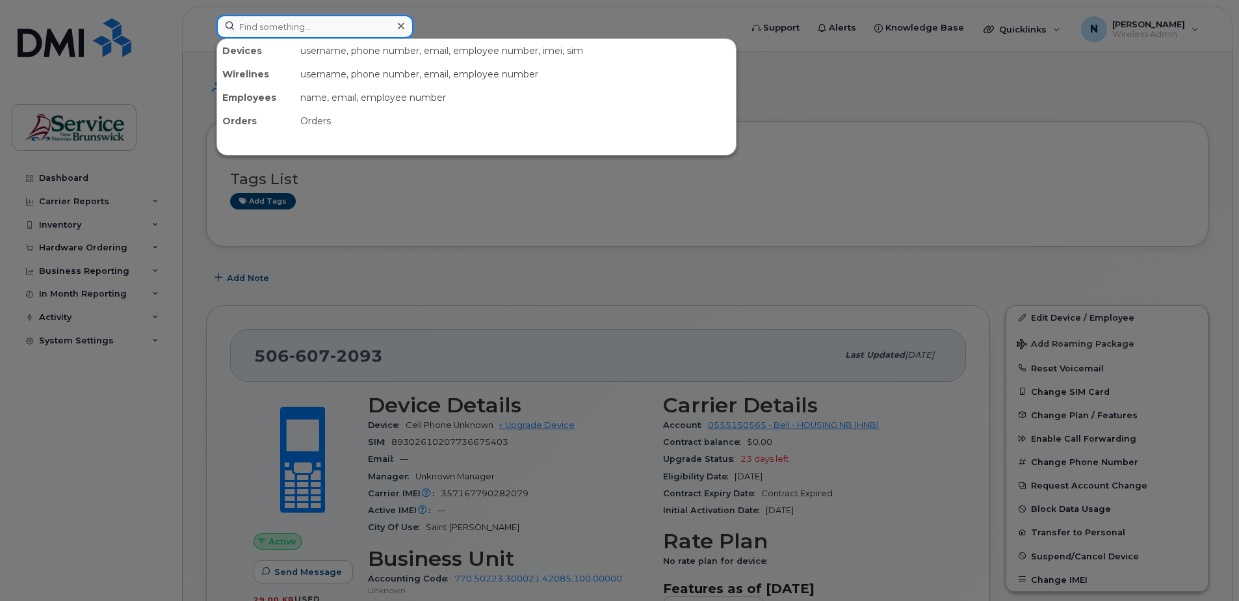
click at [250, 36] on input at bounding box center [315, 26] width 197 height 23
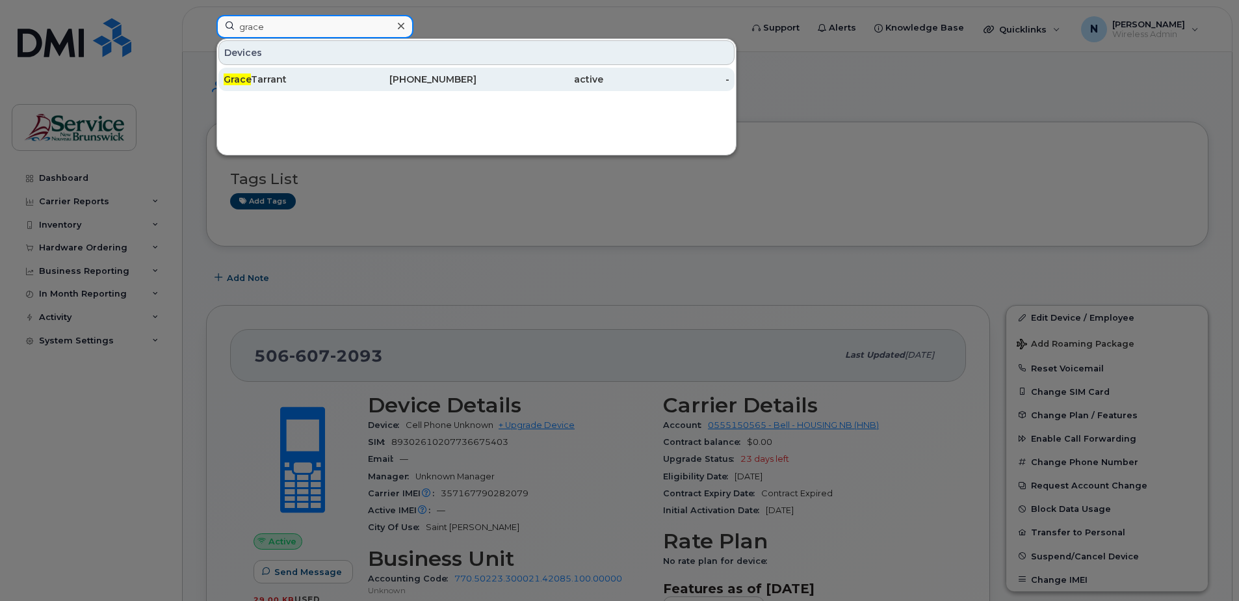
type input "grace"
click at [350, 71] on div "[PERSON_NAME]" at bounding box center [413, 79] width 127 height 23
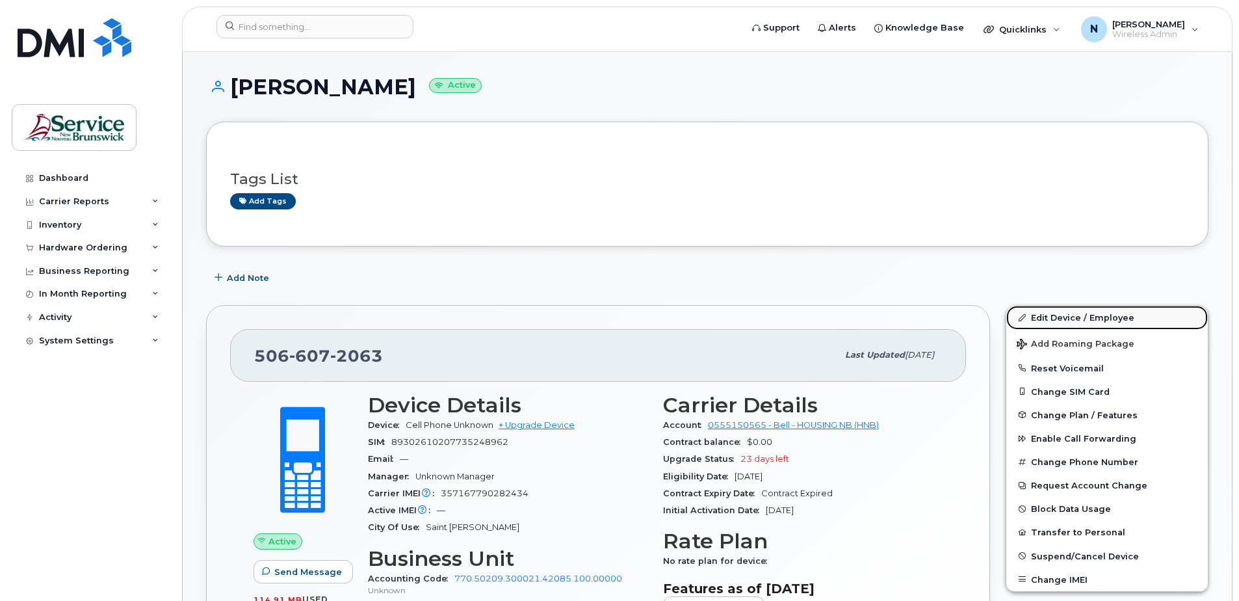
click at [1088, 318] on link "Edit Device / Employee" at bounding box center [1108, 317] width 202 height 23
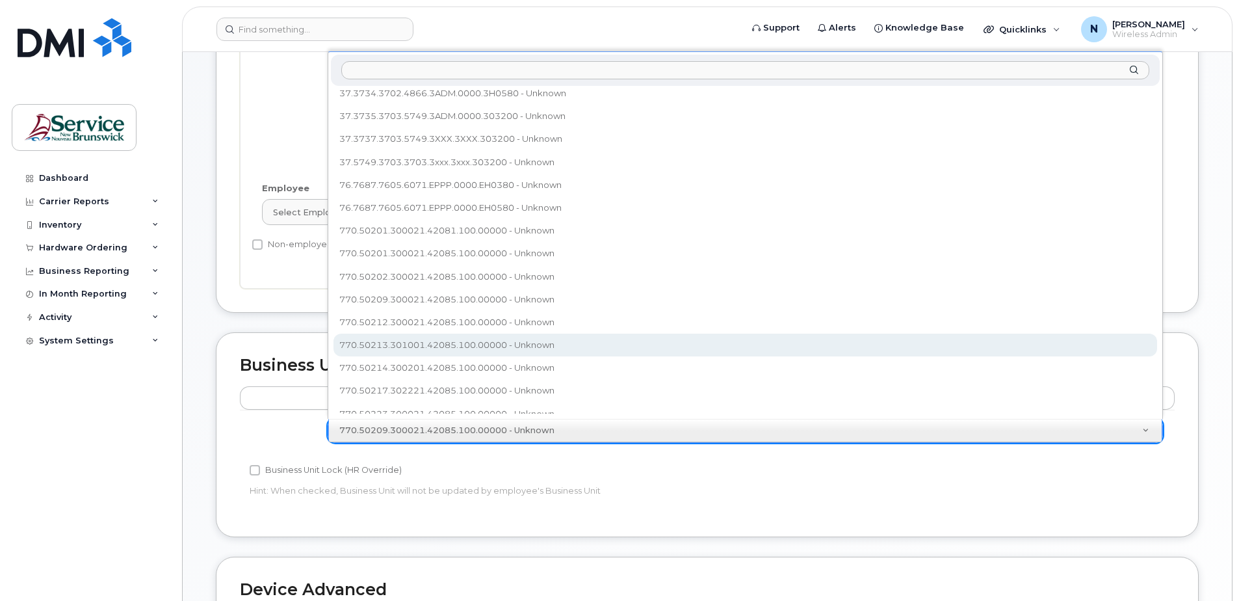
scroll to position [165, 0]
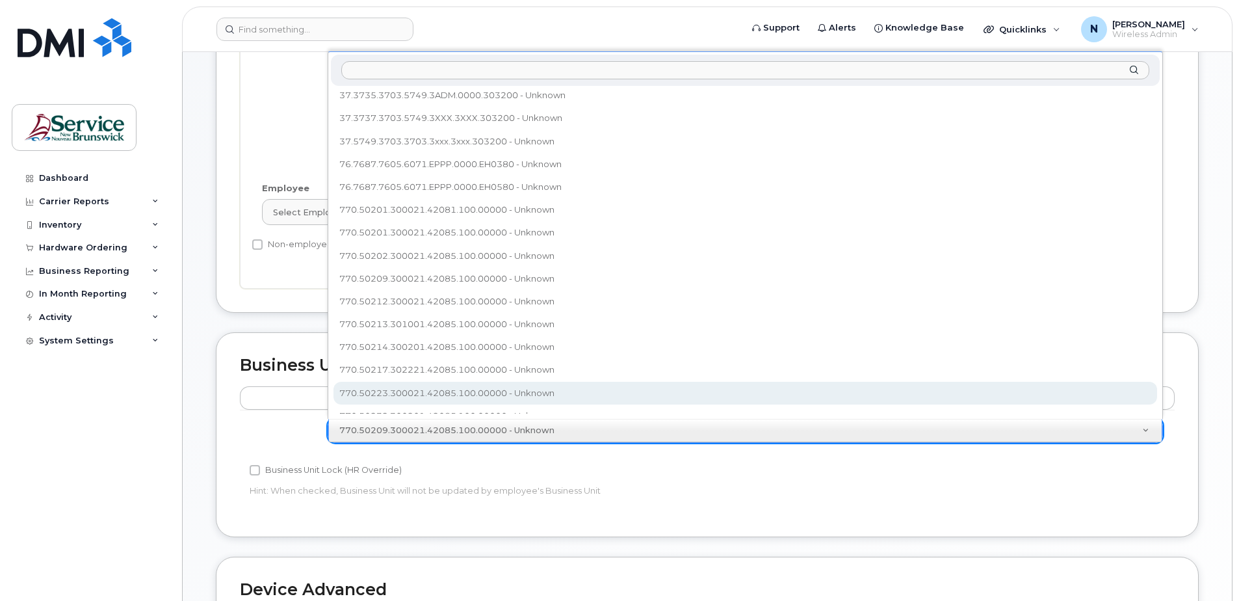
select select "35856846"
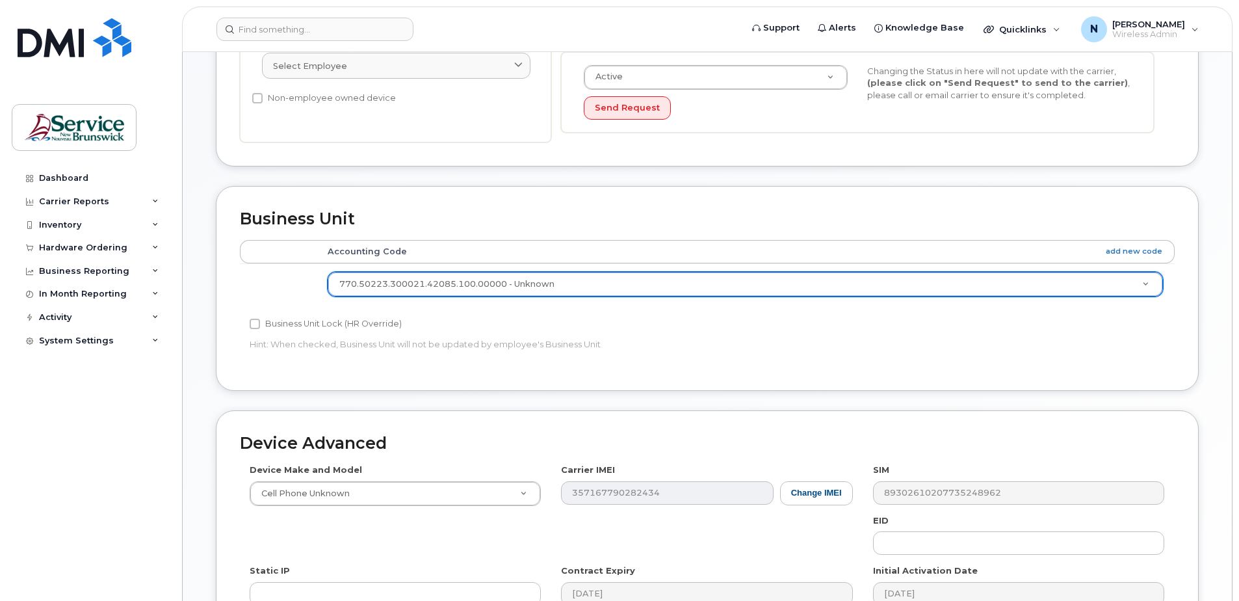
scroll to position [520, 0]
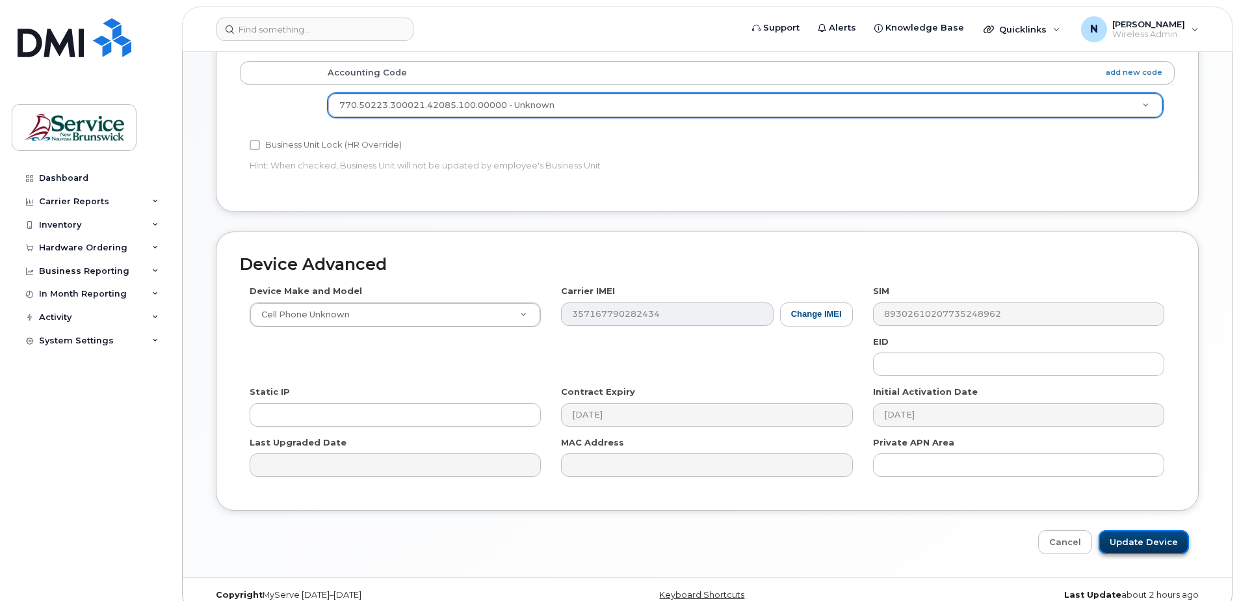
click at [1133, 538] on input "Update Device" at bounding box center [1144, 542] width 90 height 24
type input "Saving..."
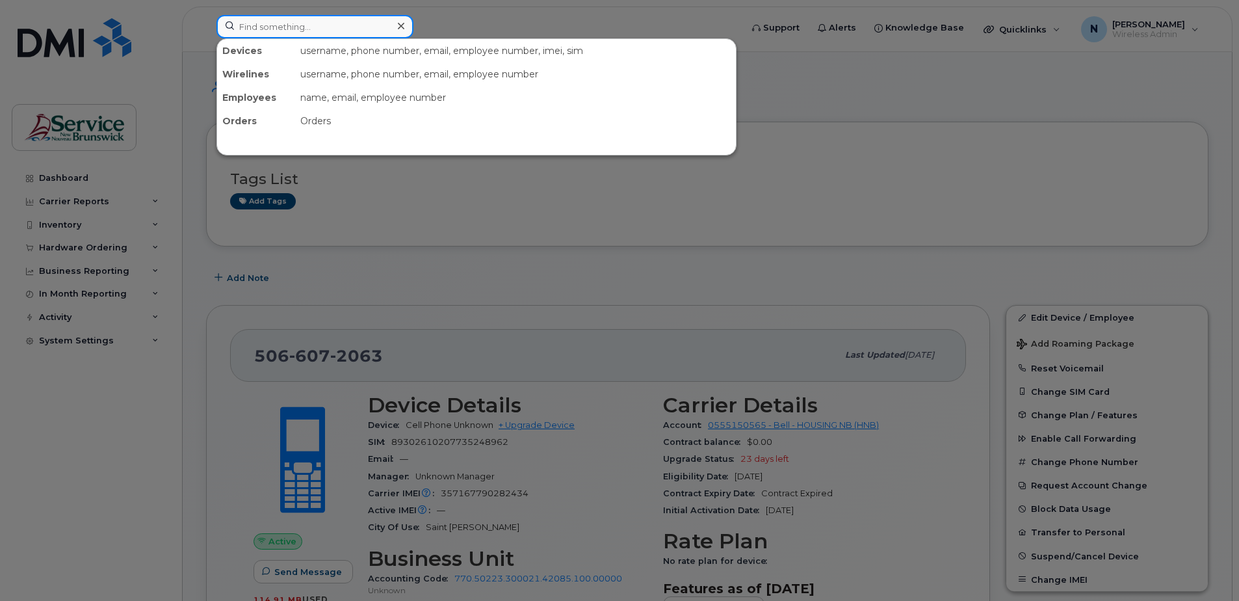
click at [290, 20] on input at bounding box center [315, 26] width 197 height 23
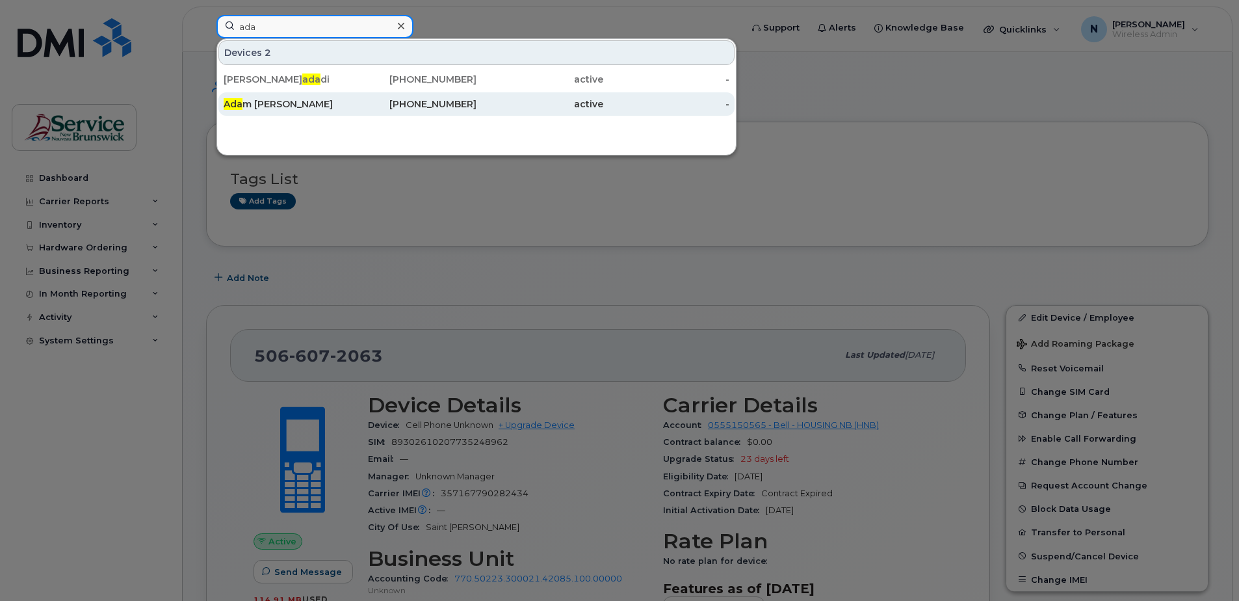
type input "ada"
click at [298, 107] on div "[PERSON_NAME]" at bounding box center [287, 104] width 127 height 13
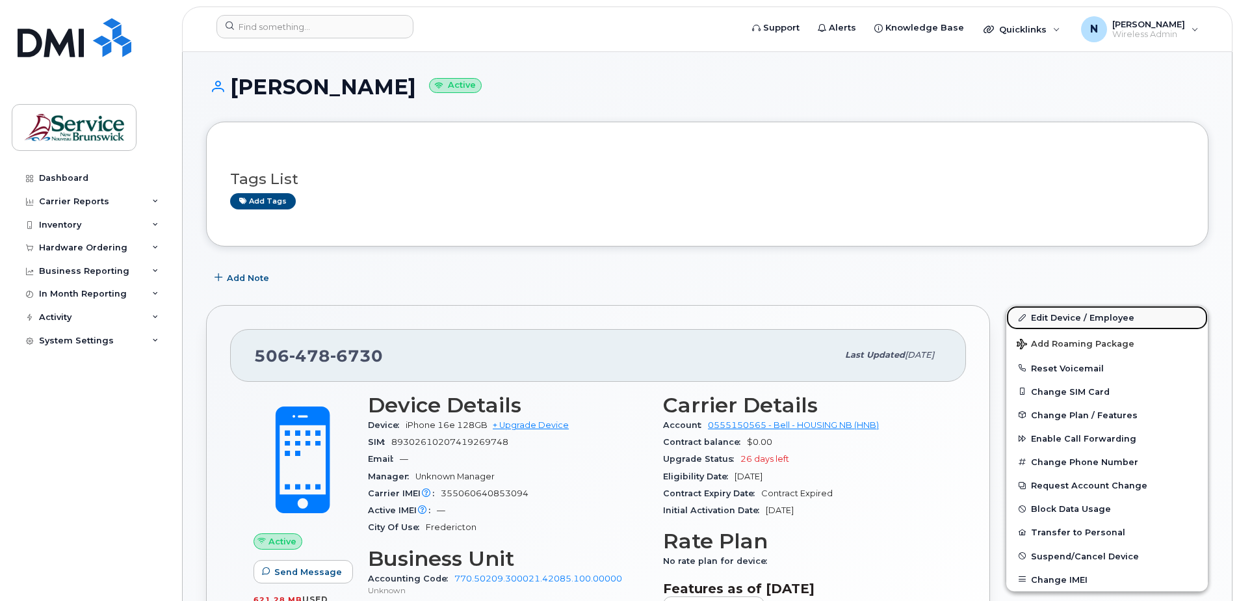
click at [1079, 320] on link "Edit Device / Employee" at bounding box center [1108, 317] width 202 height 23
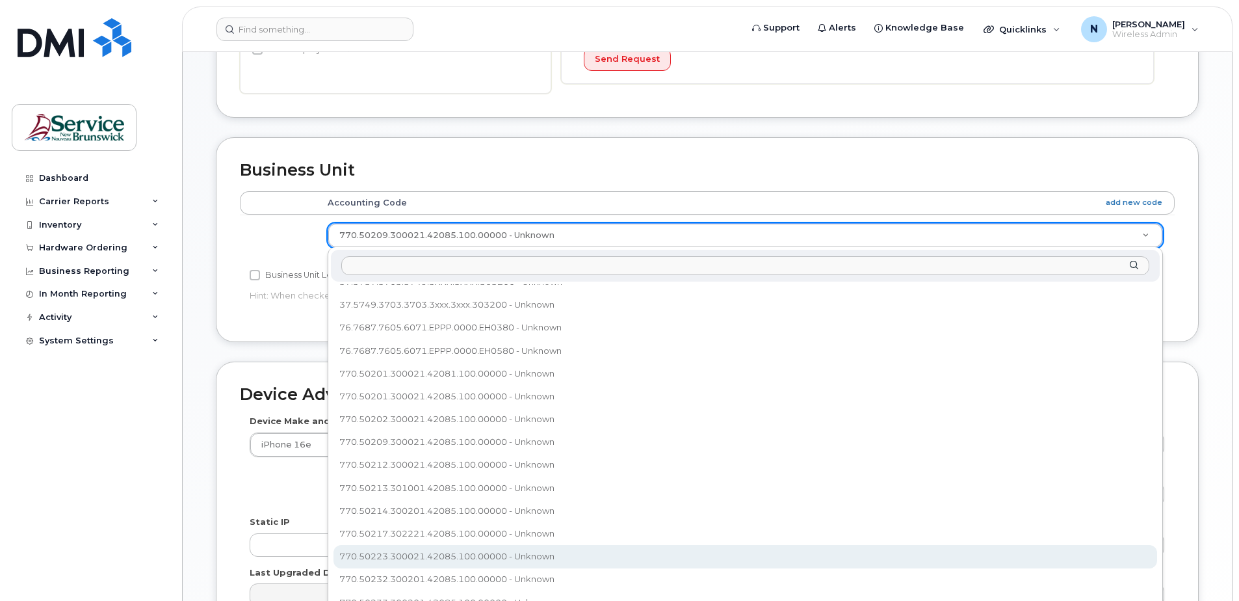
scroll to position [219, 0]
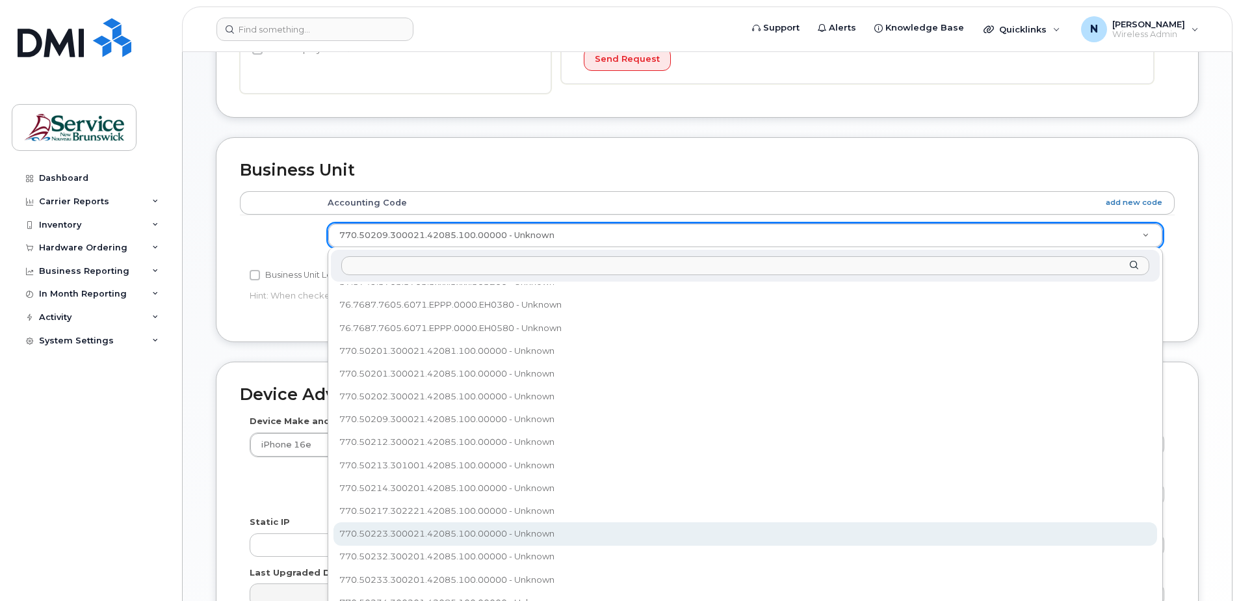
select select "35856846"
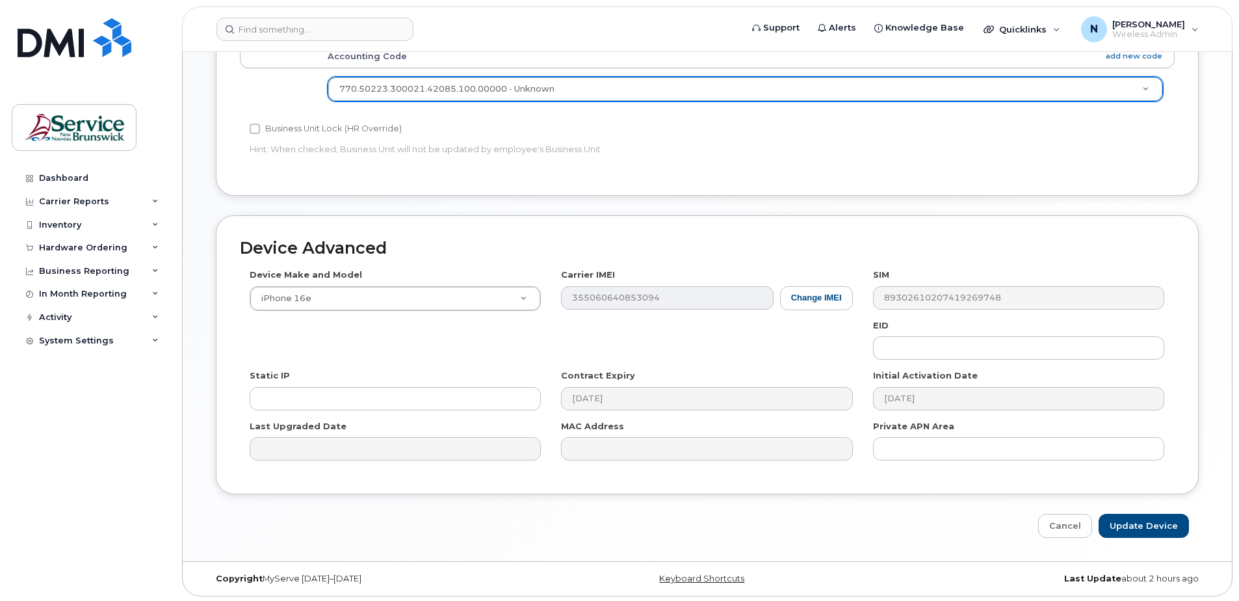
scroll to position [538, 0]
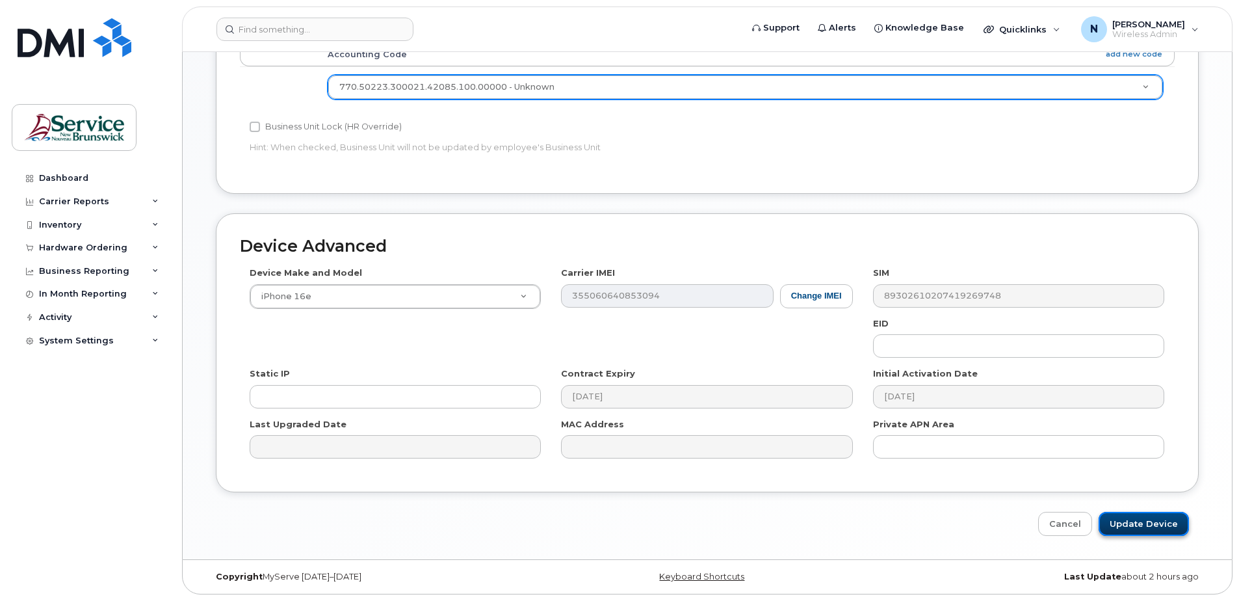
click at [1142, 519] on input "Update Device" at bounding box center [1144, 524] width 90 height 24
type input "Saving..."
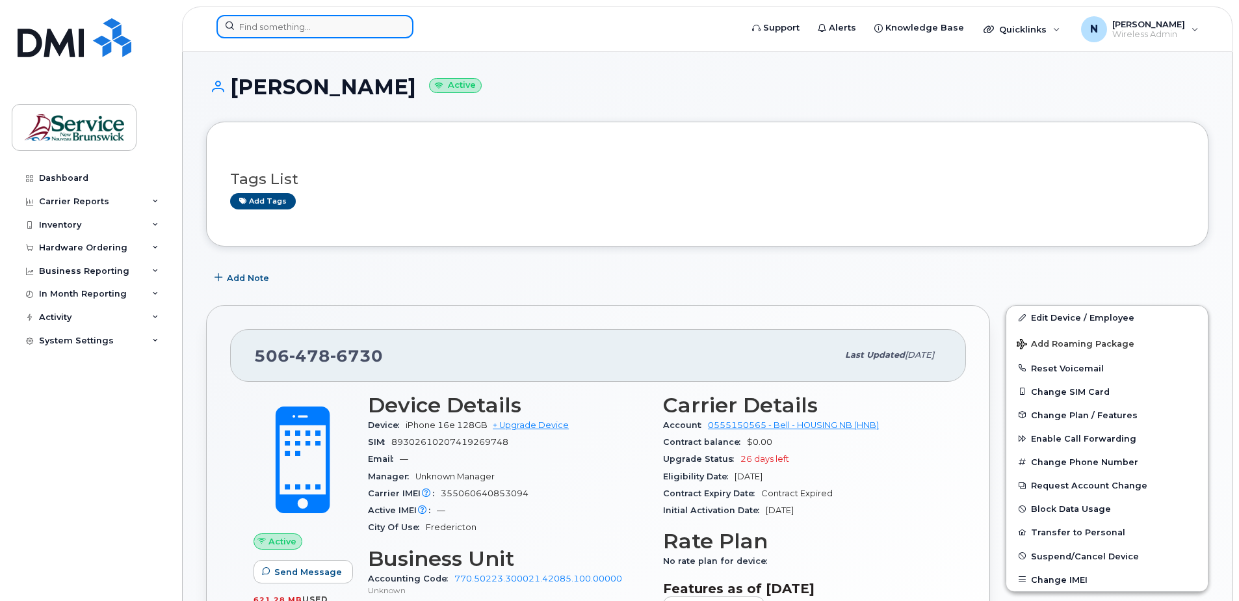
click at [363, 30] on input at bounding box center [315, 26] width 197 height 23
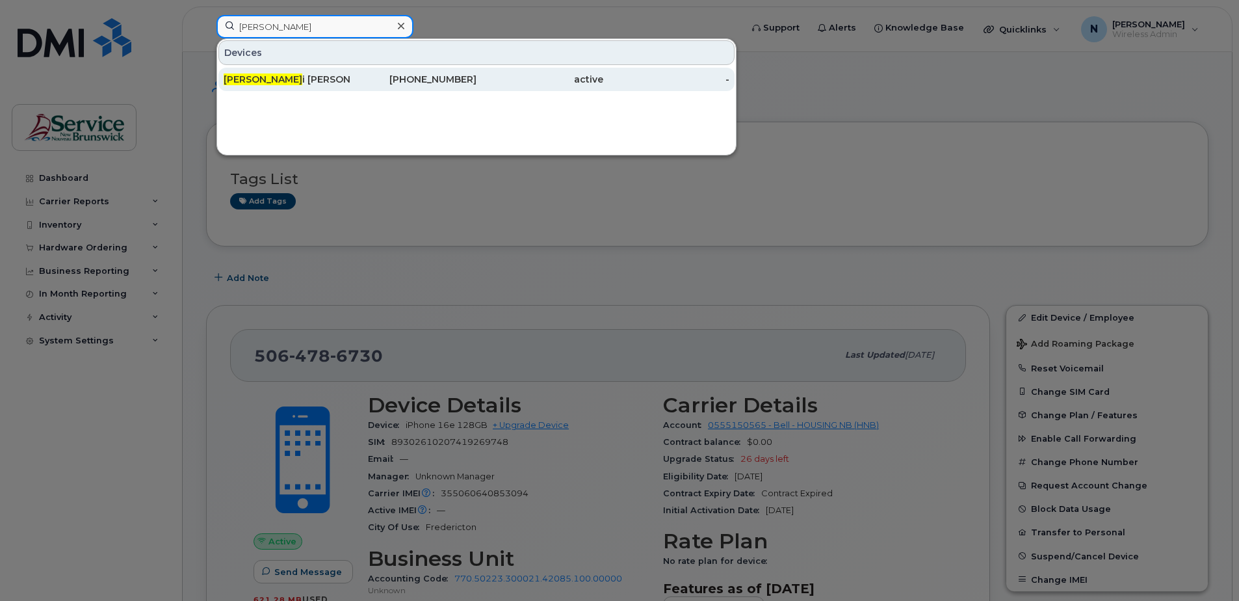
type input "devyan"
click at [288, 73] on div "Devyan i Ambwani" at bounding box center [287, 79] width 127 height 13
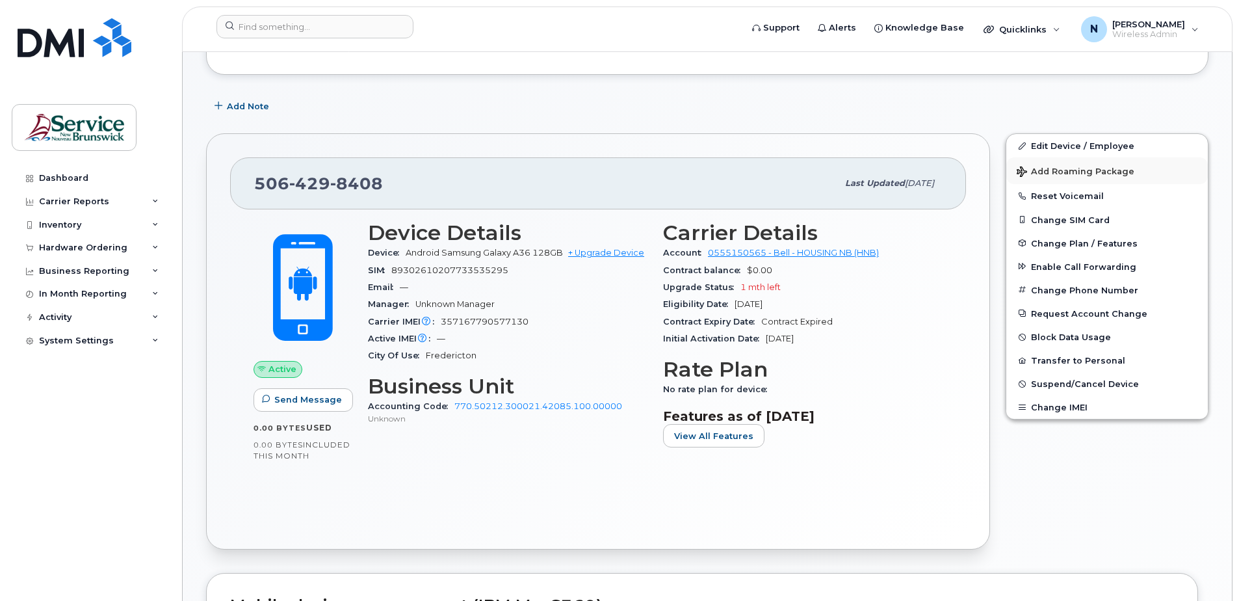
scroll to position [201, 0]
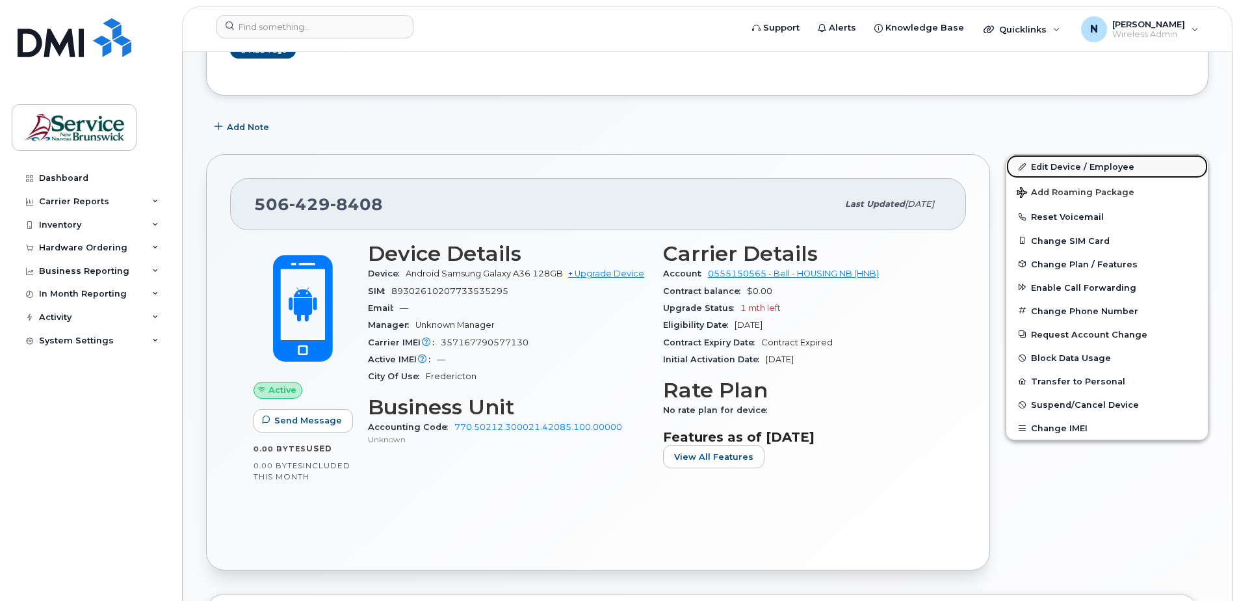
click at [1053, 166] on link "Edit Device / Employee" at bounding box center [1108, 166] width 202 height 23
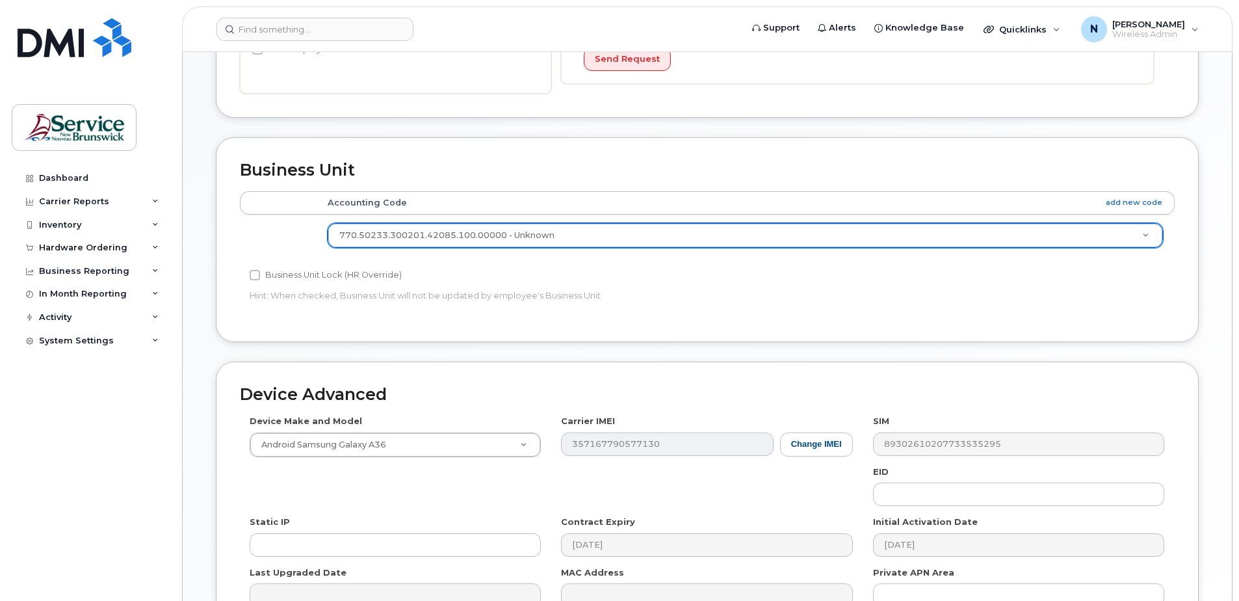
scroll to position [194, 0]
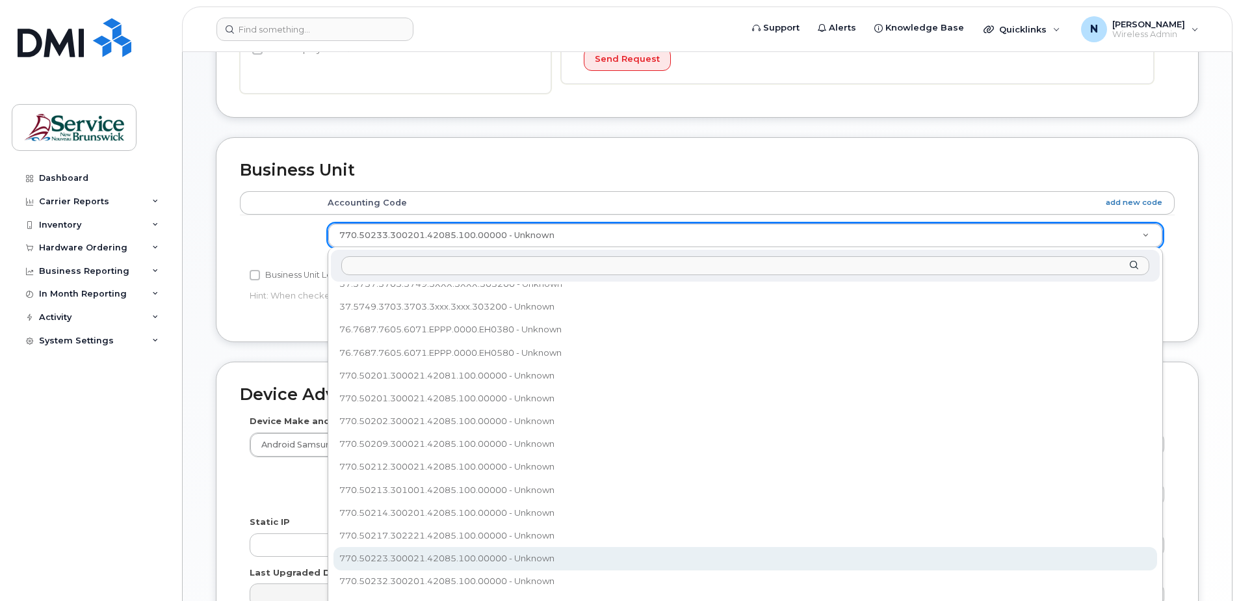
select select "35856846"
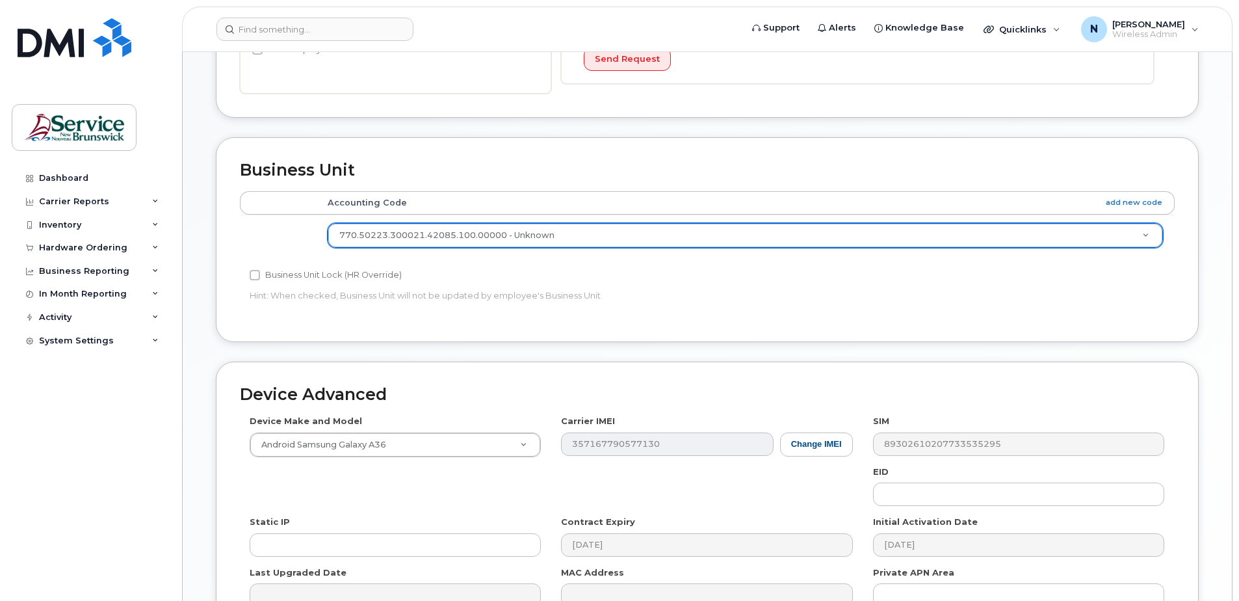
scroll to position [538, 0]
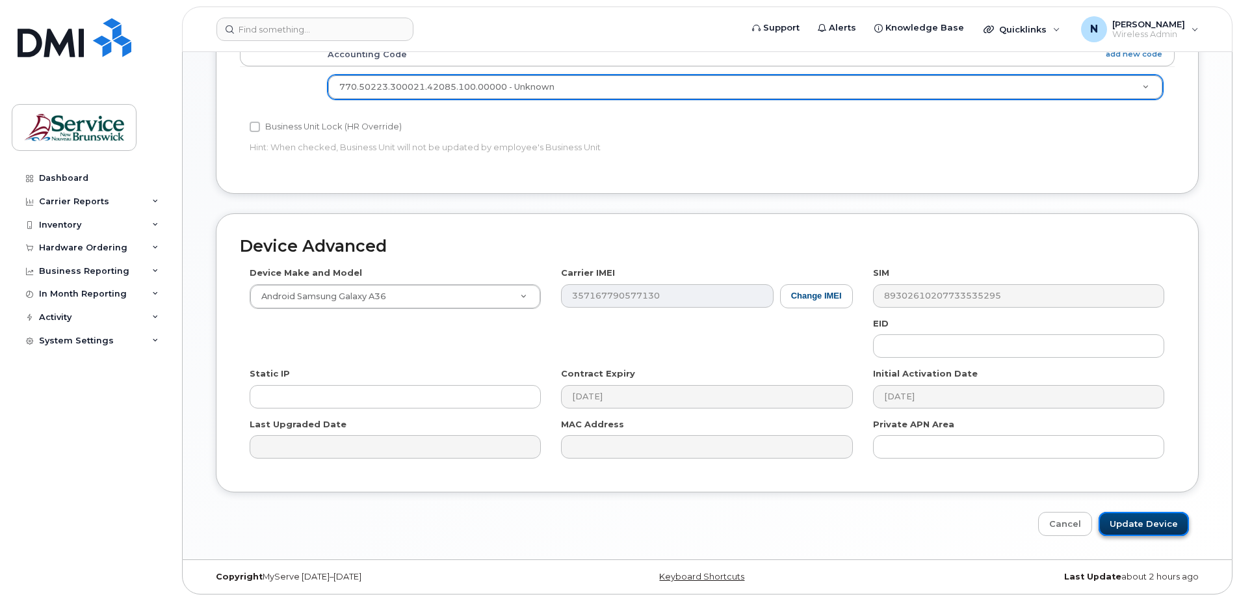
click at [1129, 522] on input "Update Device" at bounding box center [1144, 524] width 90 height 24
type input "Saving..."
